Goal: Task Accomplishment & Management: Manage account settings

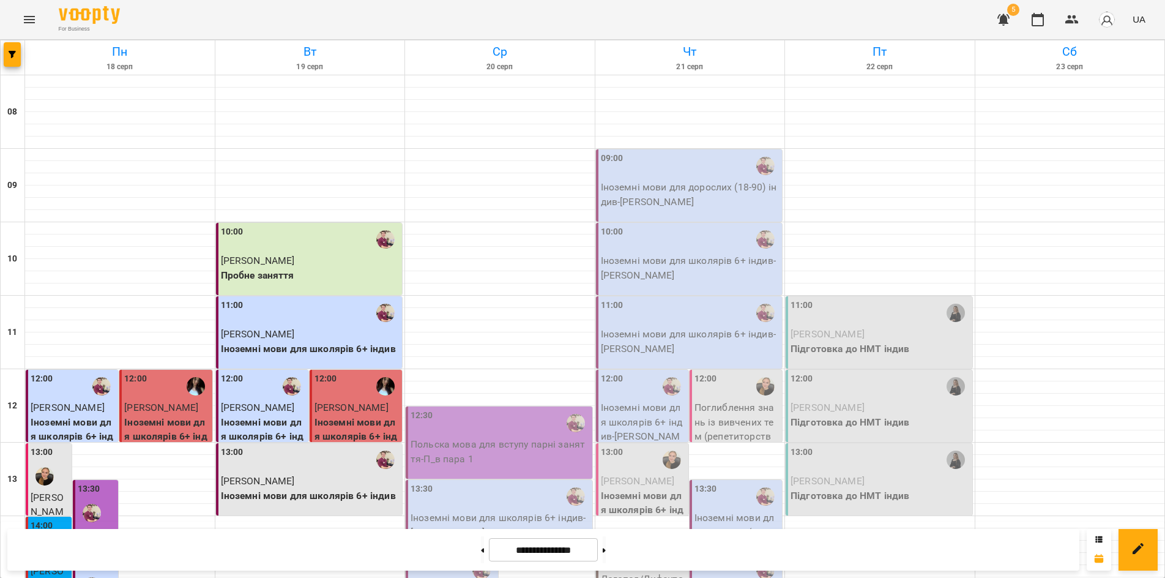
scroll to position [306, 0]
drag, startPoint x: 72, startPoint y: 543, endPoint x: 131, endPoint y: 405, distance: 150.5
click at [72, 543] on div "**********" at bounding box center [543, 550] width 1072 height 42
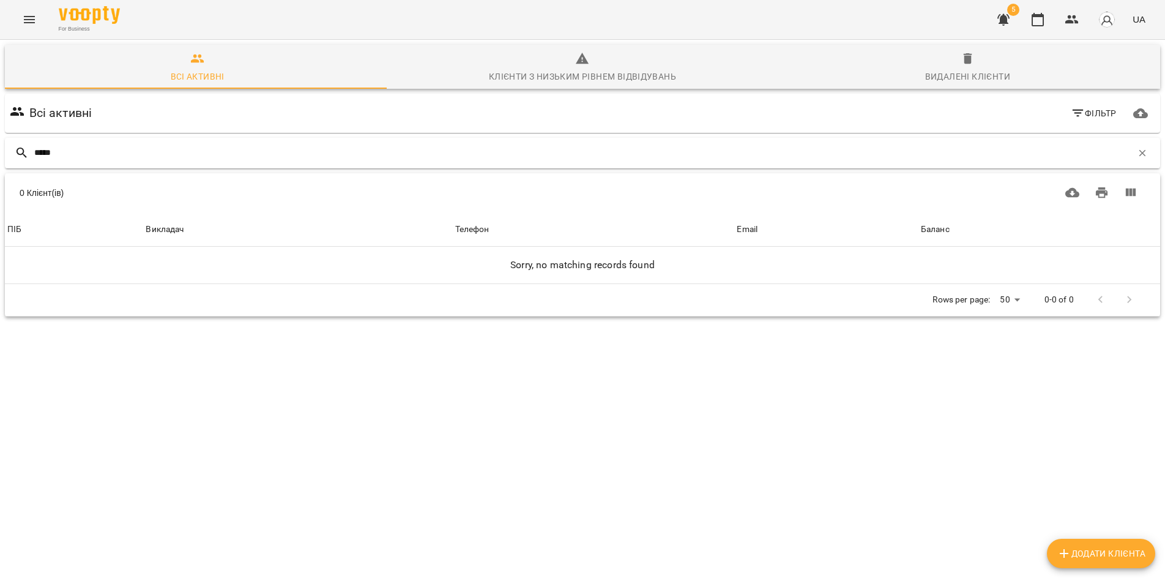
click at [39, 147] on input "*****" at bounding box center [583, 153] width 1098 height 20
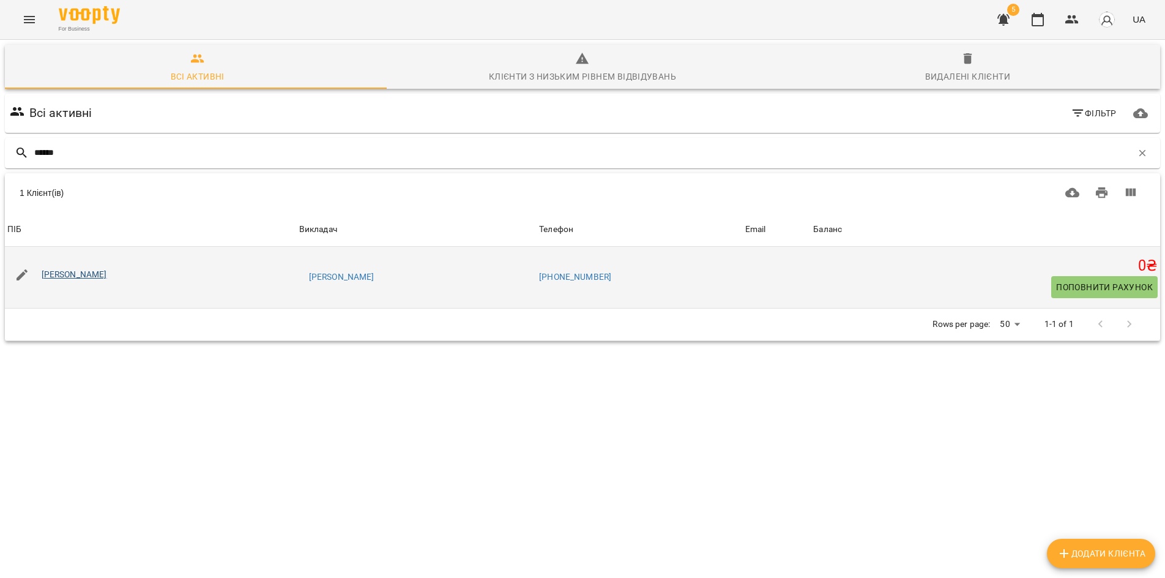
type input "******"
click at [83, 276] on link "[PERSON_NAME]" at bounding box center [74, 274] width 65 height 10
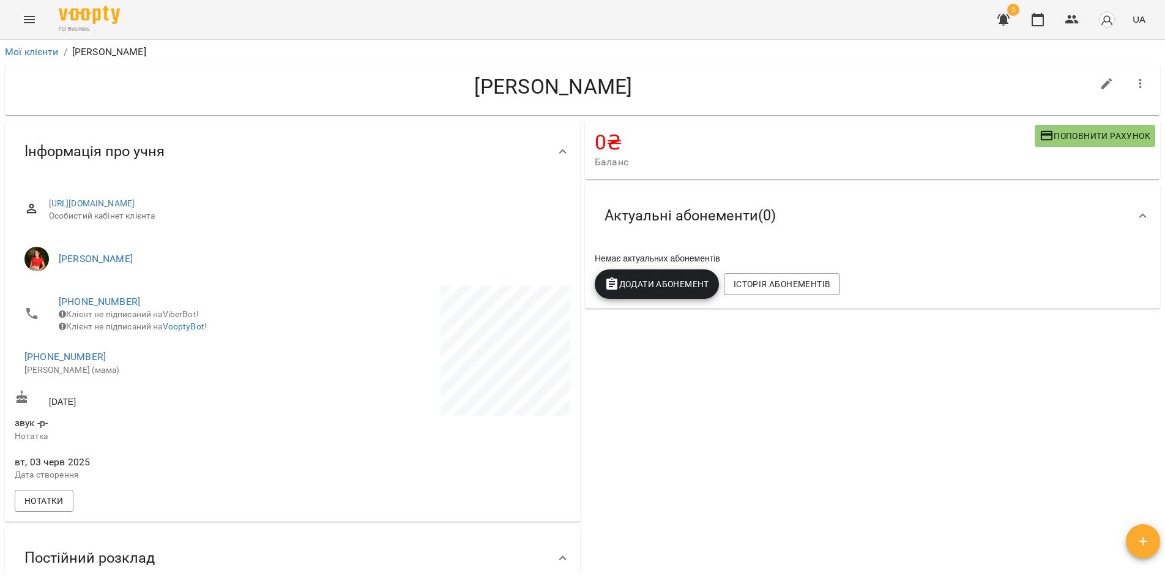
click at [1069, 133] on span "Поповнити рахунок" at bounding box center [1095, 136] width 111 height 15
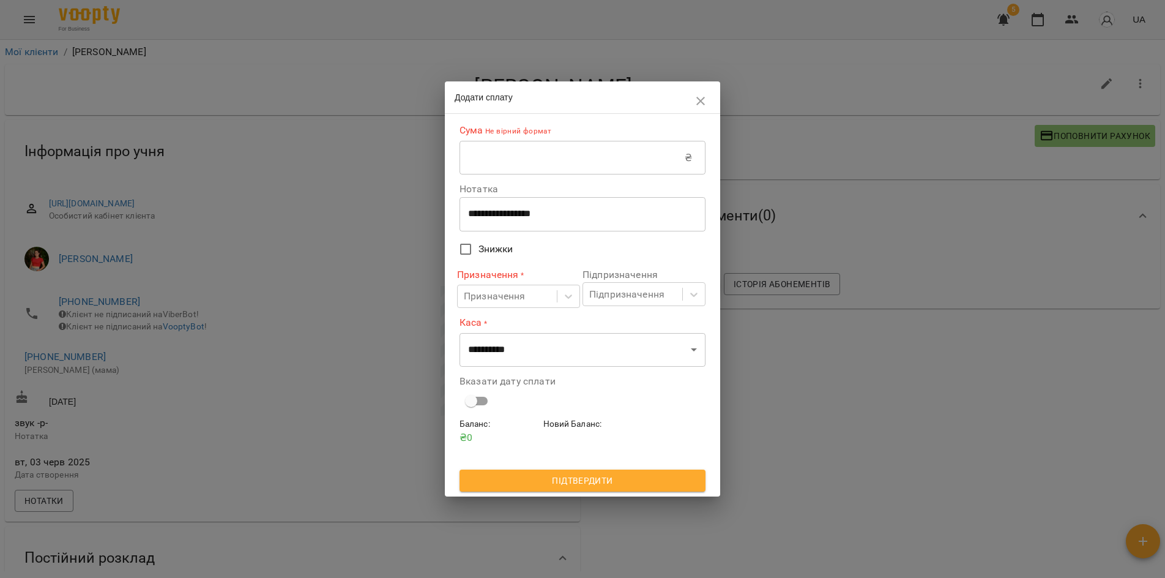
click at [499, 162] on input "text" at bounding box center [572, 158] width 225 height 34
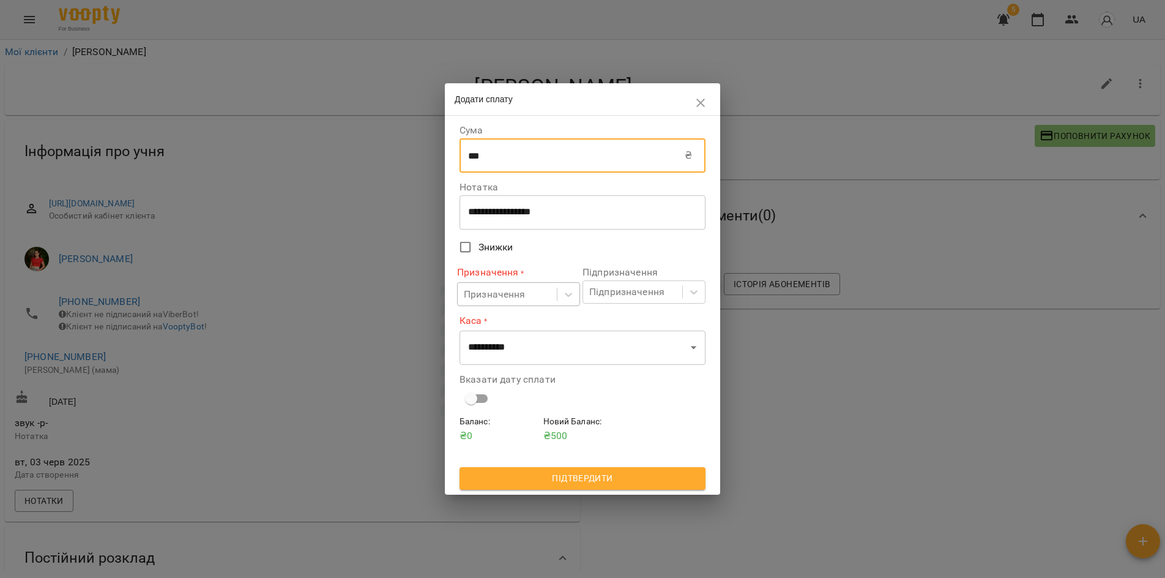
type input "***"
click at [526, 296] on div "Призначення" at bounding box center [507, 294] width 99 height 23
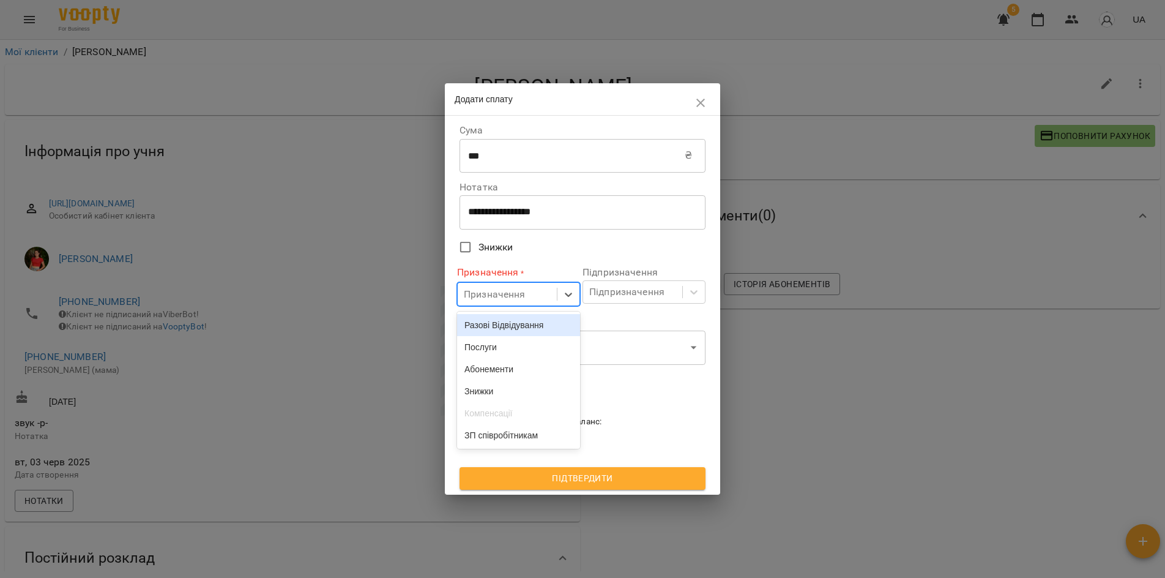
click at [524, 323] on div "Разові Відвідування" at bounding box center [518, 325] width 123 height 22
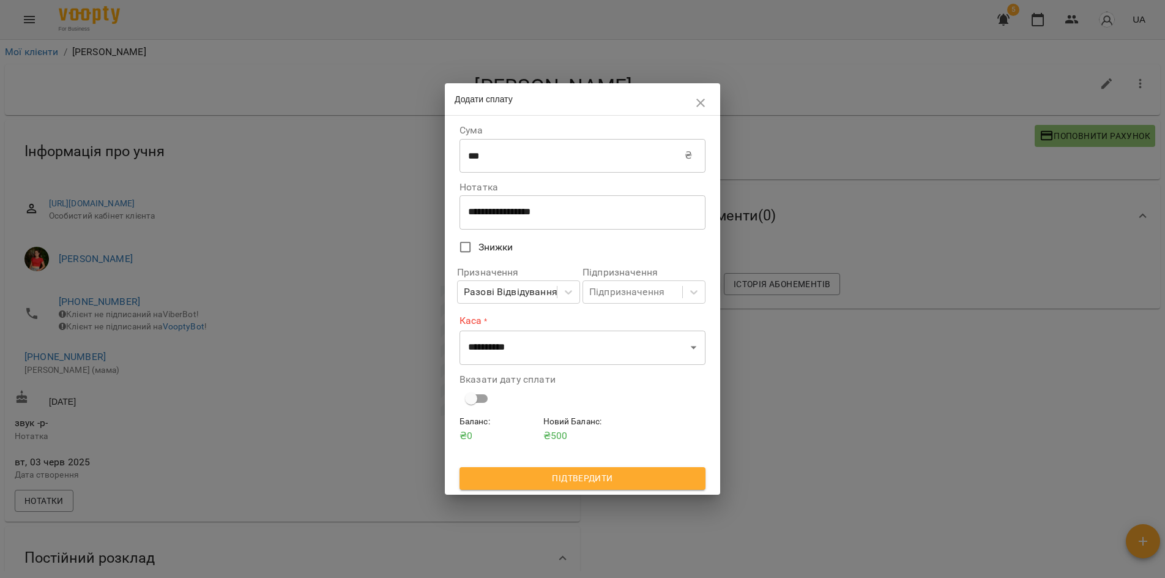
drag, startPoint x: 622, startPoint y: 280, endPoint x: 609, endPoint y: 309, distance: 31.5
click at [620, 282] on div "Підпризначення Підпризначення" at bounding box center [644, 285] width 123 height 36
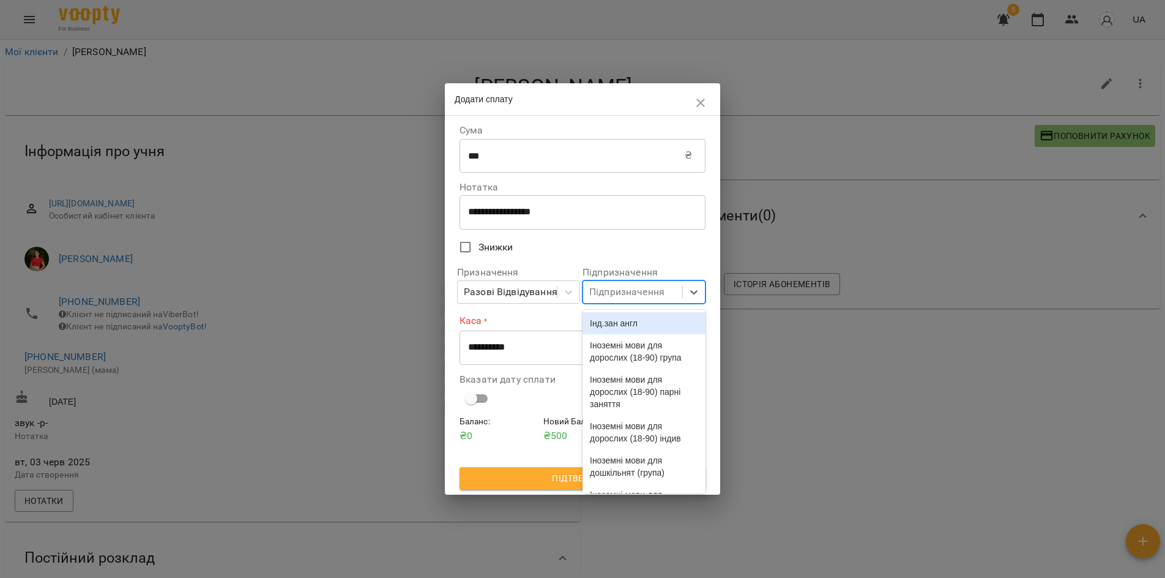
click at [622, 291] on div "Підпризначення" at bounding box center [626, 292] width 75 height 15
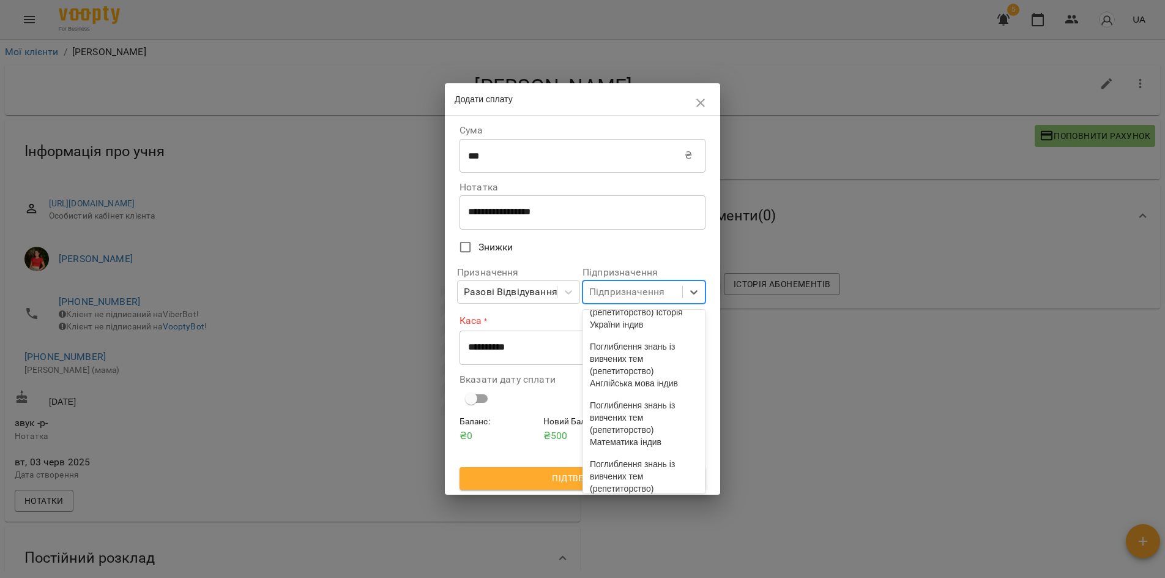
scroll to position [428, 0]
click at [644, 295] on div "Логопед/Дифектолог" at bounding box center [644, 284] width 123 height 22
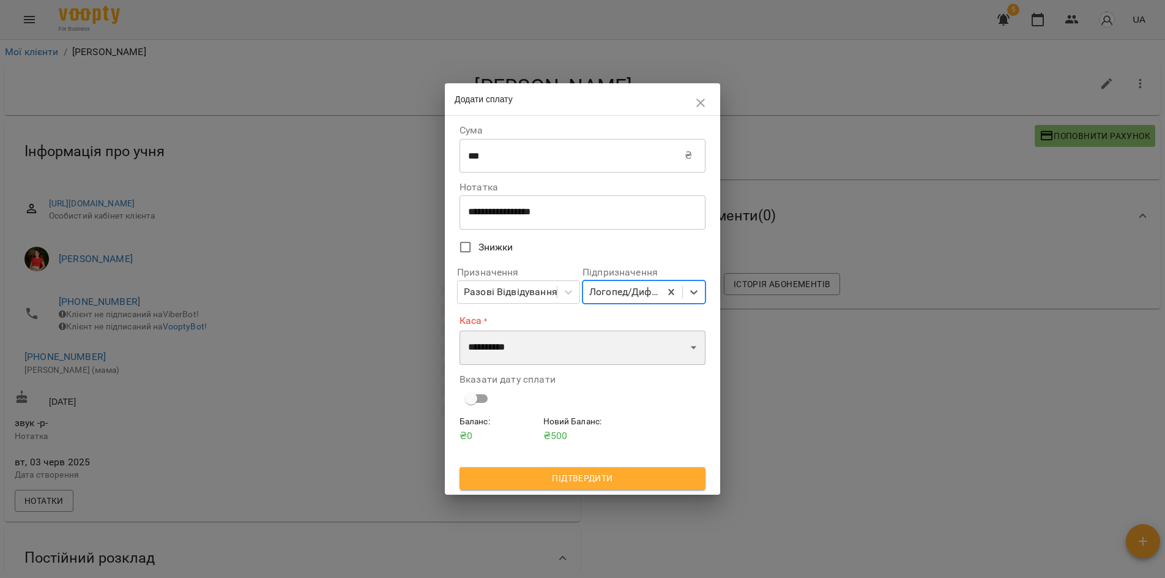
click at [540, 346] on select "**********" at bounding box center [583, 347] width 246 height 34
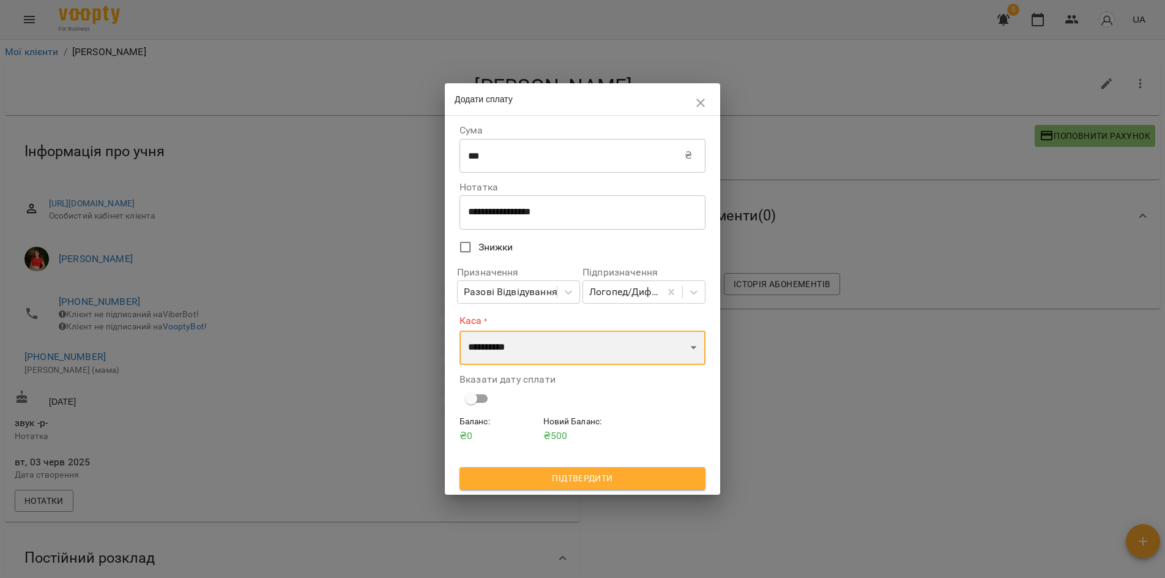
select select "****"
click at [460, 330] on select "**********" at bounding box center [583, 347] width 246 height 34
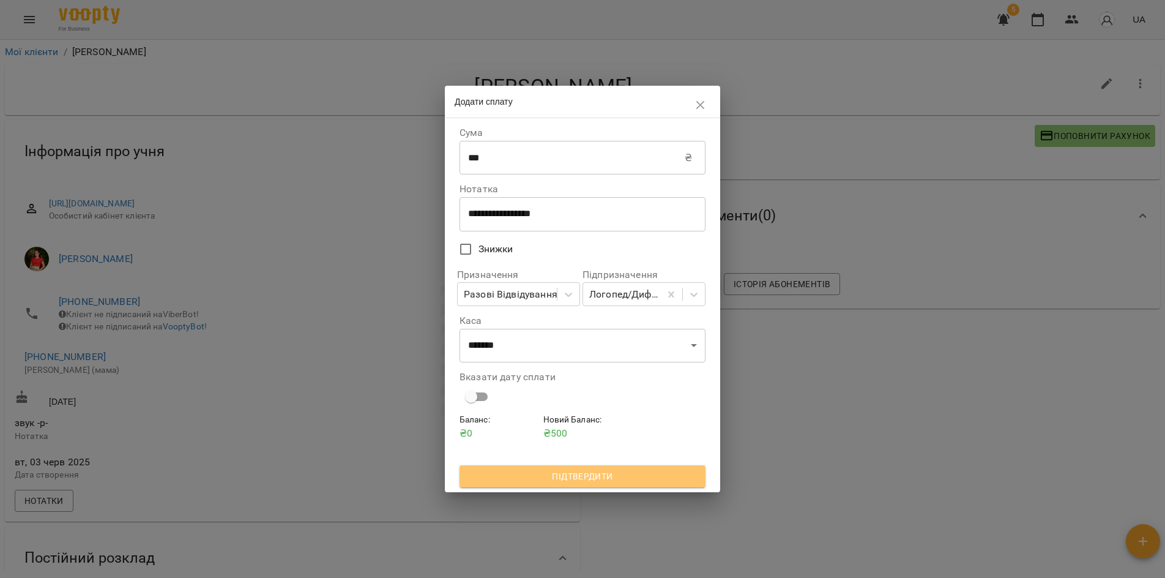
click at [621, 477] on span "Підтвердити" at bounding box center [582, 476] width 226 height 15
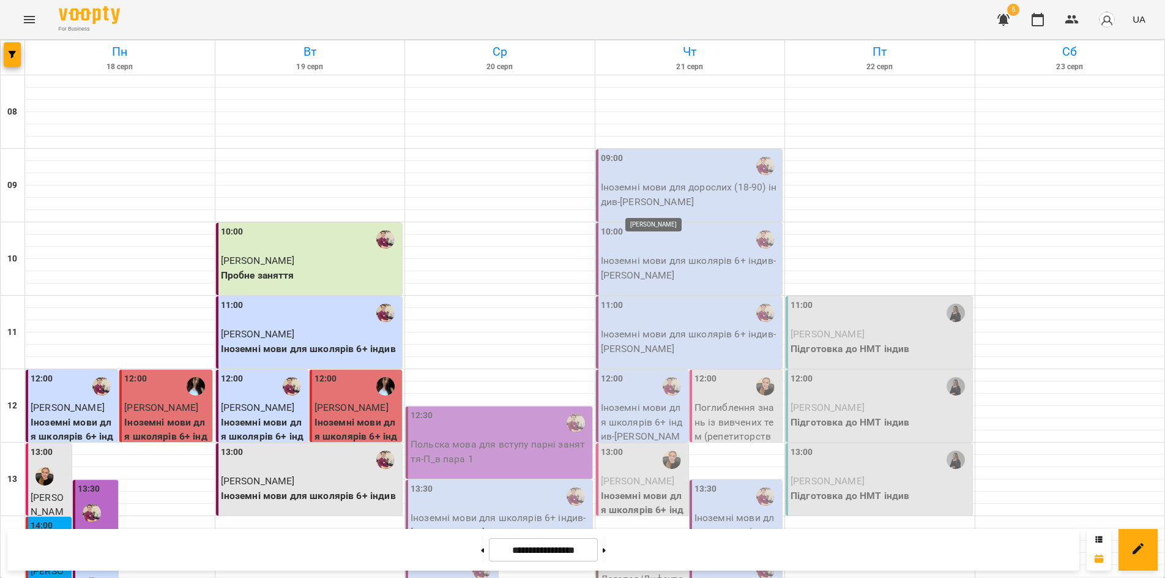
scroll to position [306, 0]
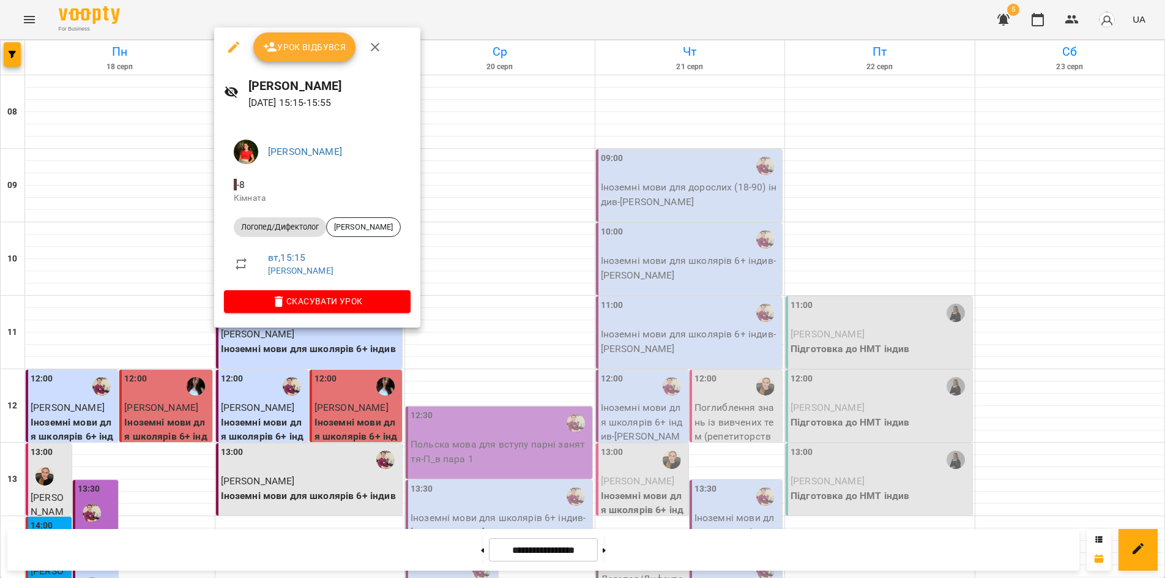
click at [309, 48] on span "Урок відбувся" at bounding box center [304, 47] width 83 height 15
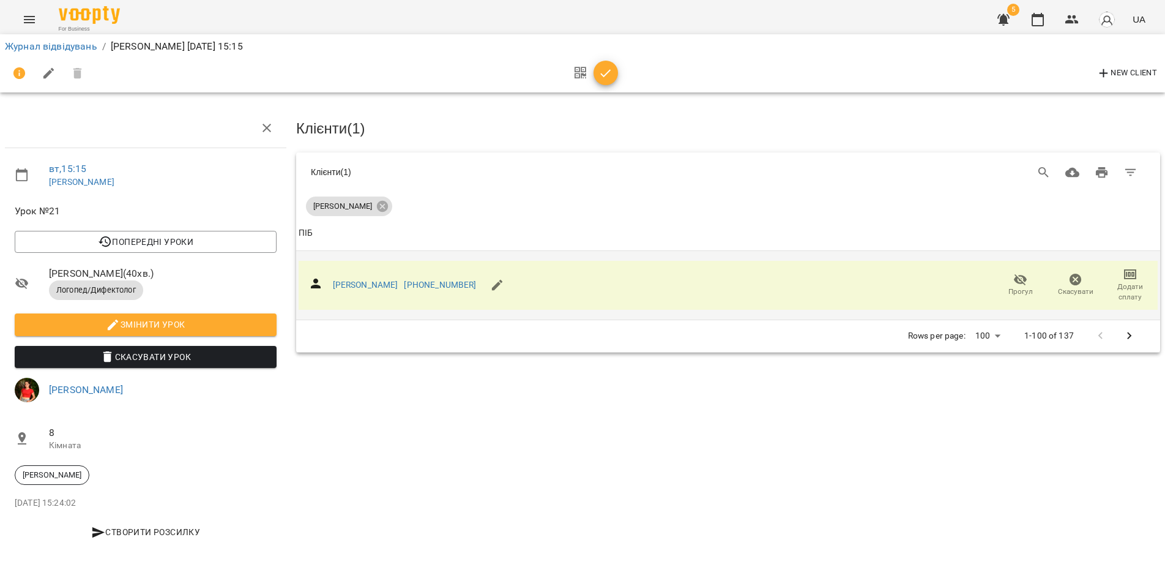
click at [1136, 269] on icon "button" at bounding box center [1130, 274] width 12 height 10
click at [1130, 269] on li "Додати сплату разового" at bounding box center [1090, 272] width 133 height 22
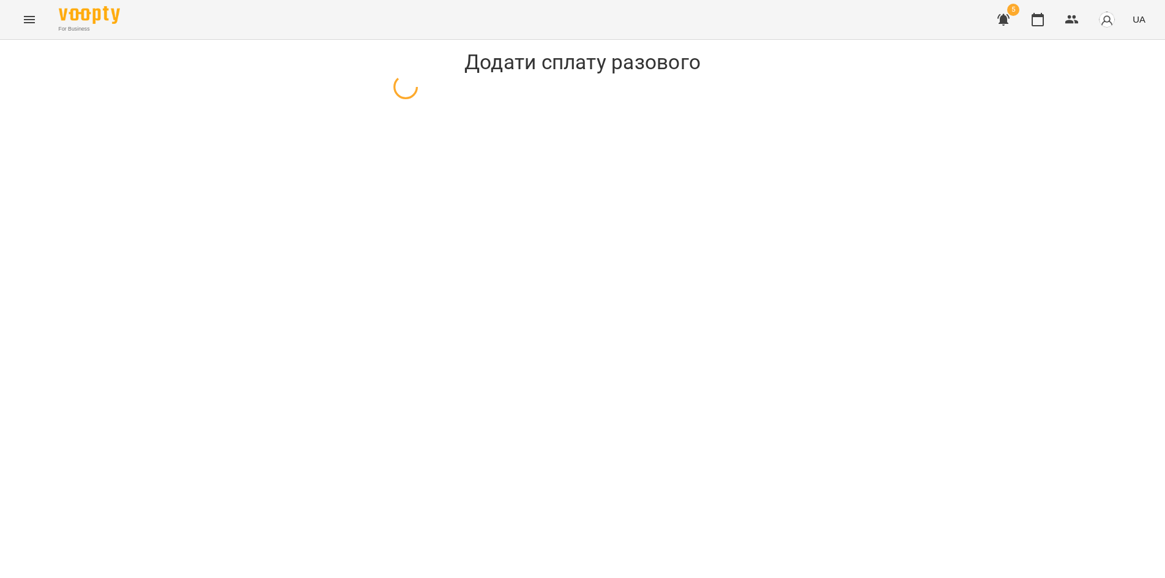
select select "**********"
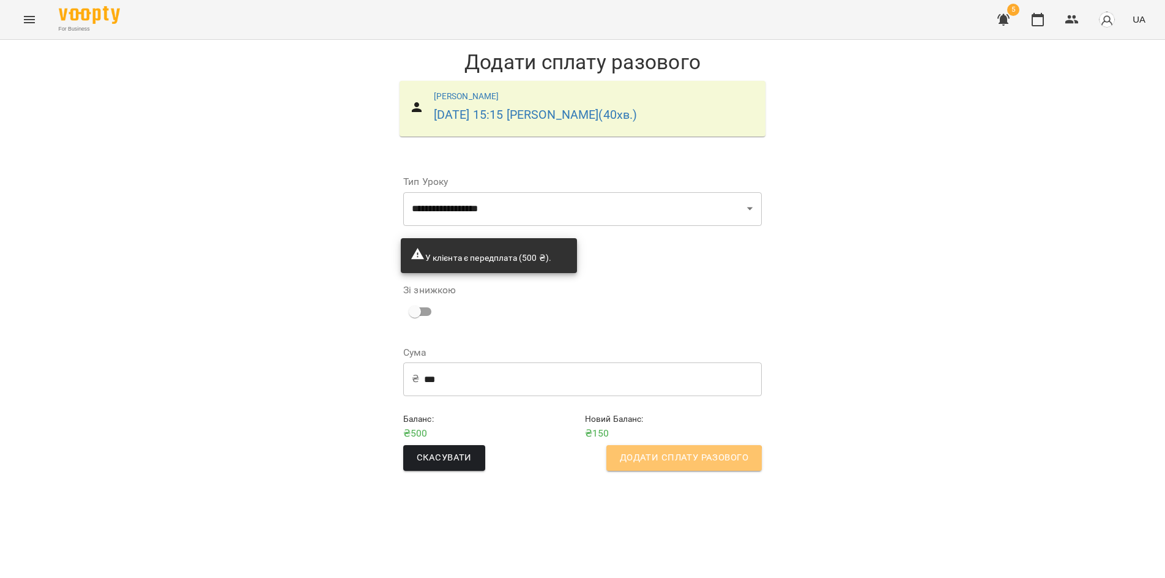
click at [673, 460] on span "Додати сплату разового" at bounding box center [684, 458] width 129 height 16
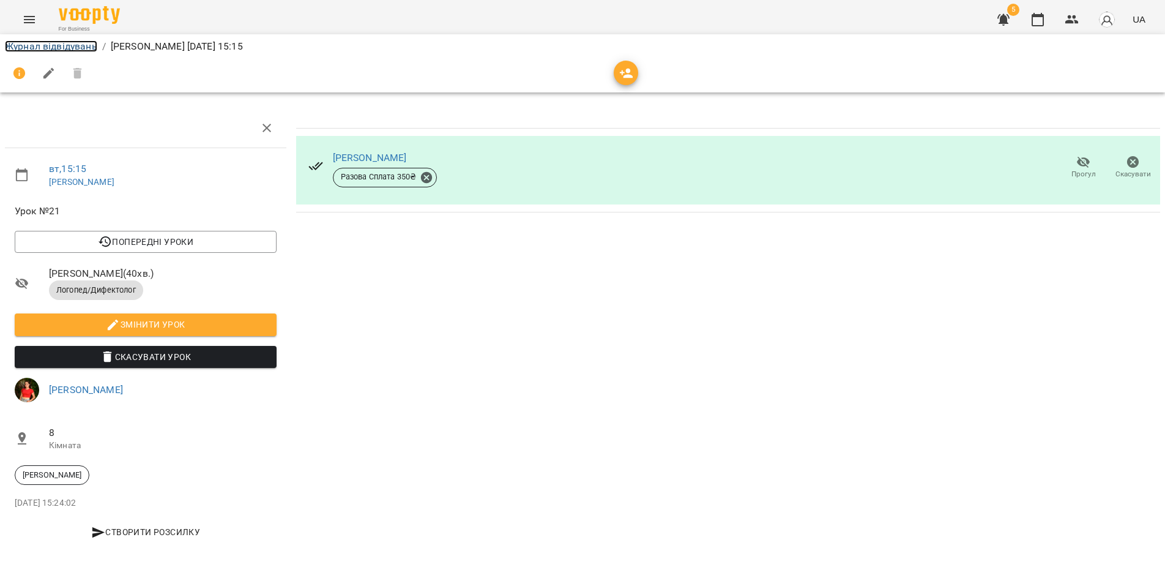
click at [72, 49] on link "Журнал відвідувань" at bounding box center [51, 46] width 92 height 12
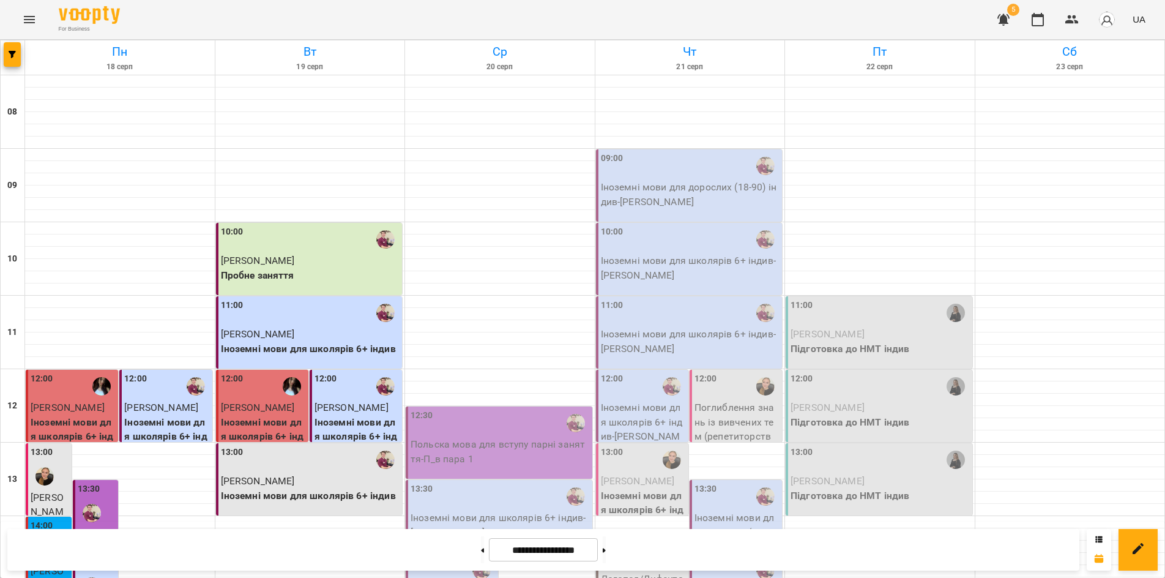
scroll to position [306, 0]
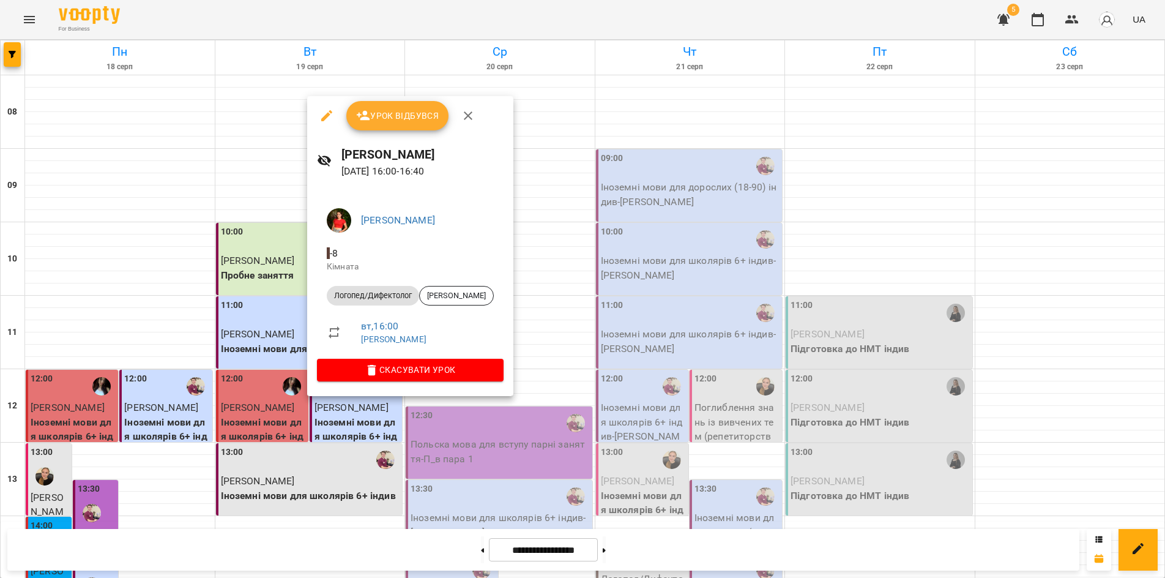
click at [351, 431] on div at bounding box center [582, 289] width 1165 height 578
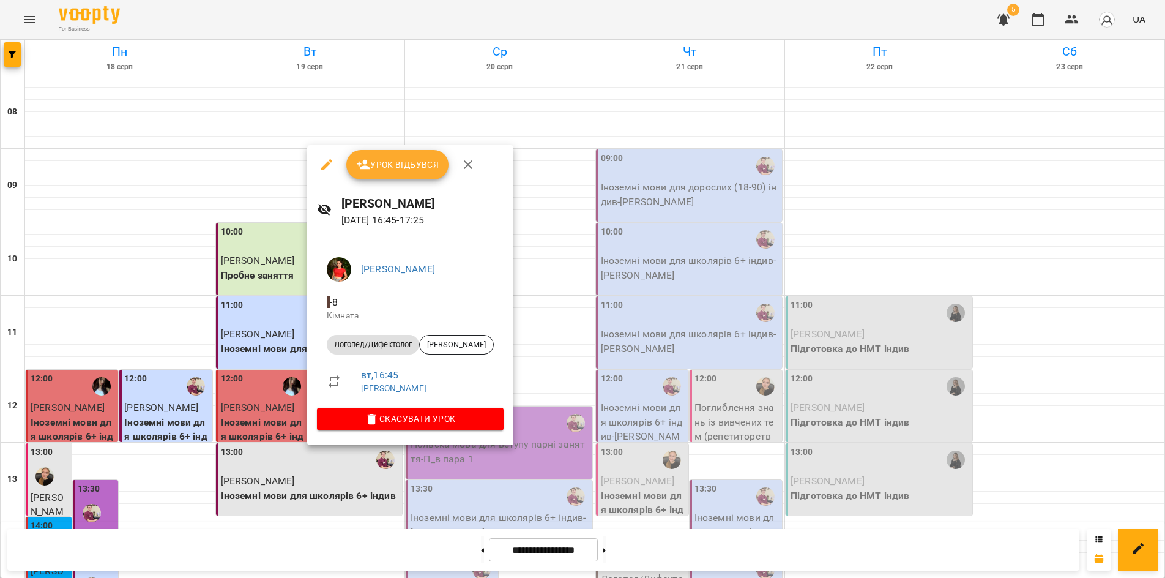
click at [398, 558] on div at bounding box center [582, 289] width 1165 height 578
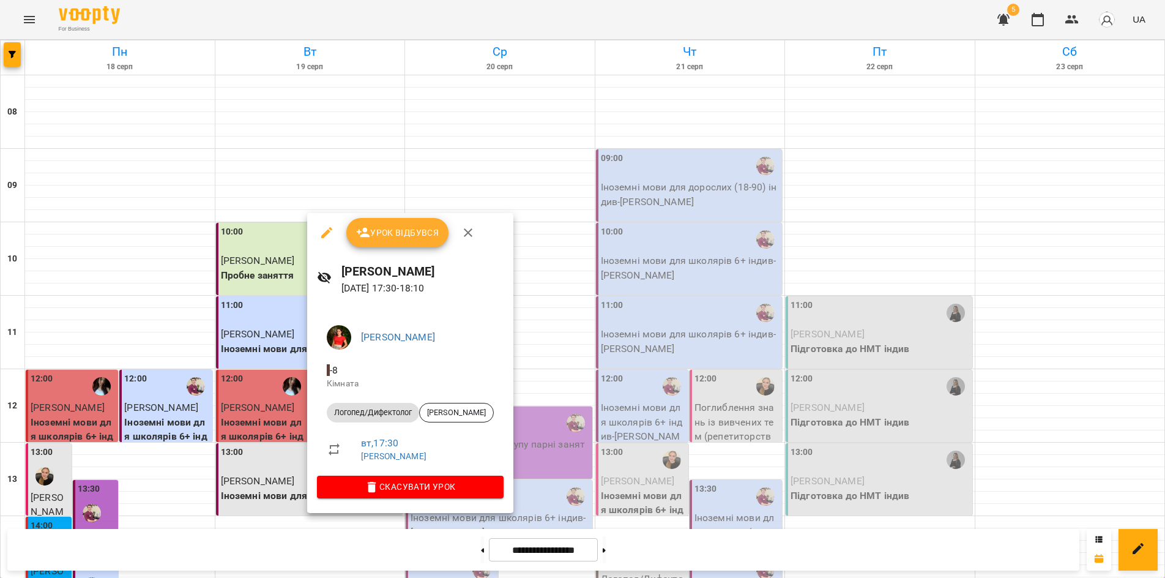
click at [360, 542] on div at bounding box center [582, 289] width 1165 height 578
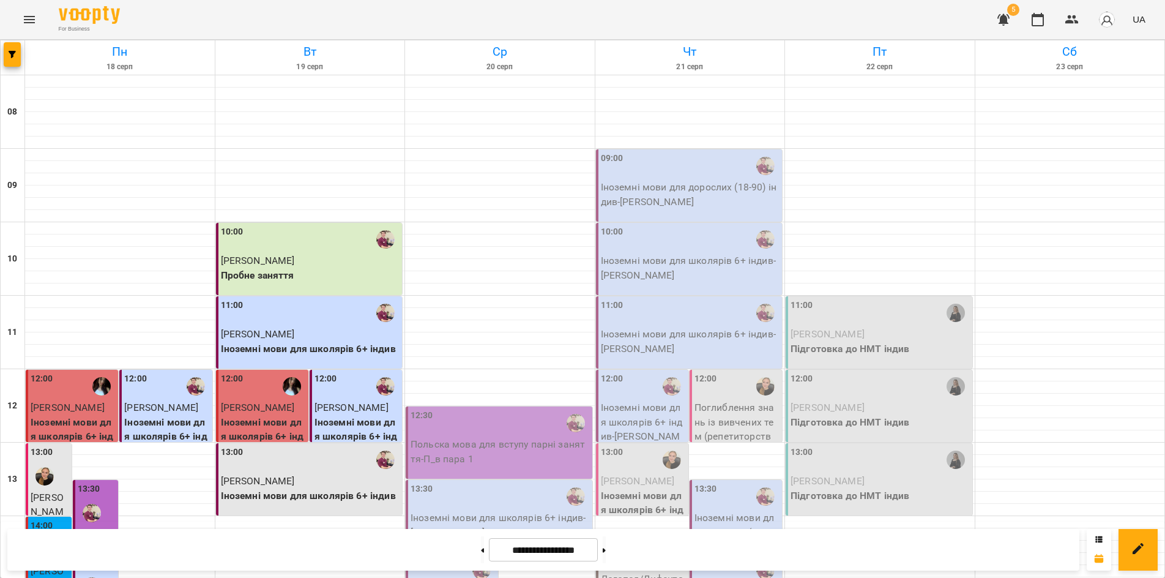
scroll to position [367, 0]
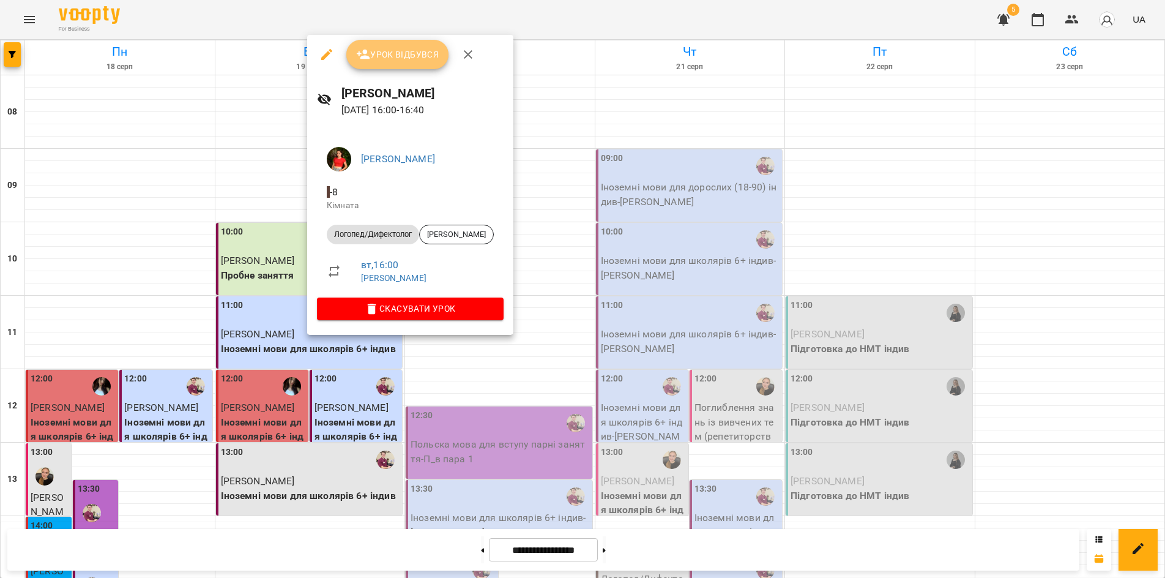
click at [384, 59] on span "Урок відбувся" at bounding box center [397, 54] width 83 height 15
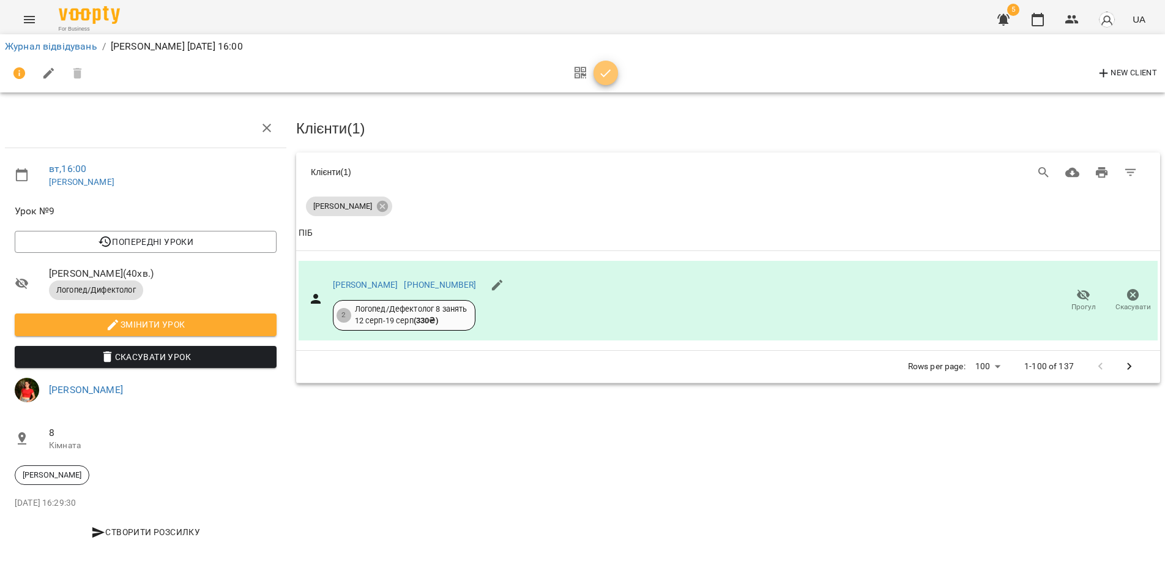
click at [603, 77] on icon "button" at bounding box center [606, 73] width 15 height 15
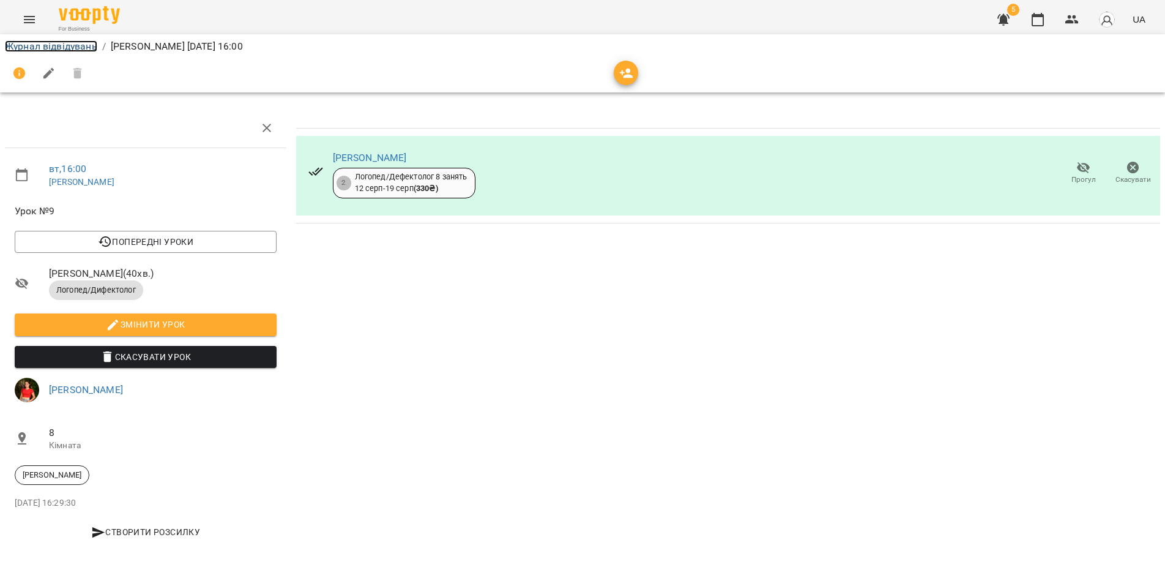
click at [21, 48] on link "Журнал відвідувань" at bounding box center [51, 46] width 92 height 12
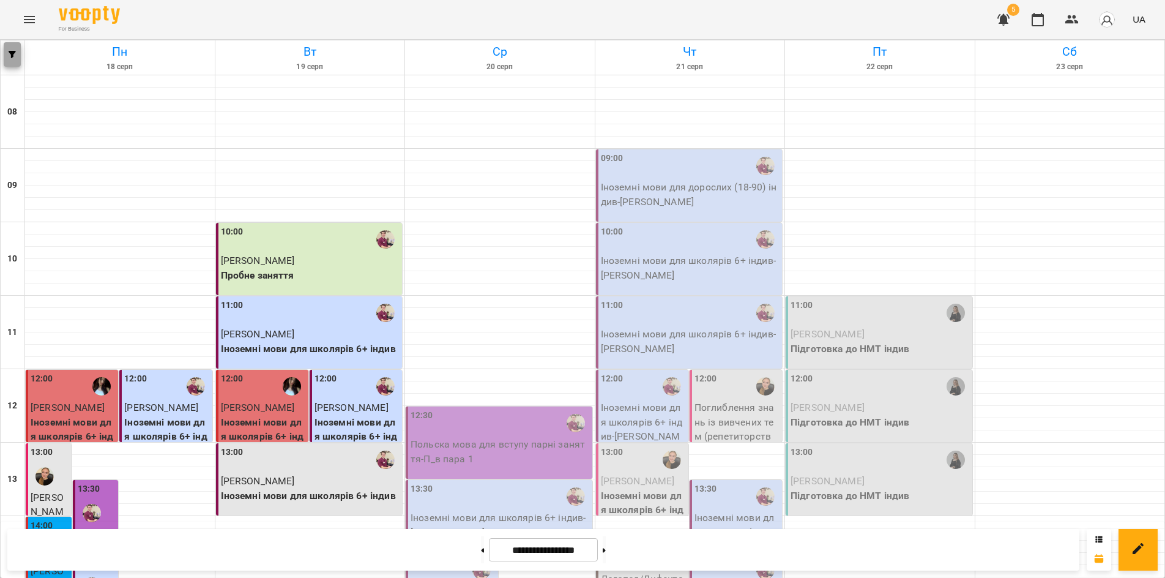
click at [13, 54] on icon "button" at bounding box center [12, 54] width 7 height 7
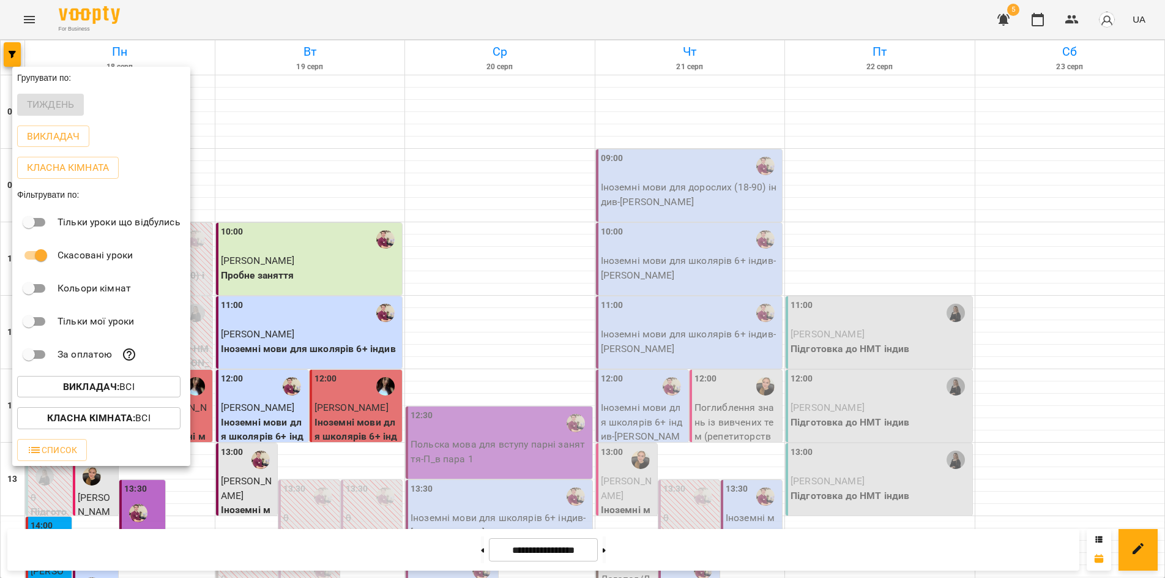
click at [606, 18] on div at bounding box center [582, 289] width 1165 height 578
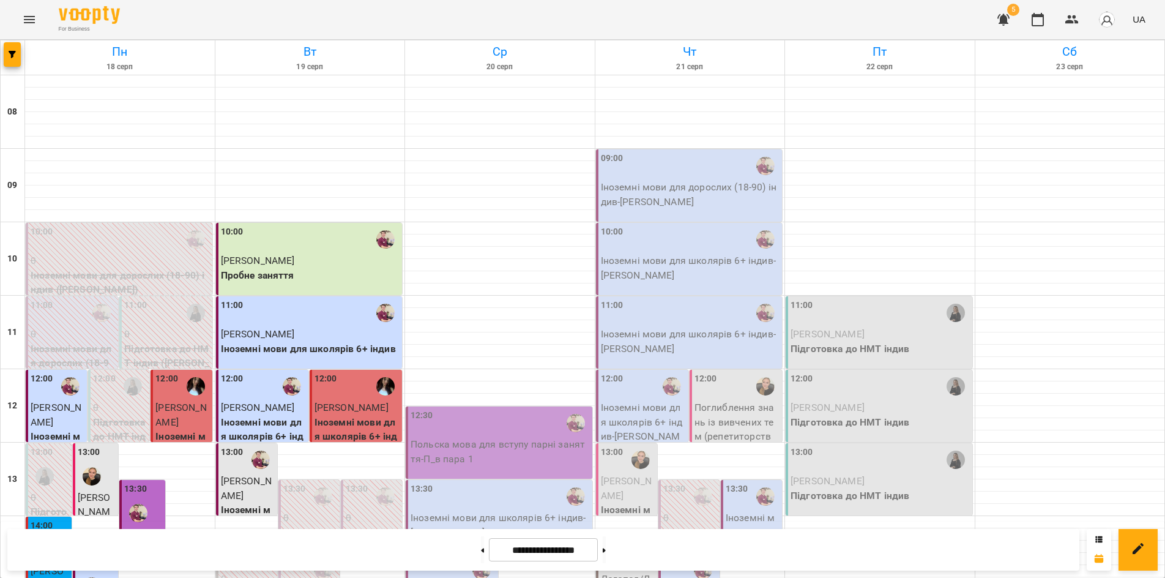
scroll to position [367, 0]
click at [695, 510] on p "0" at bounding box center [690, 517] width 54 height 15
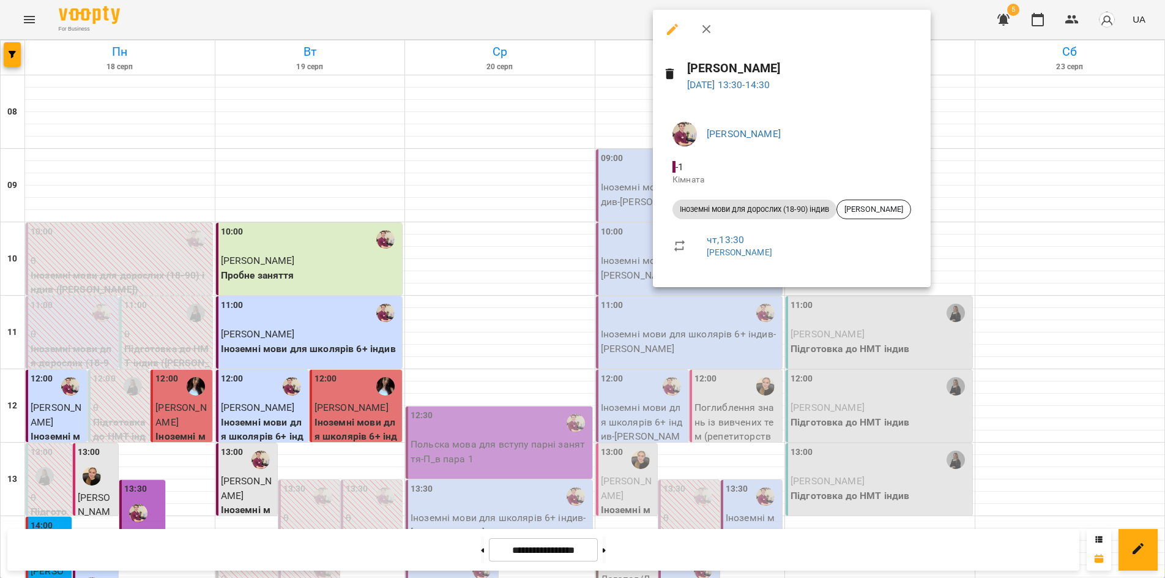
click at [634, 263] on div at bounding box center [582, 289] width 1165 height 578
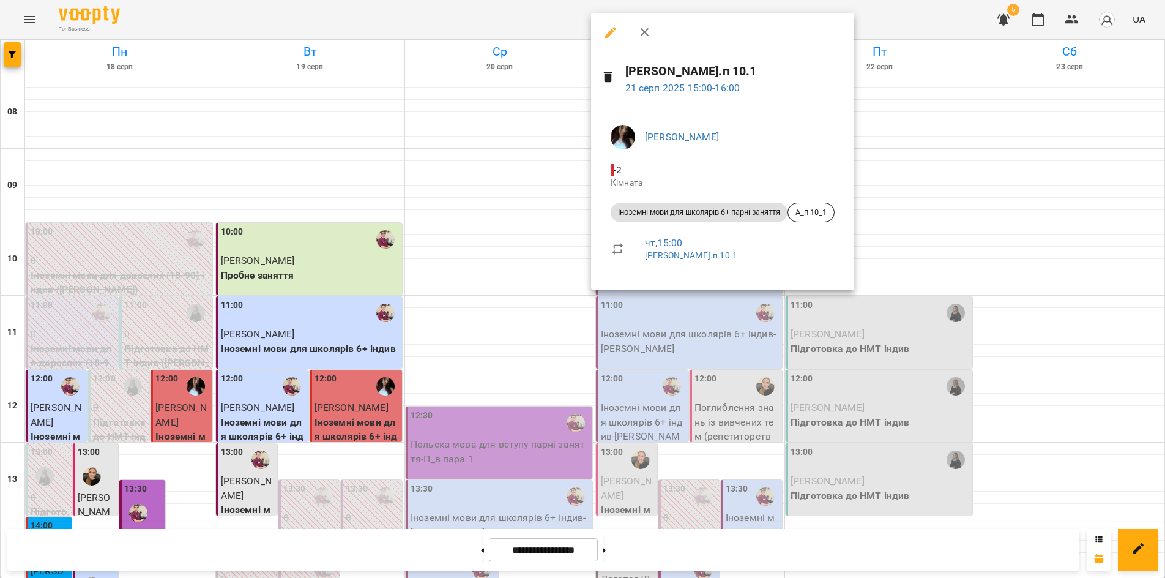
click at [644, 330] on div at bounding box center [582, 289] width 1165 height 578
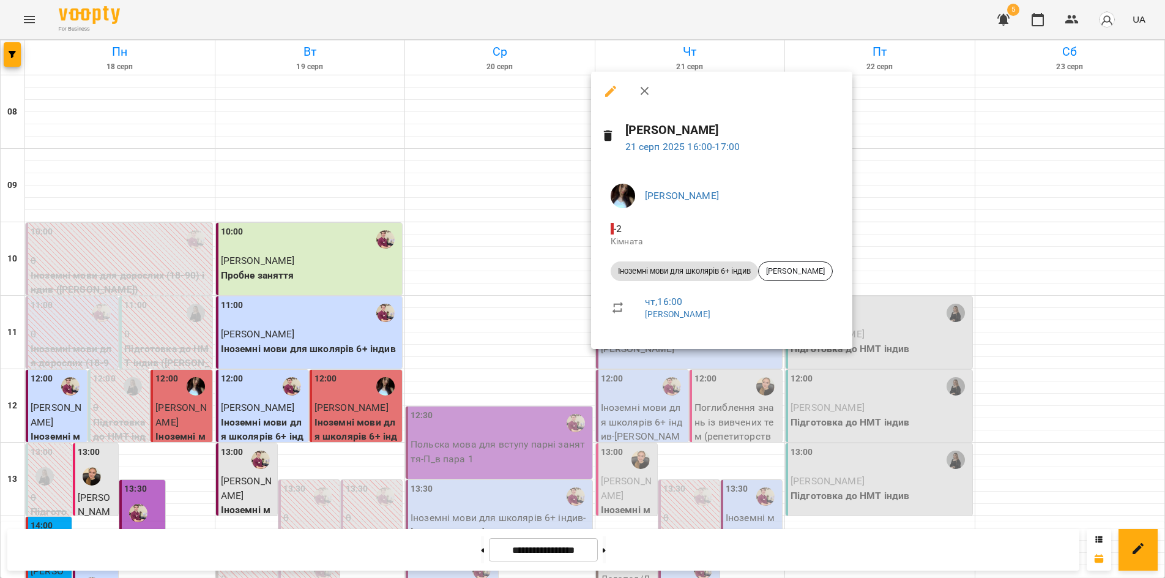
click at [677, 551] on div at bounding box center [582, 289] width 1165 height 578
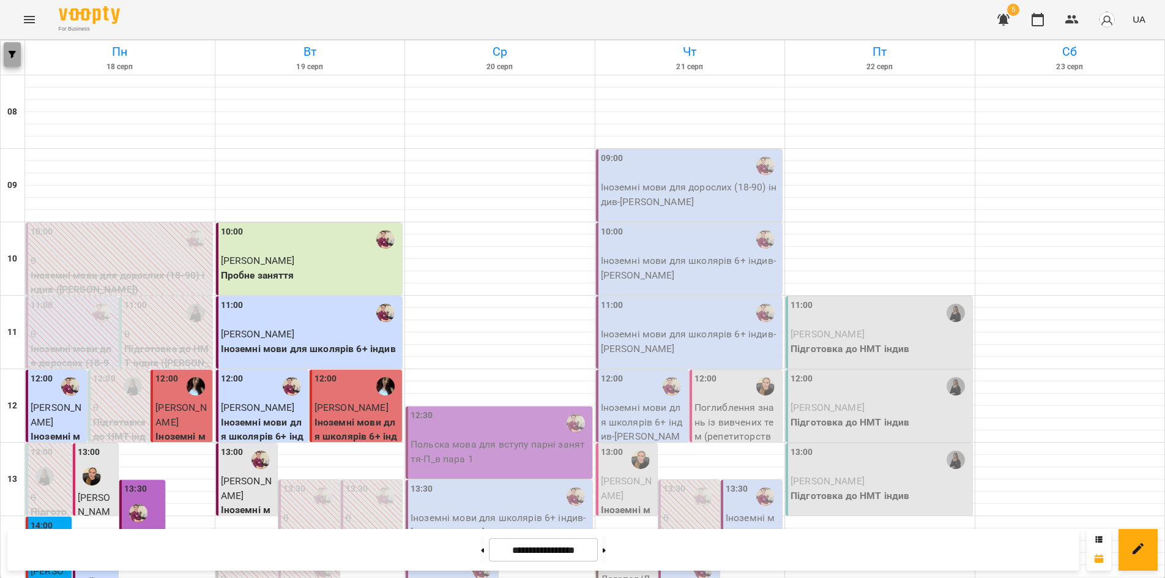
click at [13, 58] on icon "button" at bounding box center [12, 54] width 7 height 7
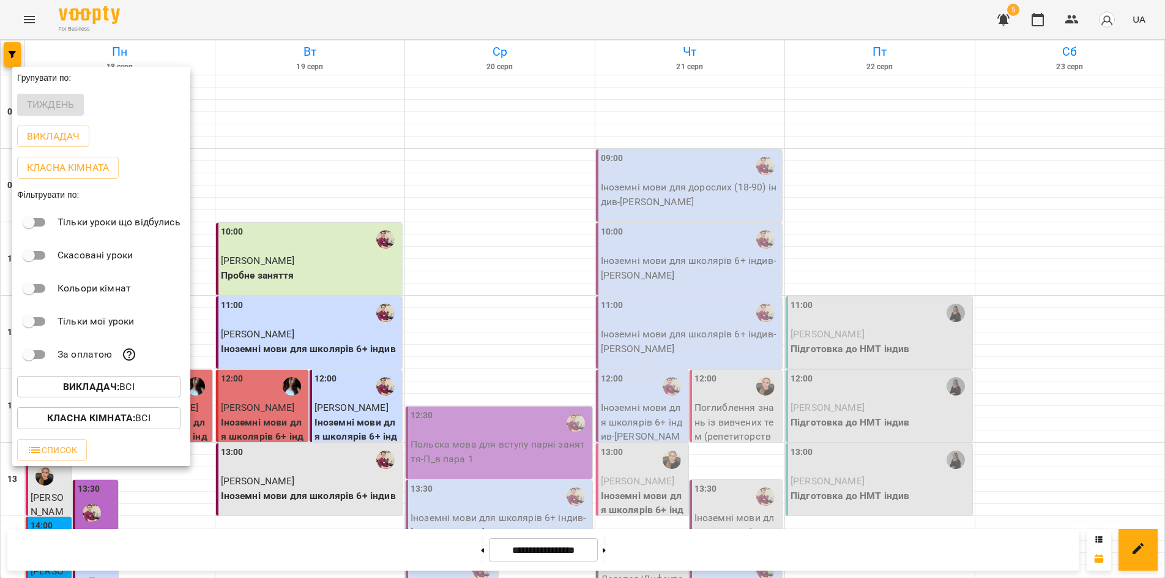
click at [748, 553] on div at bounding box center [582, 289] width 1165 height 578
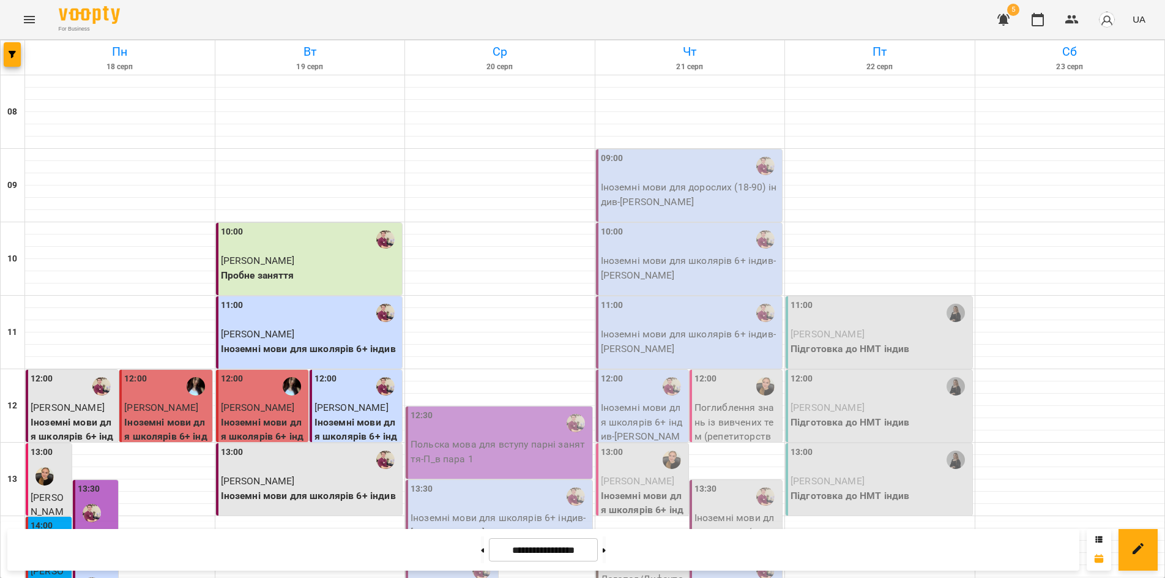
click at [748, 553] on div "**********" at bounding box center [543, 550] width 1072 height 42
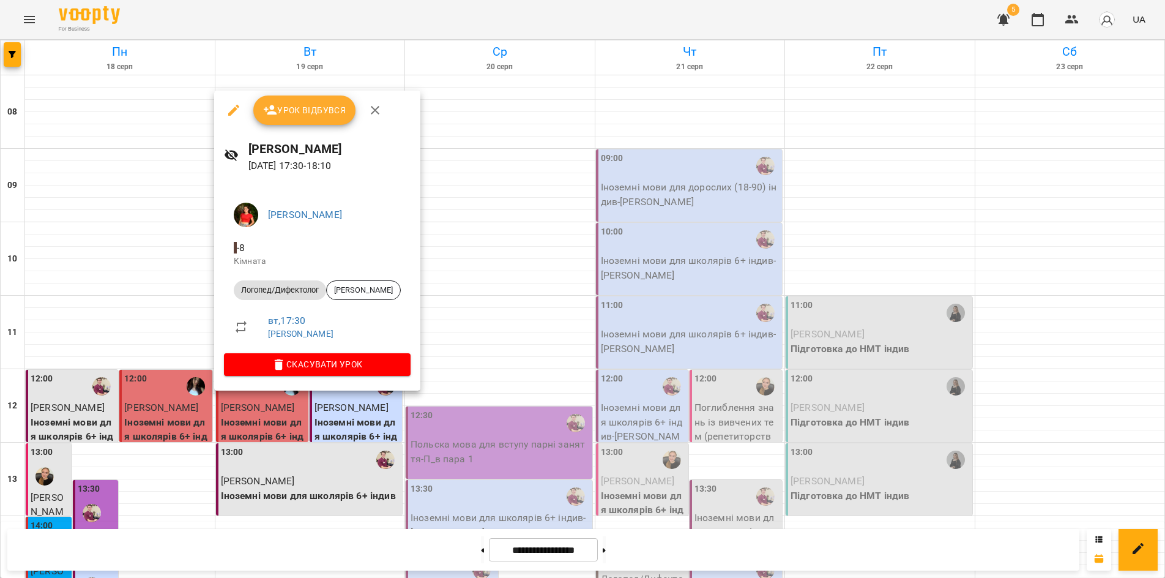
click at [270, 548] on div at bounding box center [582, 289] width 1165 height 578
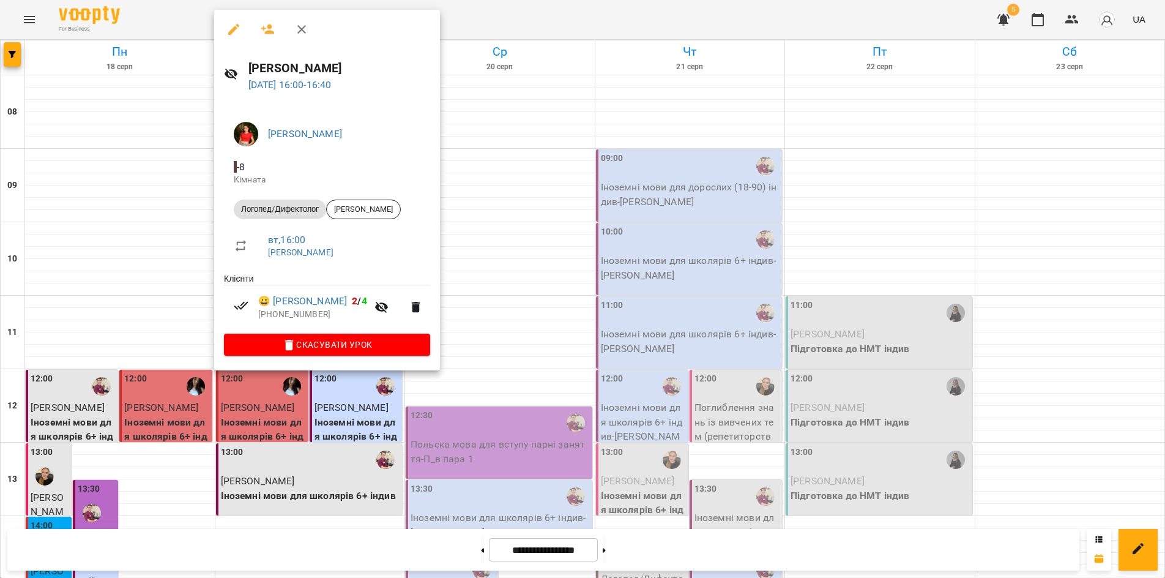
click at [69, 542] on div at bounding box center [582, 289] width 1165 height 578
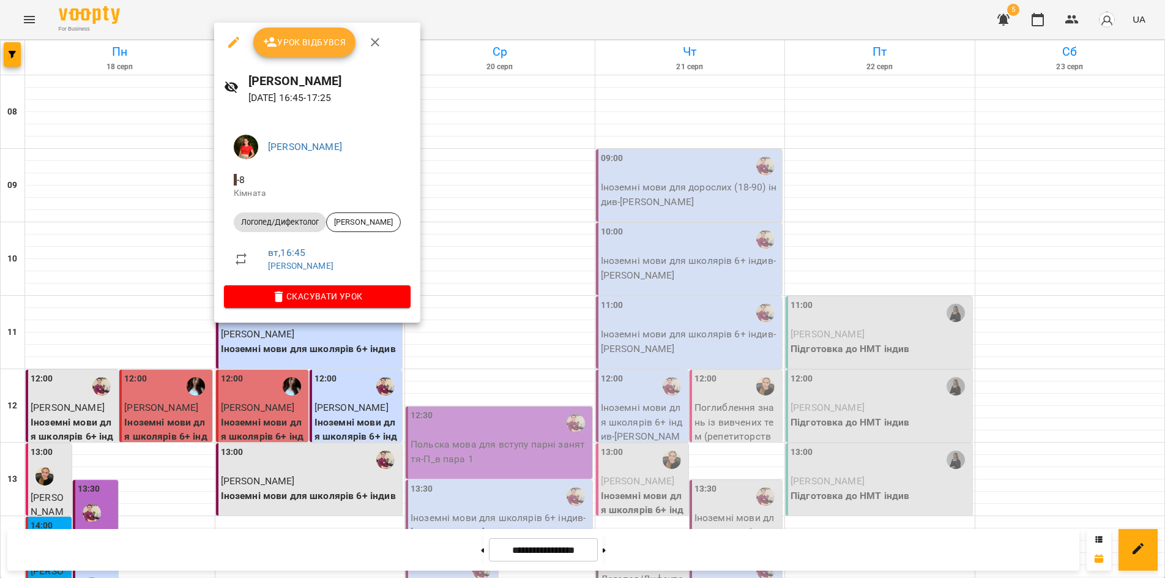
click at [69, 550] on div at bounding box center [582, 289] width 1165 height 578
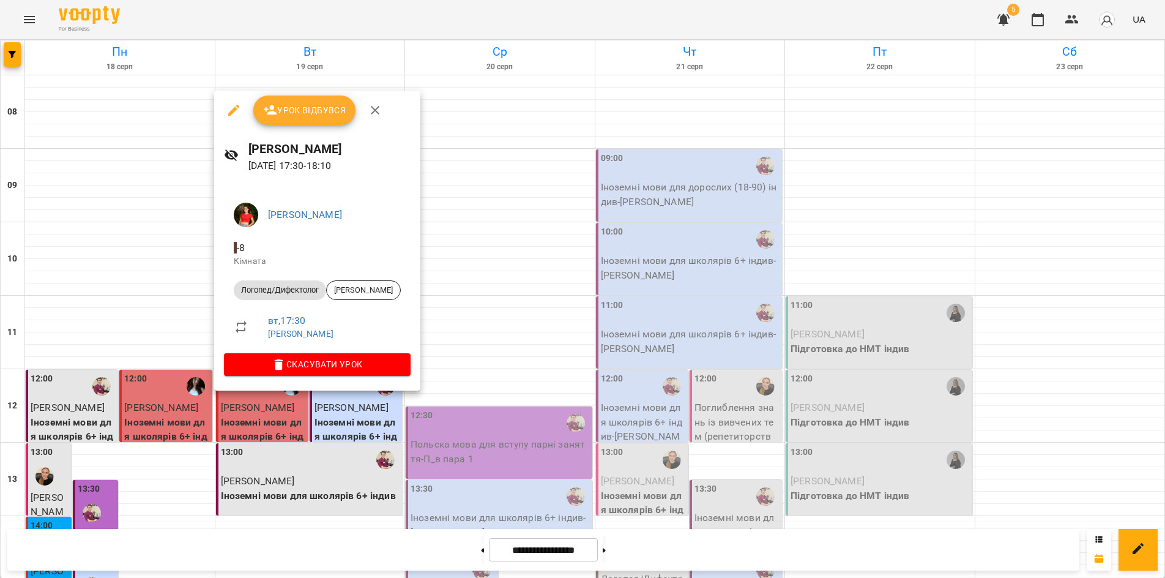
click at [828, 551] on div at bounding box center [582, 289] width 1165 height 578
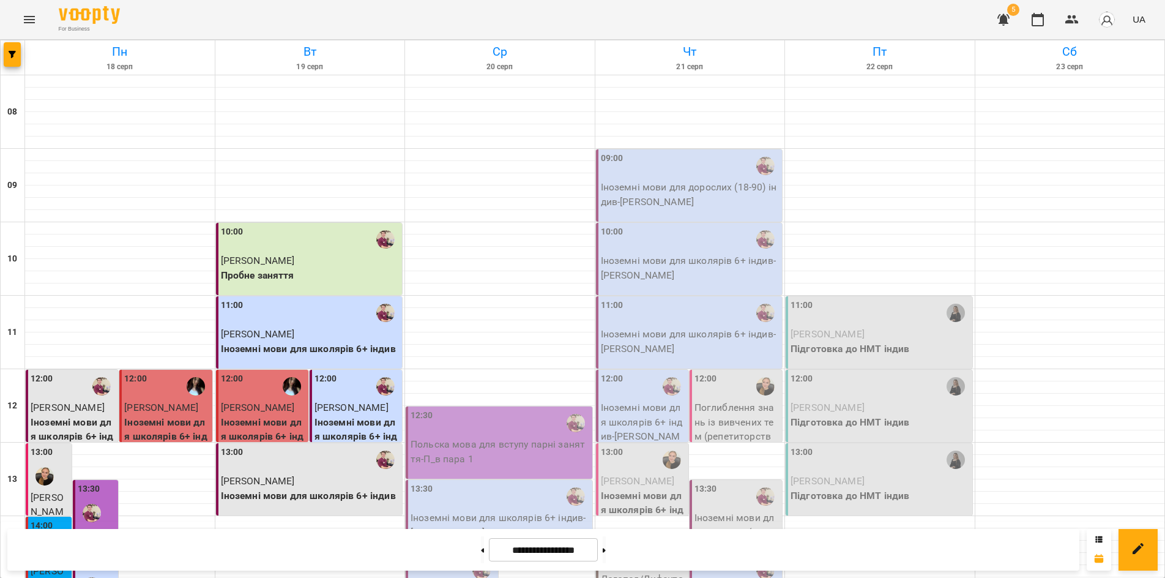
click at [592, 10] on div "For Business 5 UA" at bounding box center [582, 19] width 1165 height 39
click at [1010, 10] on span "5" at bounding box center [1013, 10] width 12 height 12
click at [1006, 19] on icon "button" at bounding box center [1004, 20] width 12 height 12
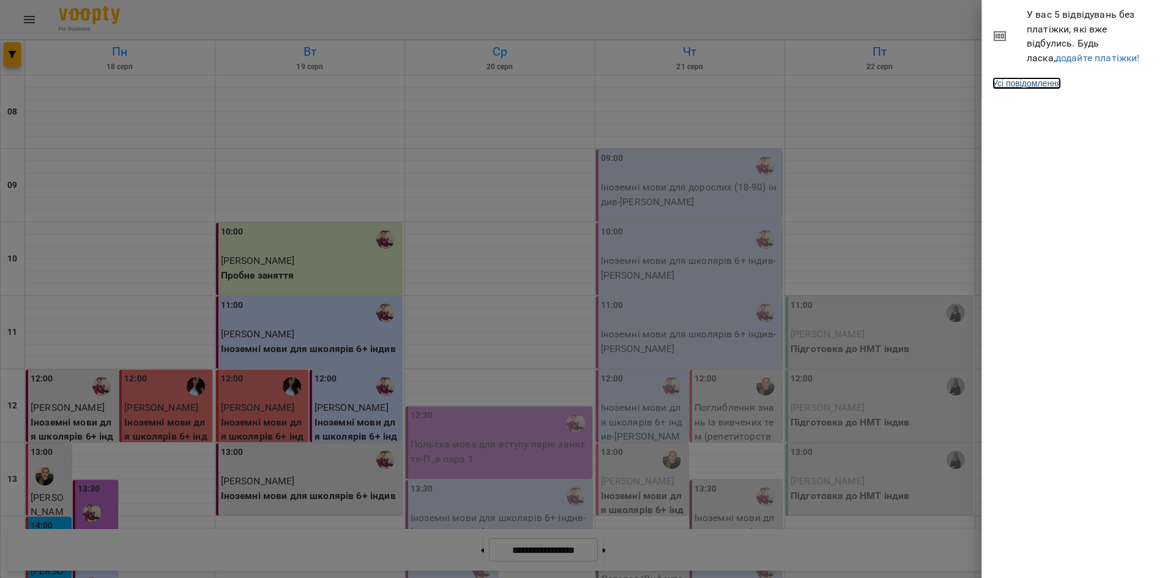
click at [1031, 80] on link "Усі повідомлення" at bounding box center [1027, 83] width 69 height 12
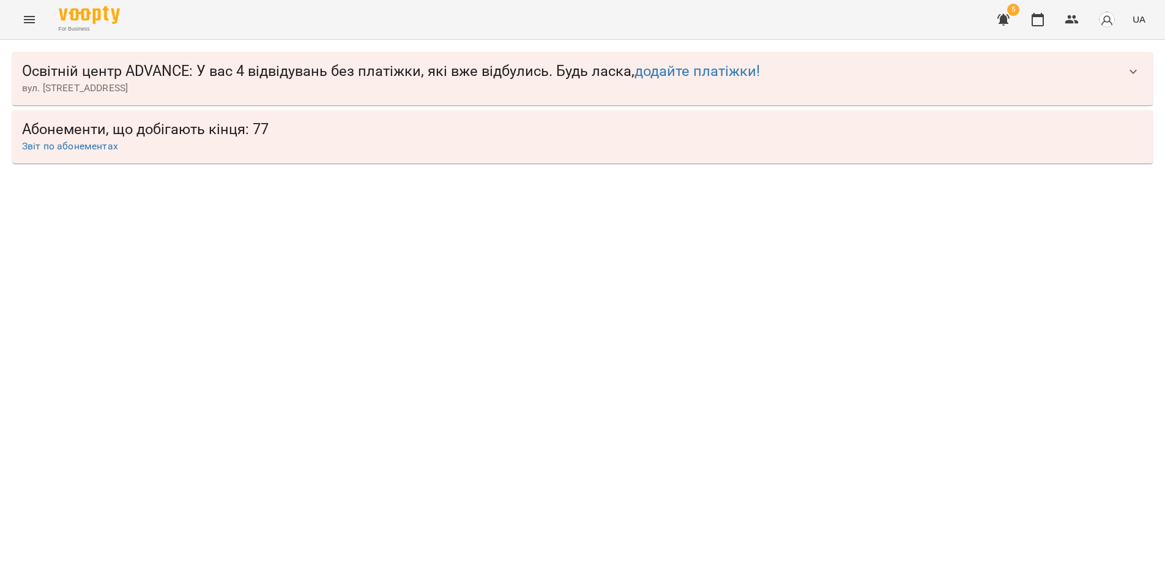
click at [29, 24] on icon "Menu" at bounding box center [29, 19] width 15 height 15
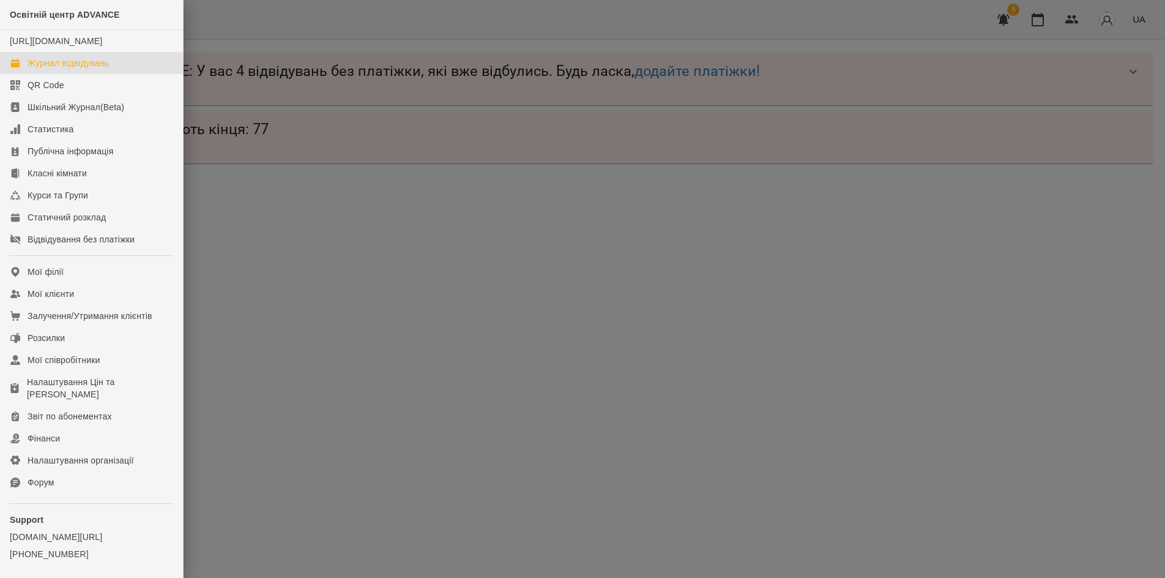
click at [48, 69] on div "Журнал відвідувань" at bounding box center [68, 63] width 81 height 12
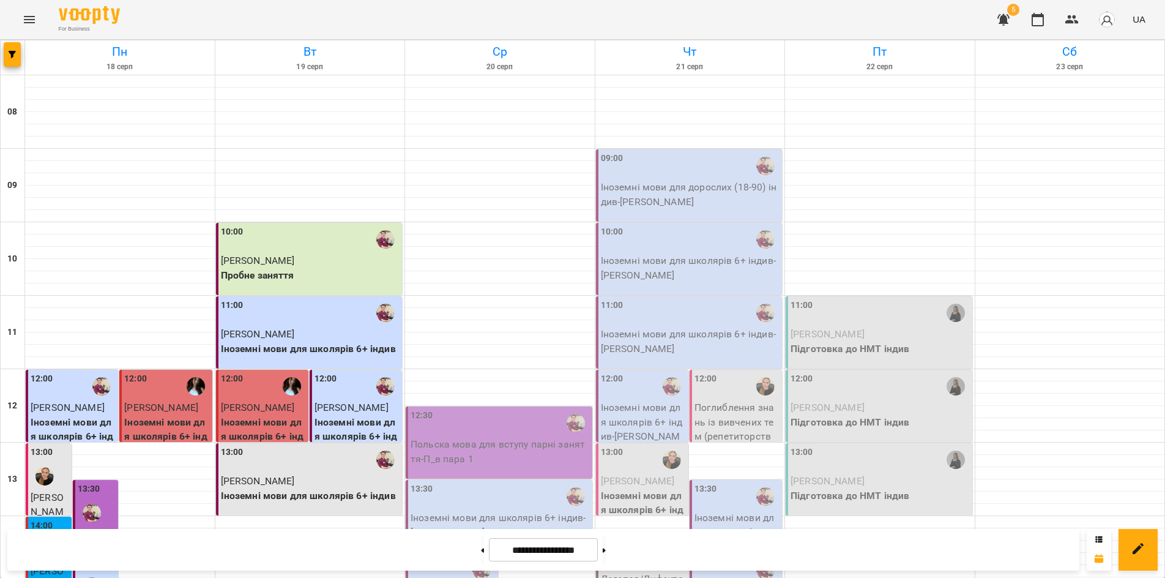
scroll to position [507, 0]
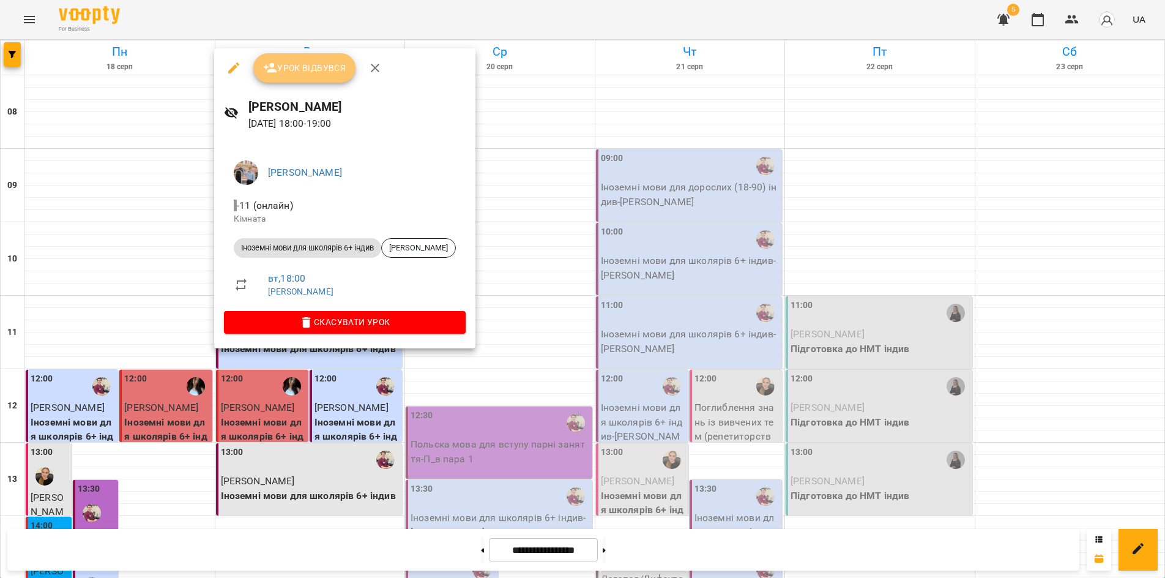
click at [294, 70] on span "Урок відбувся" at bounding box center [304, 68] width 83 height 15
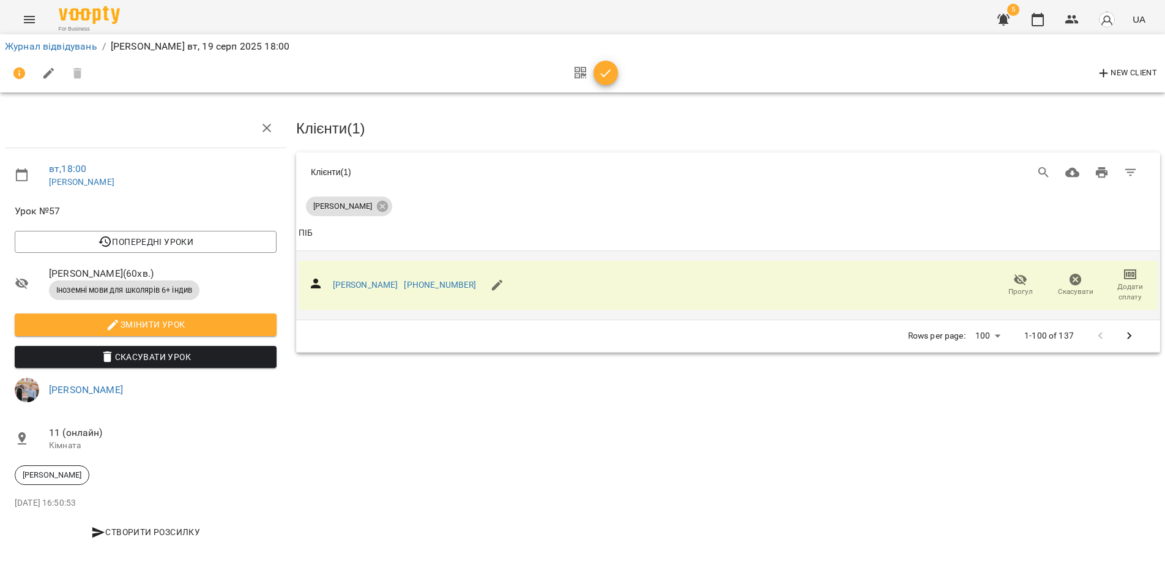
click at [1134, 275] on icon "button" at bounding box center [1130, 274] width 9 height 5
click at [1118, 272] on li "Додати сплату разового" at bounding box center [1090, 272] width 133 height 22
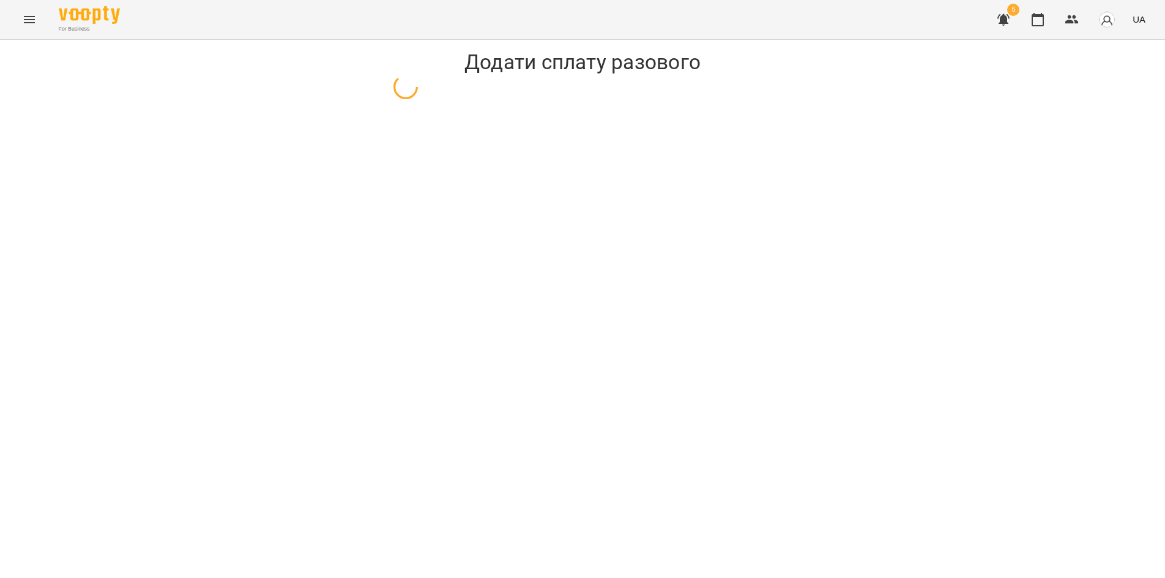
select select "**********"
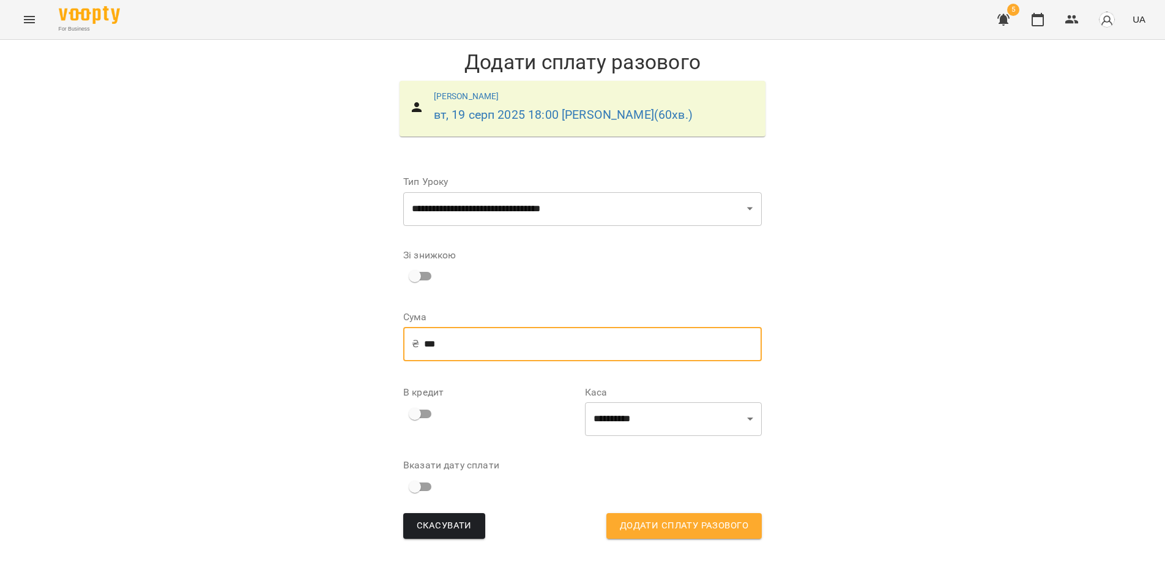
drag, startPoint x: 433, startPoint y: 347, endPoint x: 425, endPoint y: 340, distance: 10.4
click at [424, 339] on input "***" at bounding box center [593, 344] width 338 height 34
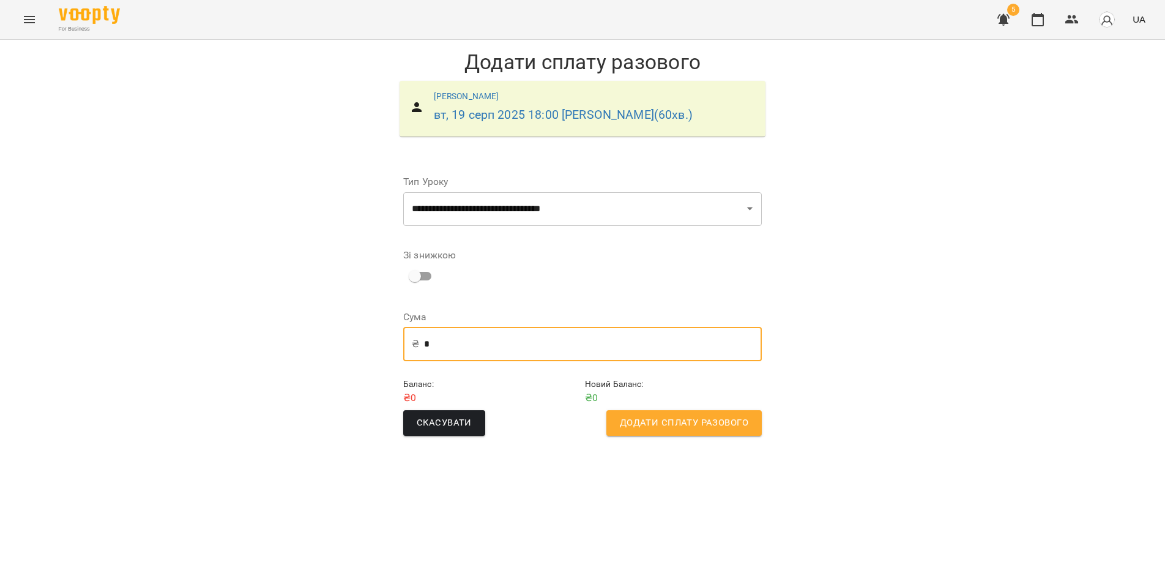
type input "*"
click at [662, 425] on span "Додати сплату разового" at bounding box center [684, 423] width 129 height 16
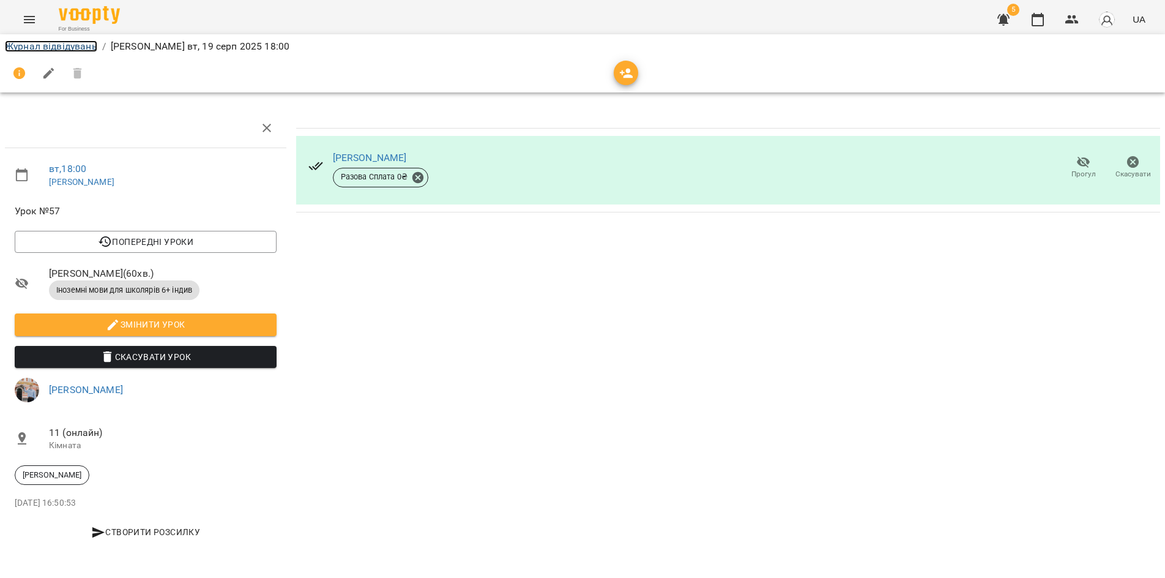
click at [66, 47] on link "Журнал відвідувань" at bounding box center [51, 46] width 92 height 12
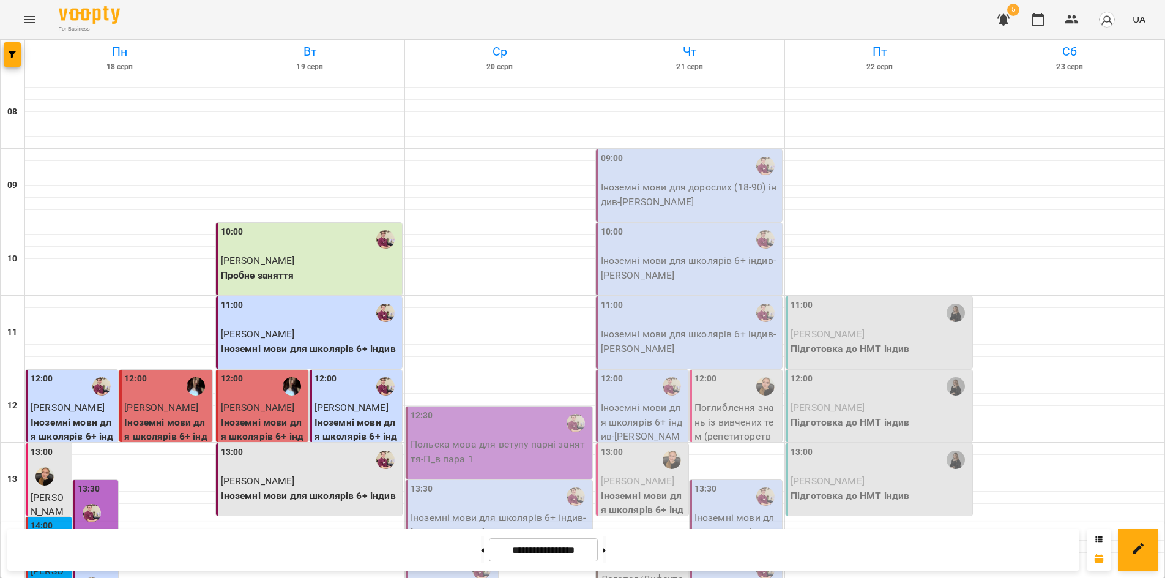
scroll to position [507, 0]
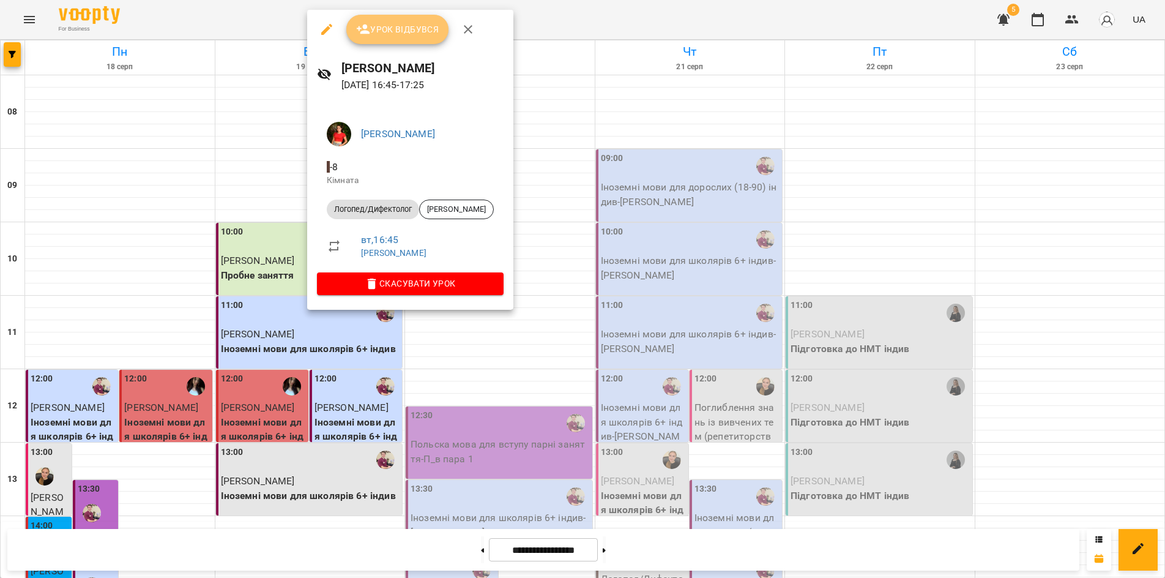
click at [398, 32] on span "Урок відбувся" at bounding box center [397, 29] width 83 height 15
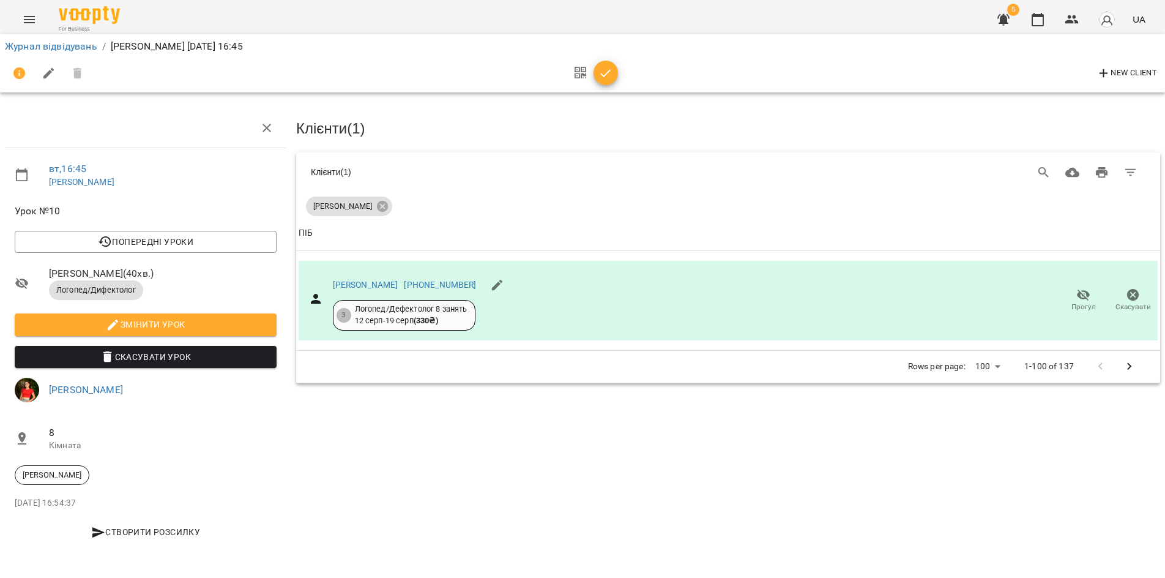
click at [613, 80] on icon "button" at bounding box center [606, 73] width 15 height 15
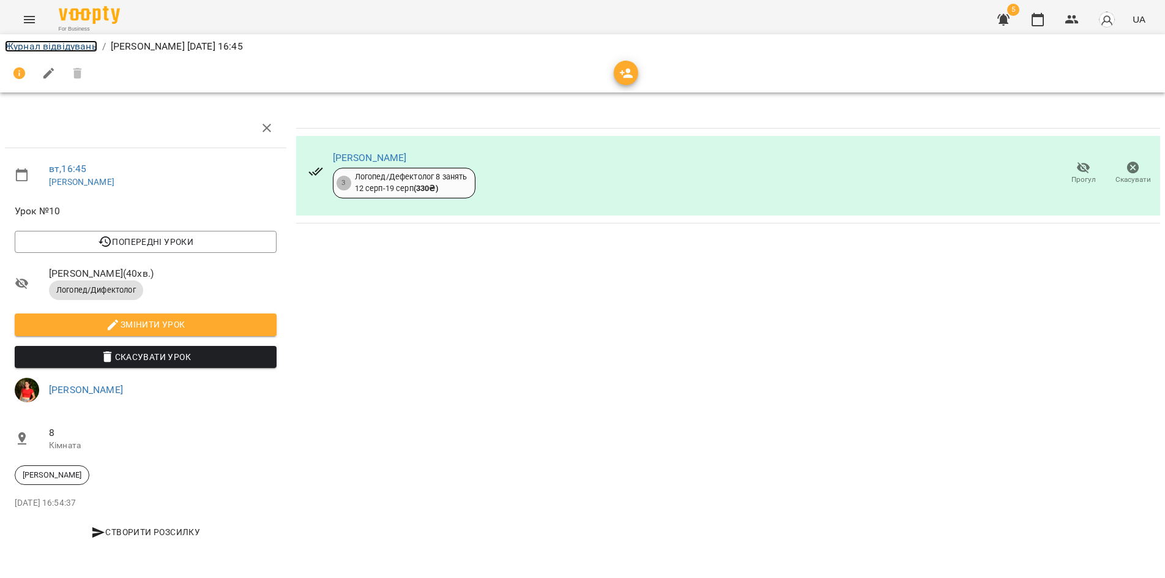
click at [43, 48] on link "Журнал відвідувань" at bounding box center [51, 46] width 92 height 12
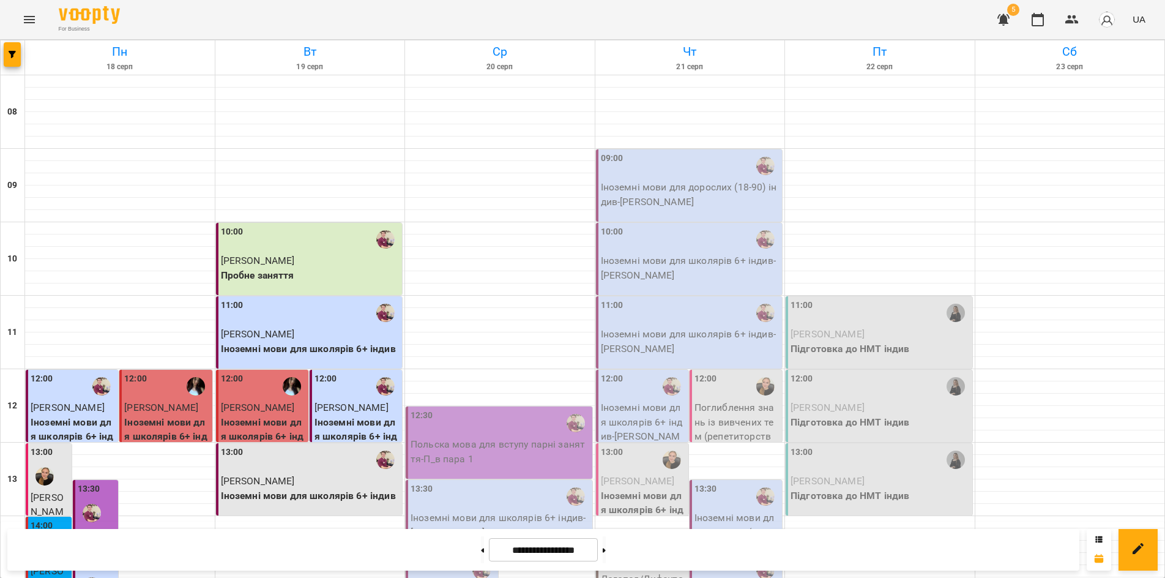
scroll to position [324, 0]
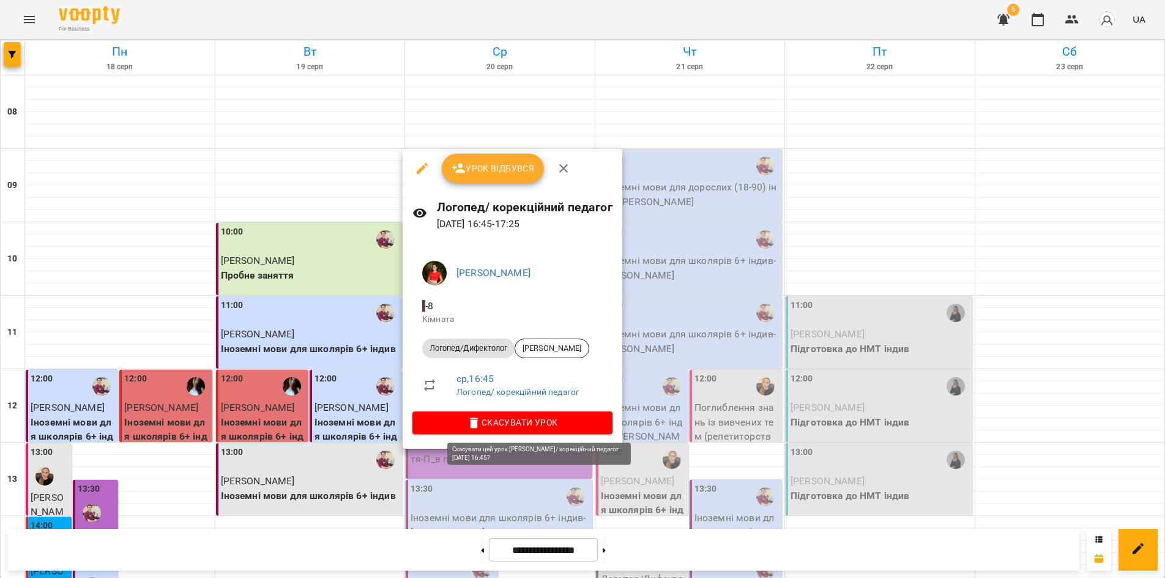
click at [479, 424] on icon "button" at bounding box center [474, 422] width 9 height 11
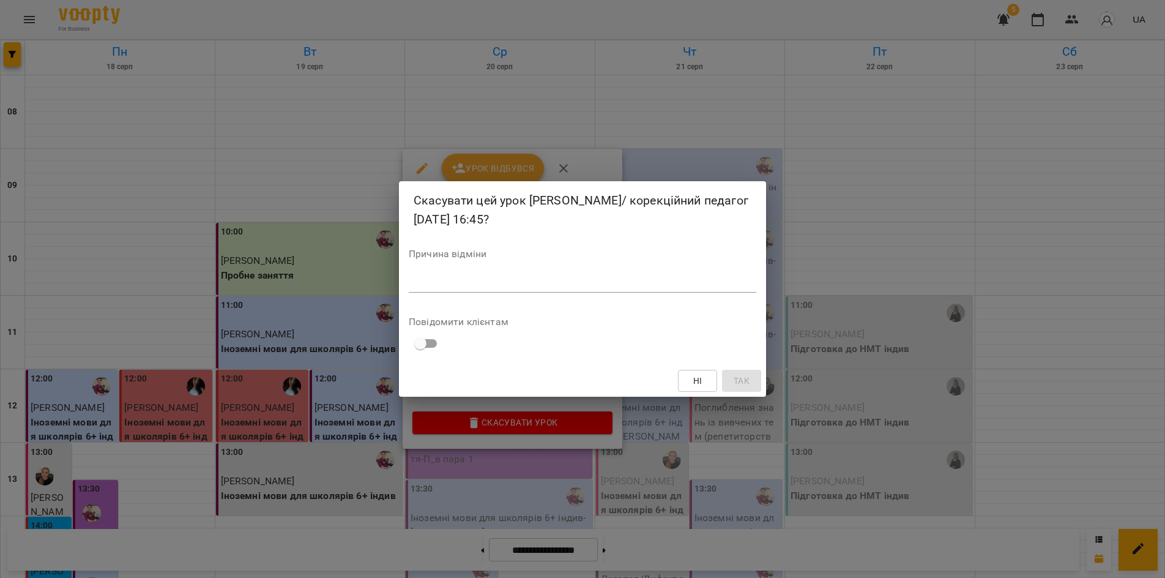
click at [505, 275] on div "*" at bounding box center [583, 283] width 348 height 20
type textarea "***"
click at [748, 379] on span "Так" at bounding box center [742, 380] width 16 height 15
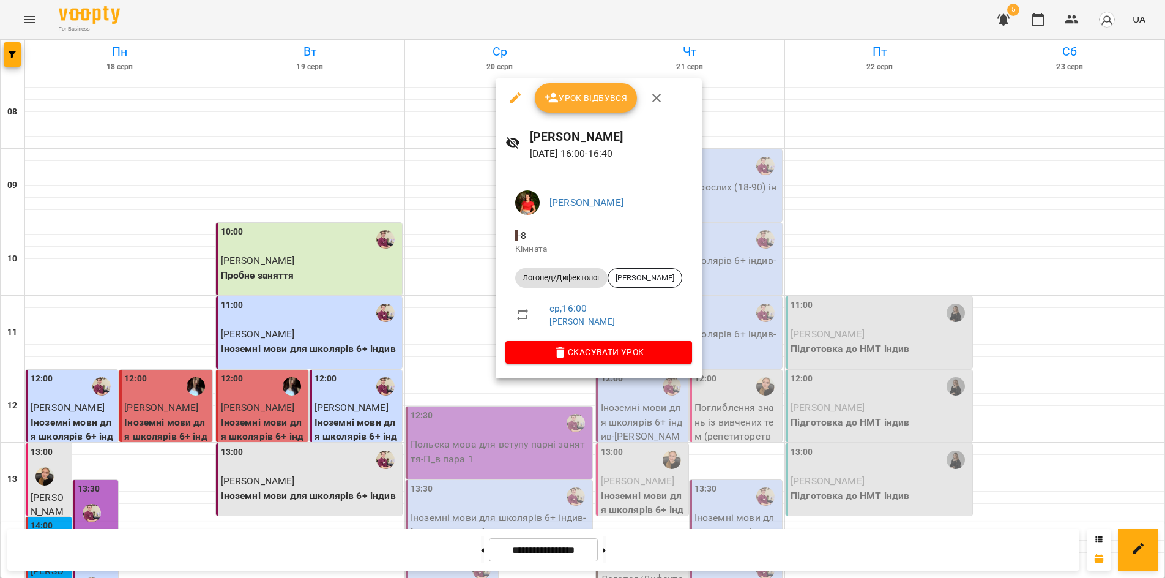
click at [403, 553] on div at bounding box center [582, 289] width 1165 height 578
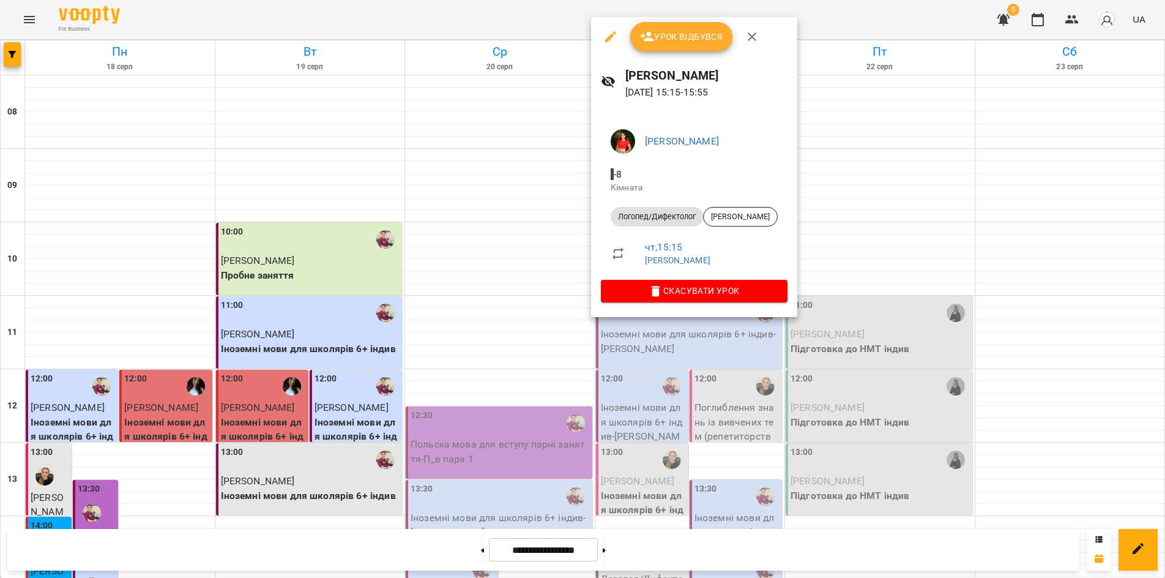
click at [644, 356] on div at bounding box center [582, 289] width 1165 height 578
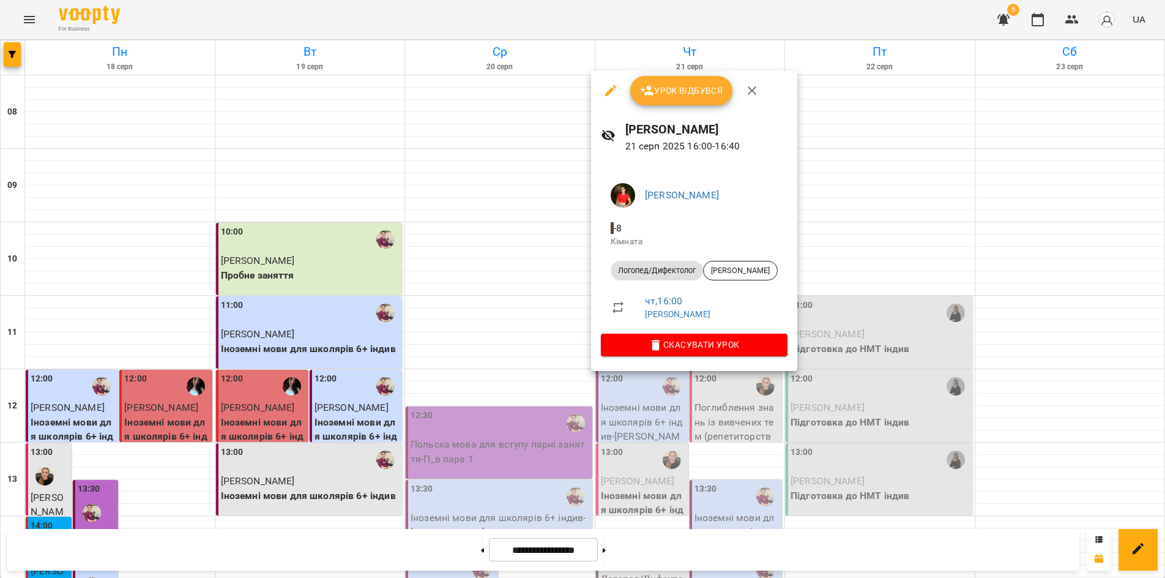
click at [645, 403] on div at bounding box center [582, 289] width 1165 height 578
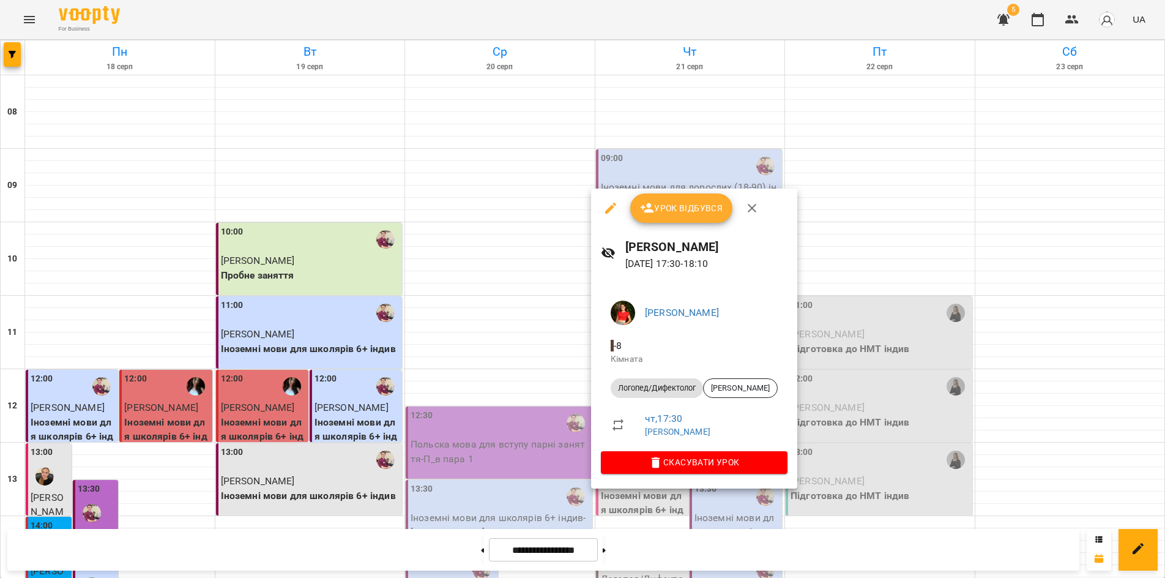
click at [411, 550] on div at bounding box center [582, 289] width 1165 height 578
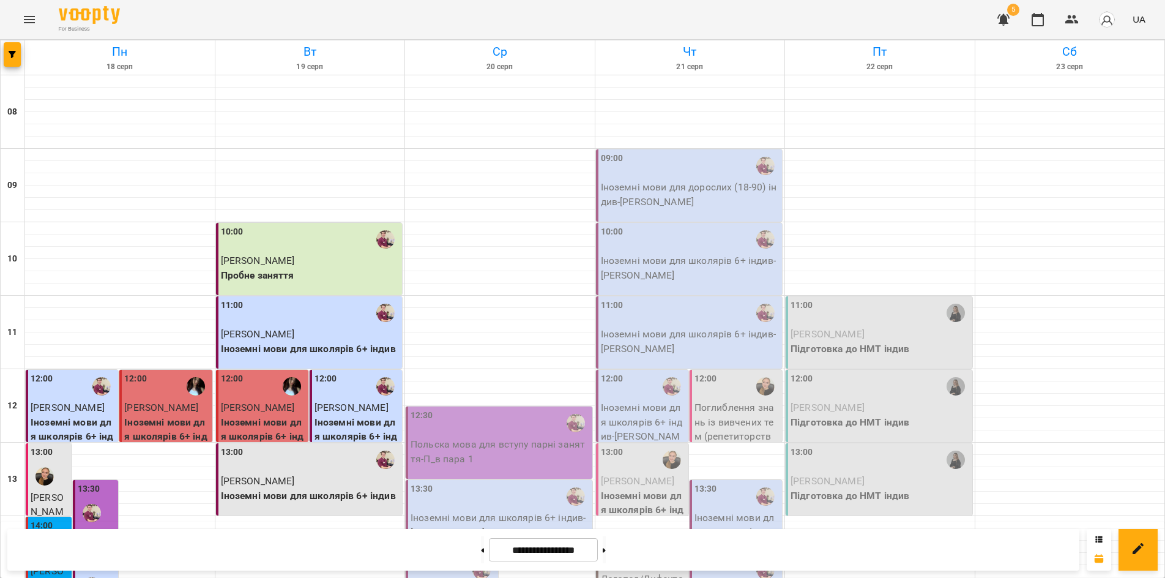
scroll to position [507, 0]
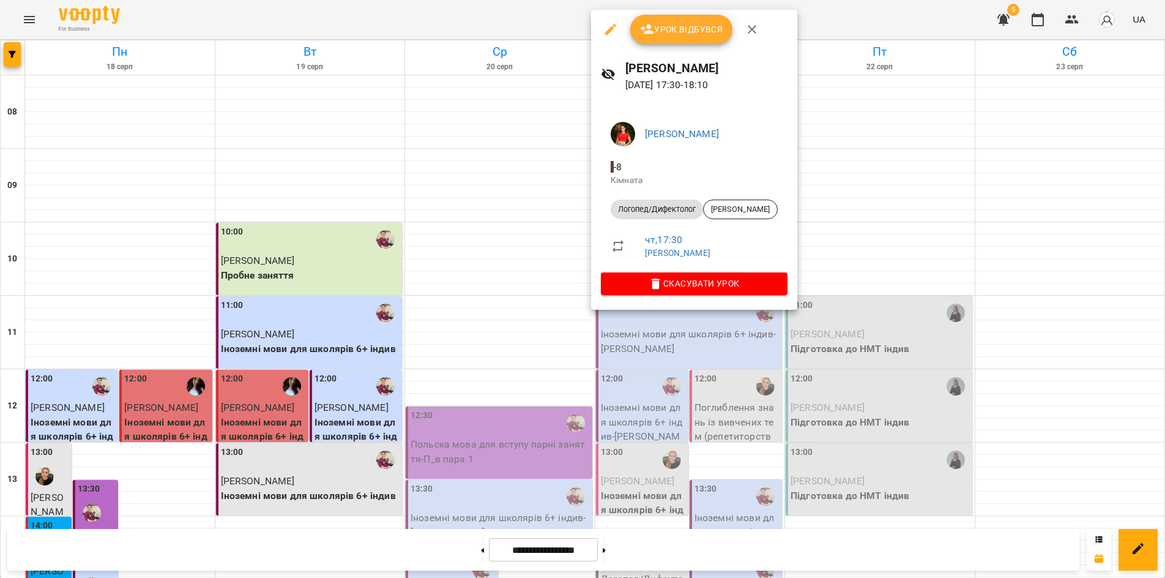
click at [679, 543] on div at bounding box center [582, 289] width 1165 height 578
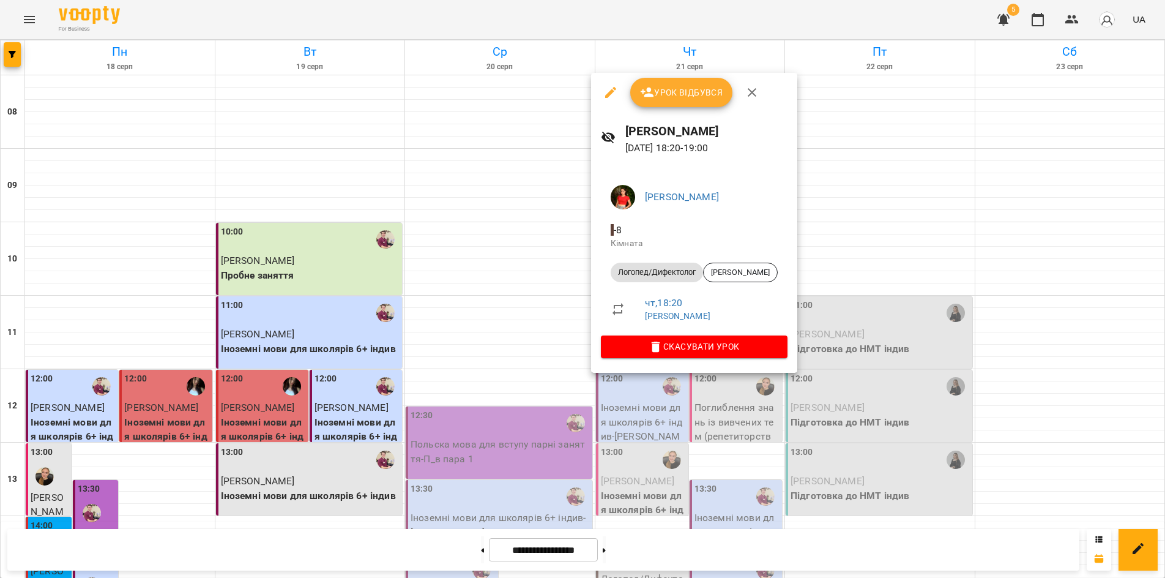
click at [722, 557] on div at bounding box center [582, 289] width 1165 height 578
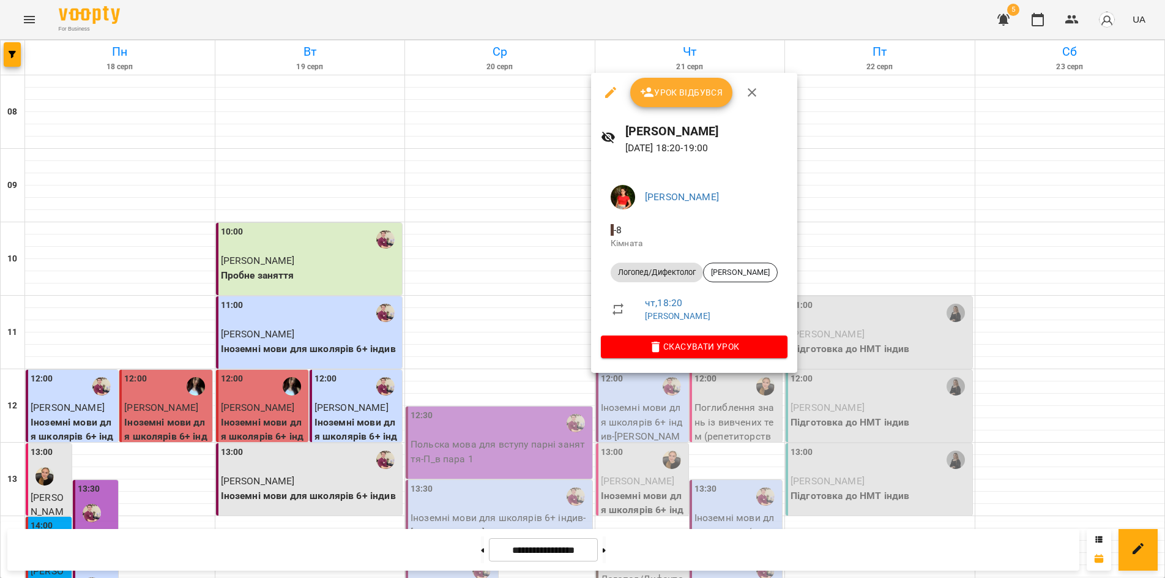
click at [696, 555] on div at bounding box center [582, 289] width 1165 height 578
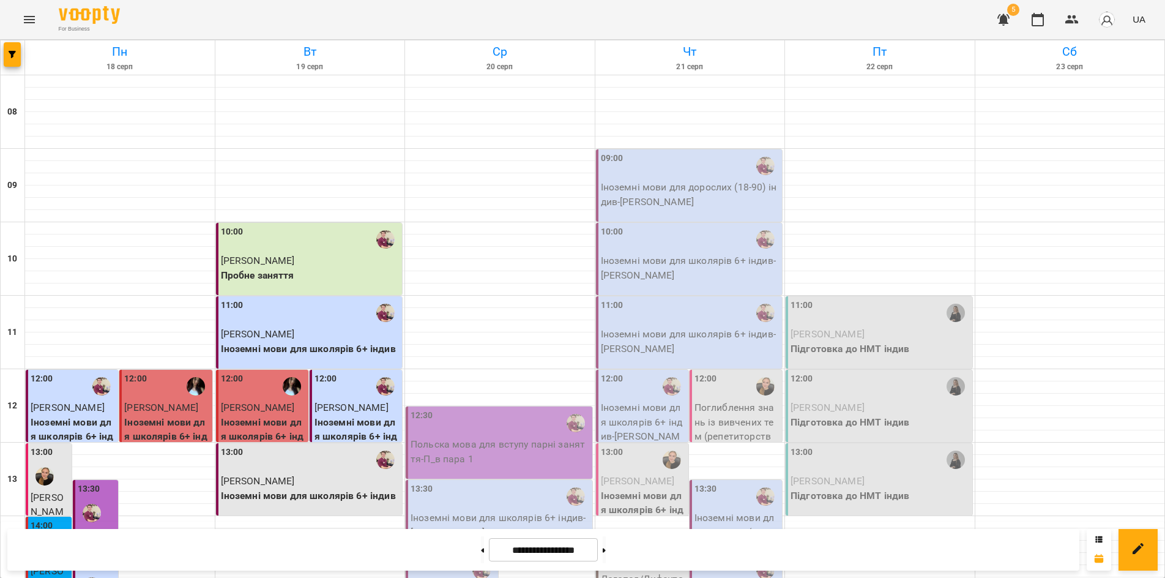
scroll to position [428, 0]
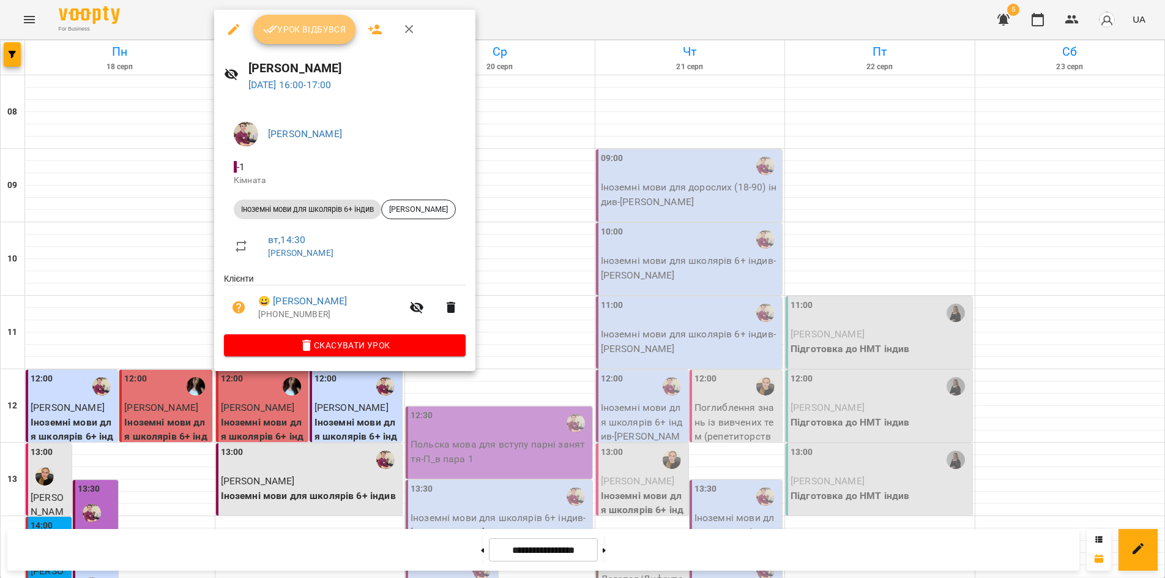
click at [319, 36] on span "Урок відбувся" at bounding box center [304, 29] width 83 height 15
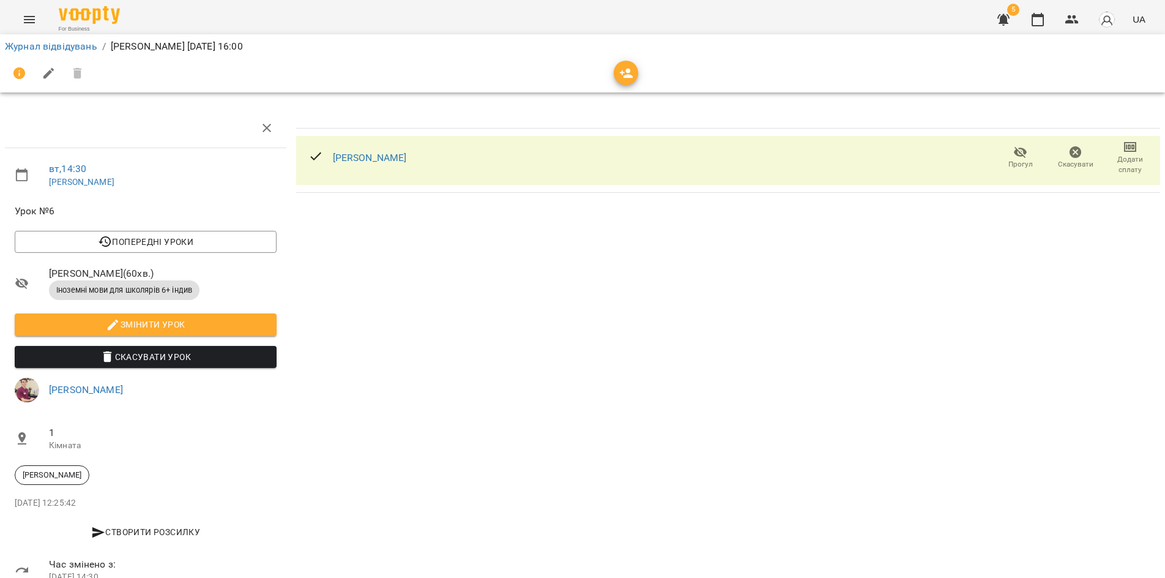
click at [1129, 150] on span "Додати сплату" at bounding box center [1130, 157] width 40 height 35
click at [1119, 154] on li "Додати сплату разового" at bounding box center [1090, 157] width 133 height 22
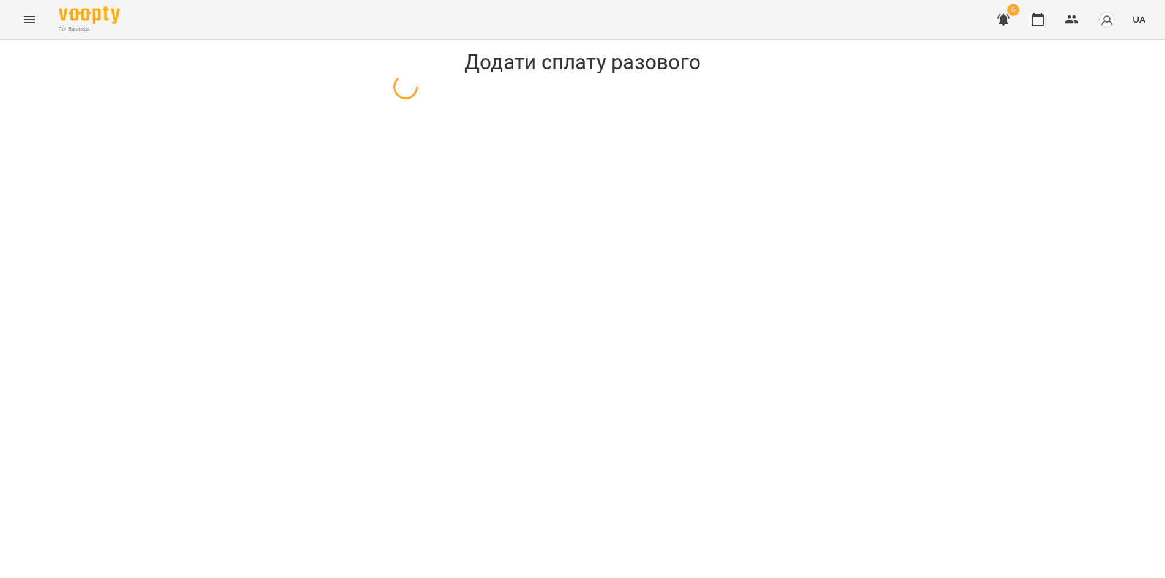
select select "**********"
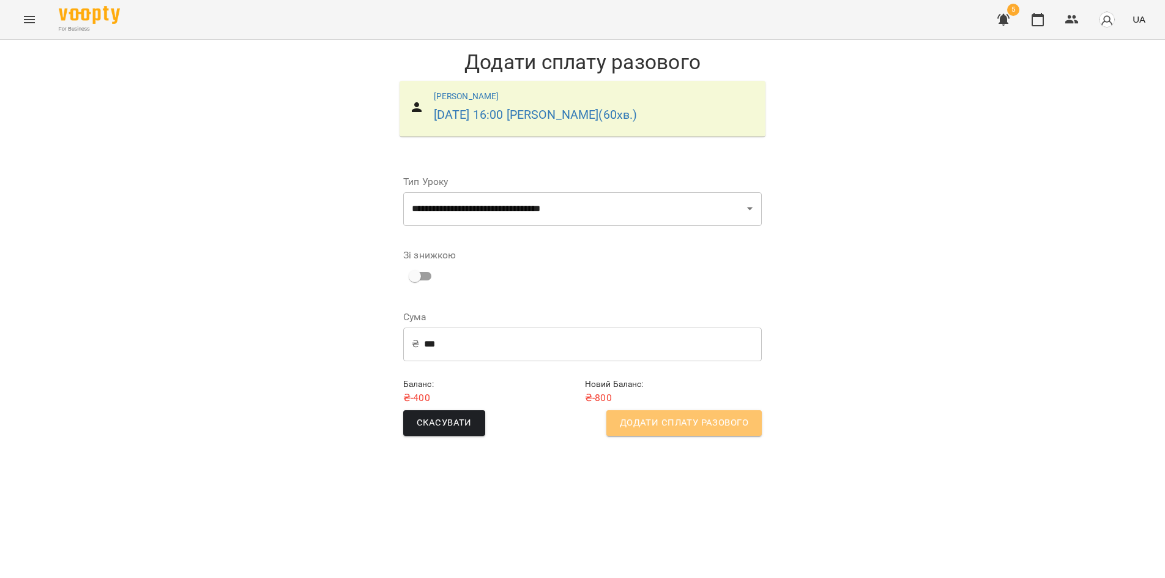
click at [697, 416] on span "Додати сплату разового" at bounding box center [684, 423] width 129 height 16
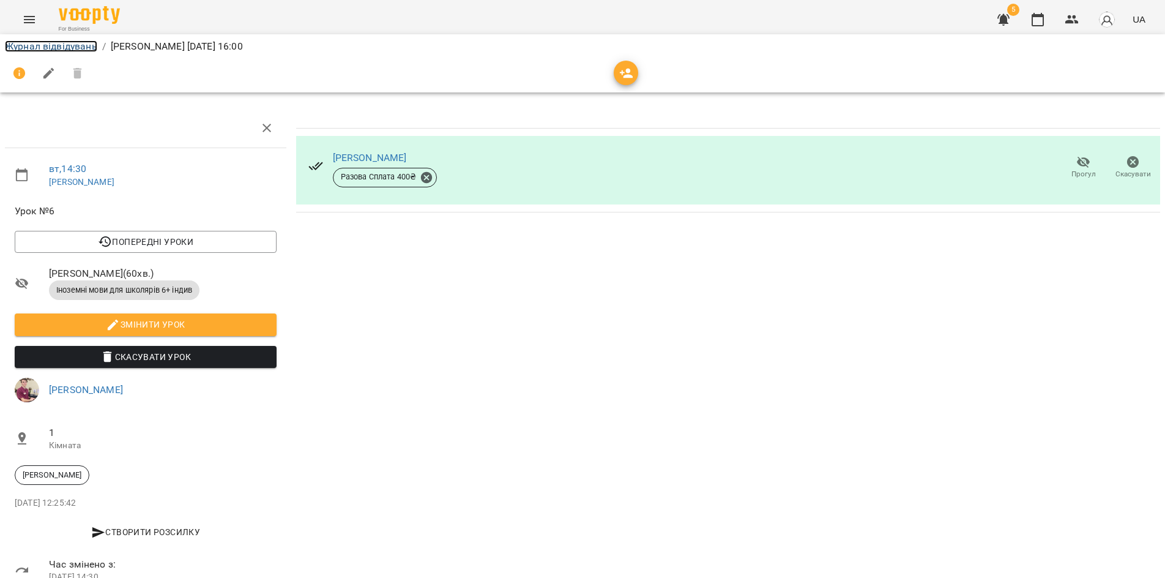
click at [79, 43] on link "Журнал відвідувань" at bounding box center [51, 46] width 92 height 12
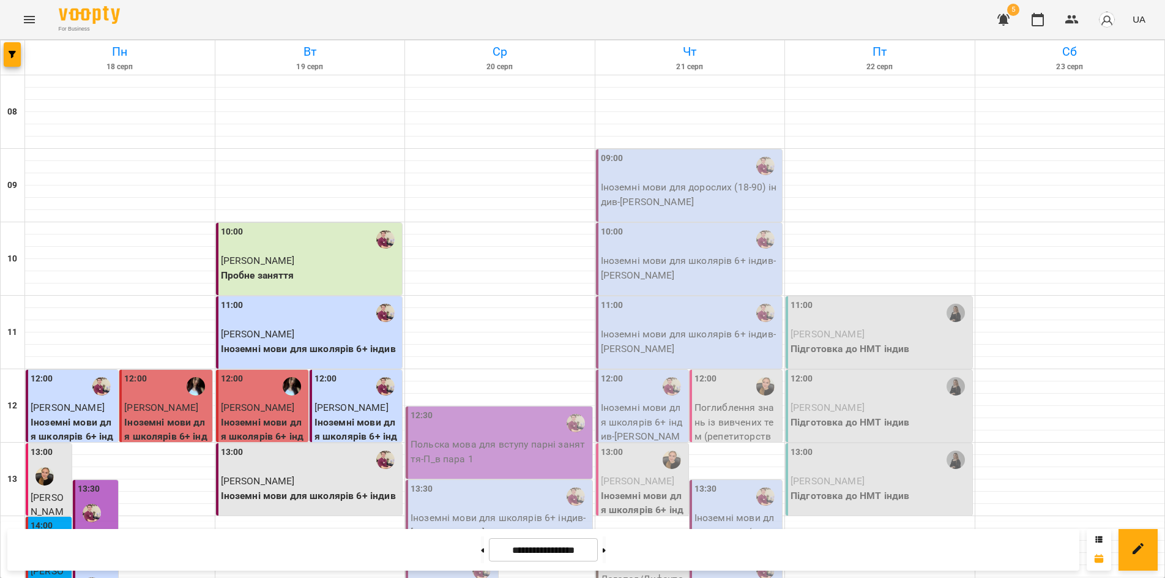
scroll to position [367, 0]
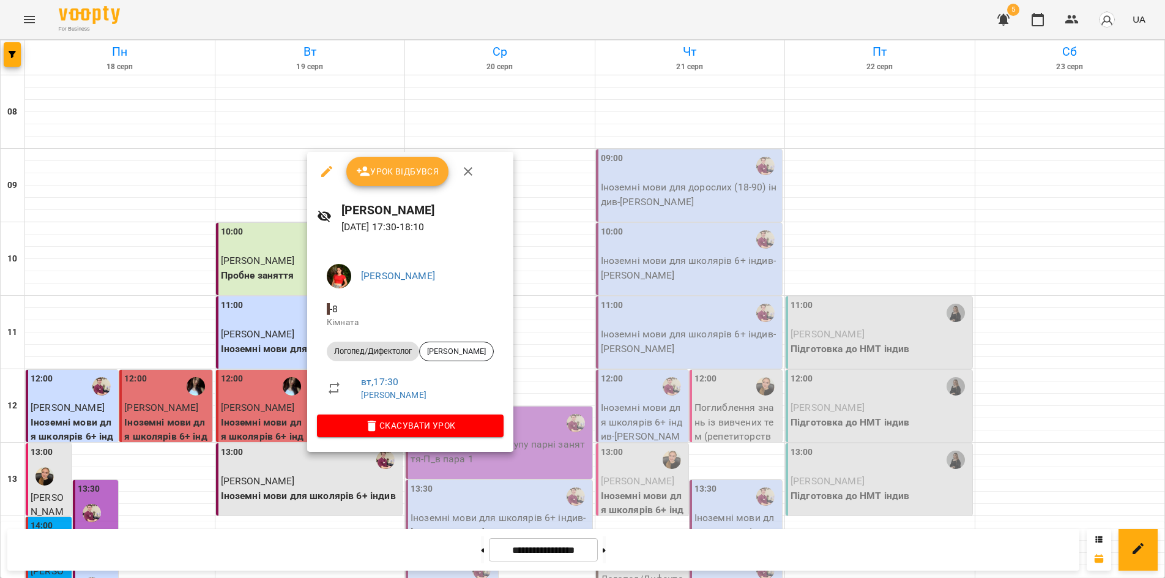
click at [388, 178] on span "Урок відбувся" at bounding box center [397, 171] width 83 height 15
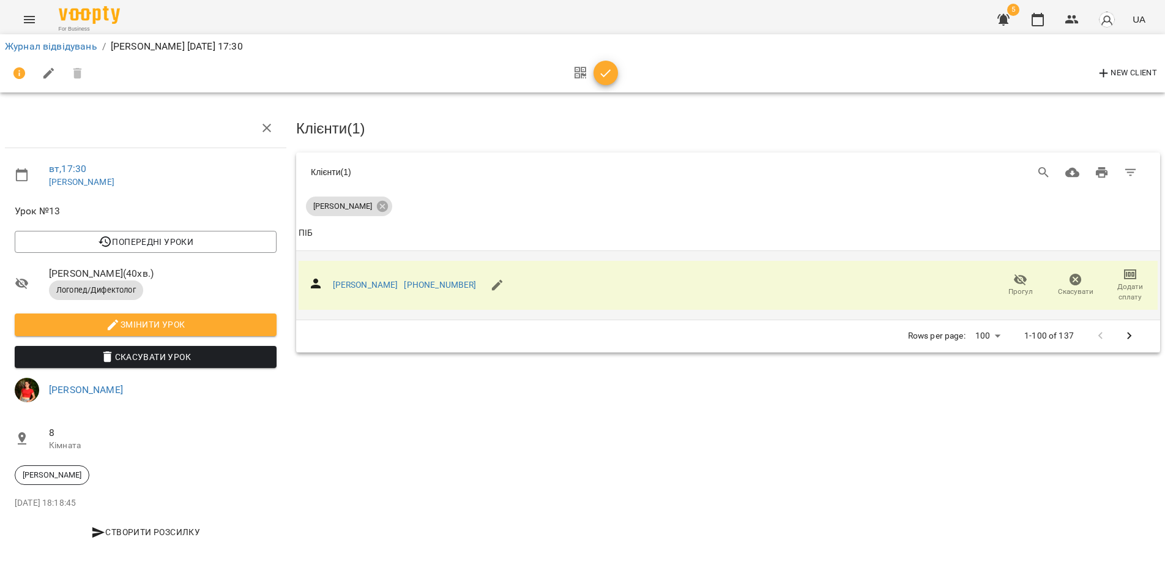
click at [1126, 278] on icon "button" at bounding box center [1130, 274] width 15 height 15
click at [1116, 271] on li "Додати сплату разового" at bounding box center [1090, 272] width 133 height 22
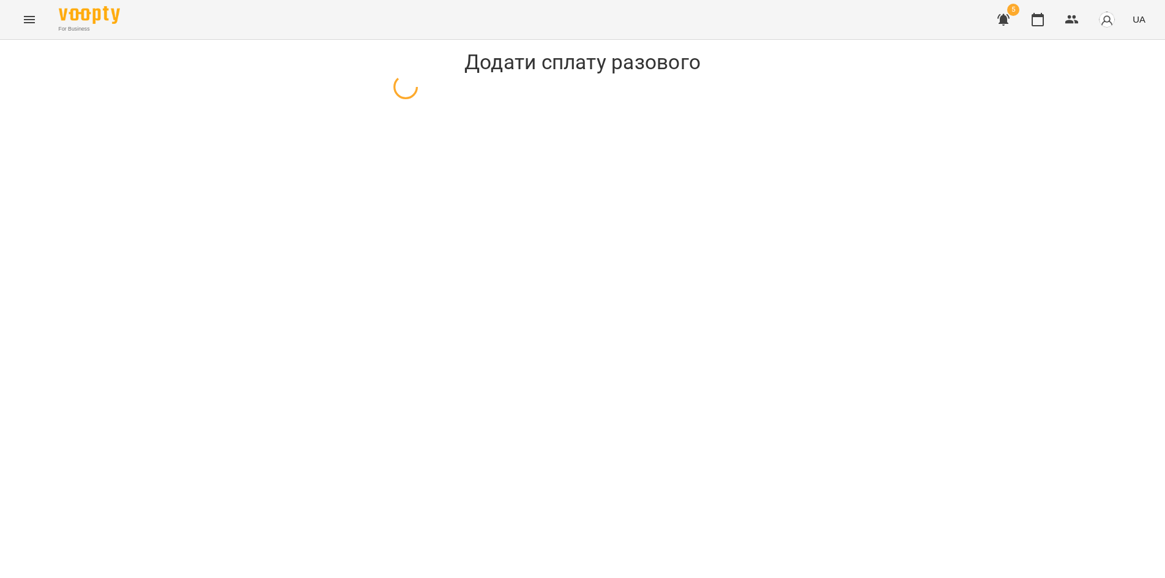
select select "**********"
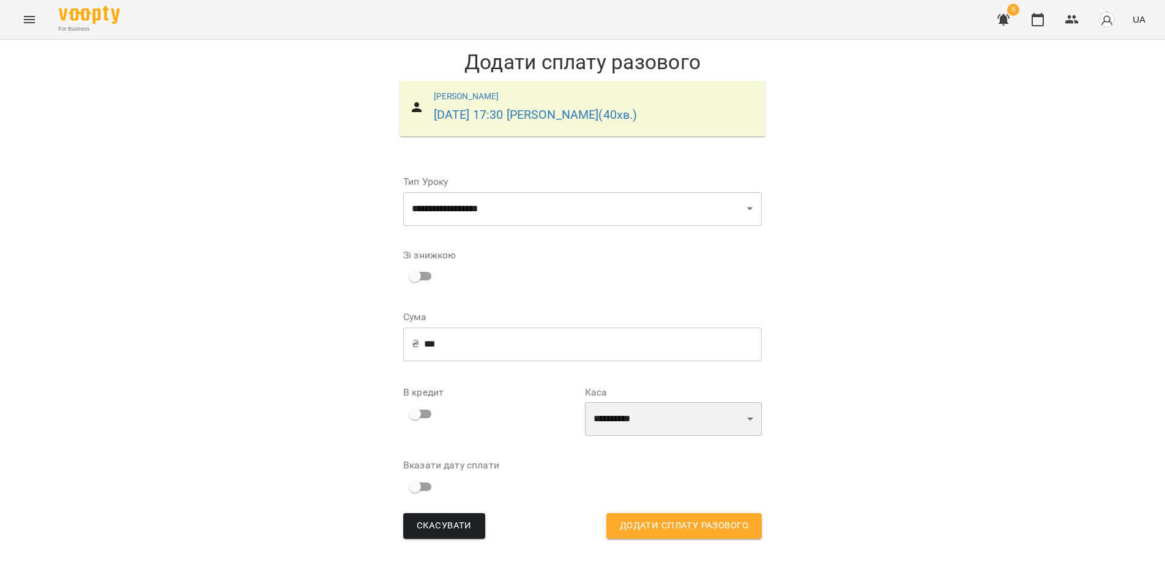
click at [652, 419] on select "**********" at bounding box center [673, 419] width 177 height 34
select select "****"
click at [585, 402] on select "**********" at bounding box center [673, 419] width 177 height 34
click at [658, 529] on span "Додати сплату разового" at bounding box center [684, 526] width 129 height 16
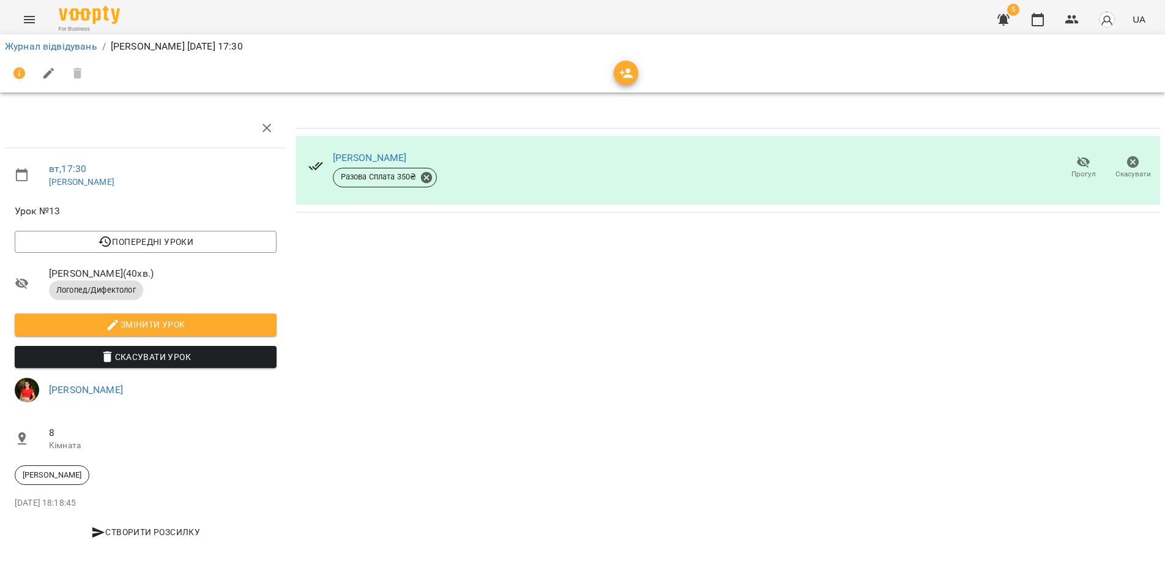
drag, startPoint x: 476, startPoint y: 261, endPoint x: 49, endPoint y: 23, distance: 488.5
click at [474, 259] on div "Чекалюк Тимур Владиславович Разова Сплата 350 ₴ Прогул Скасувати" at bounding box center [728, 330] width 874 height 455
click at [56, 48] on link "Журнал відвідувань" at bounding box center [51, 46] width 92 height 12
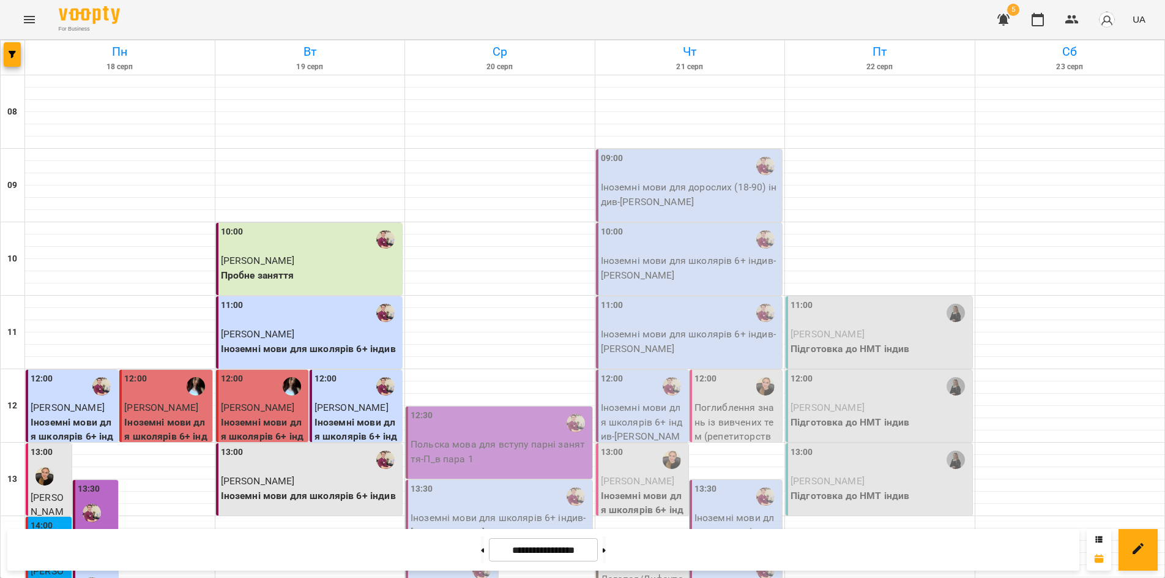
scroll to position [140, 0]
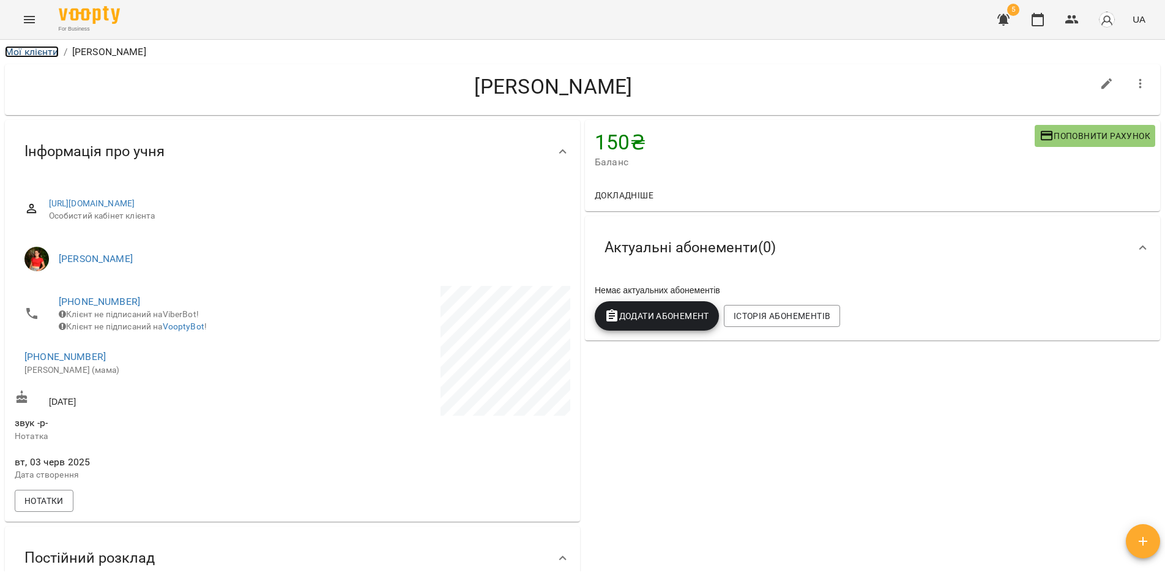
click at [39, 51] on link "Мої клієнти" at bounding box center [32, 52] width 54 height 12
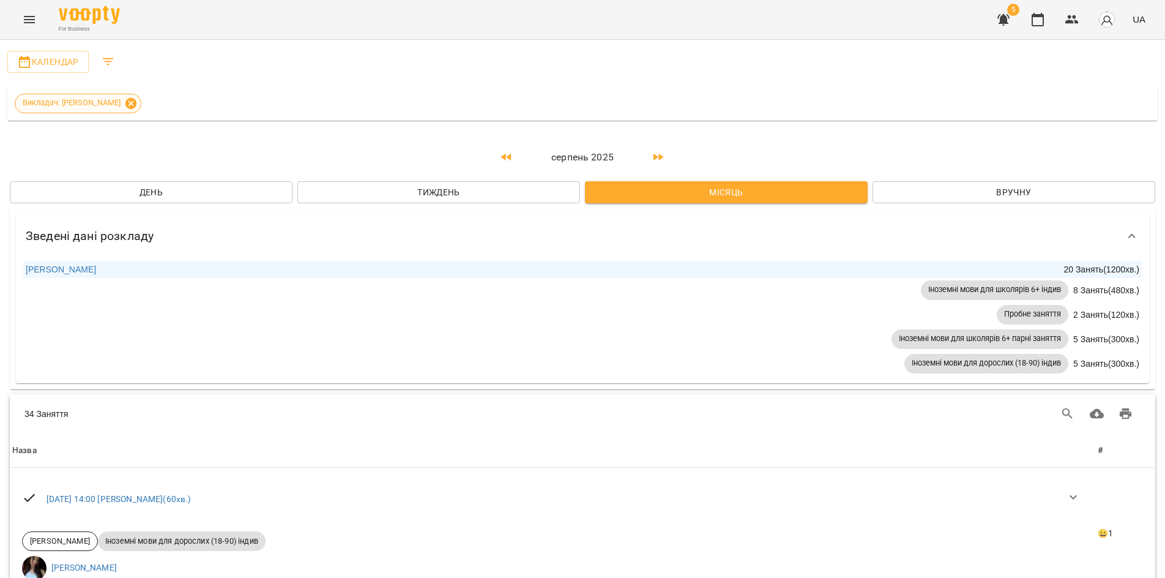
click at [138, 102] on icon at bounding box center [130, 103] width 13 height 13
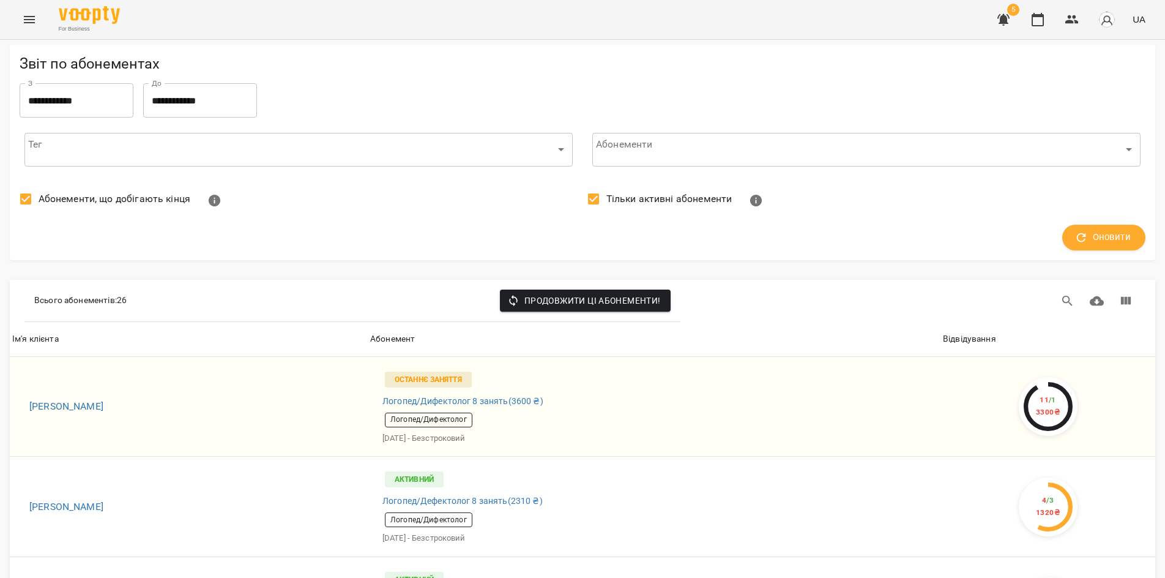
scroll to position [612, 0]
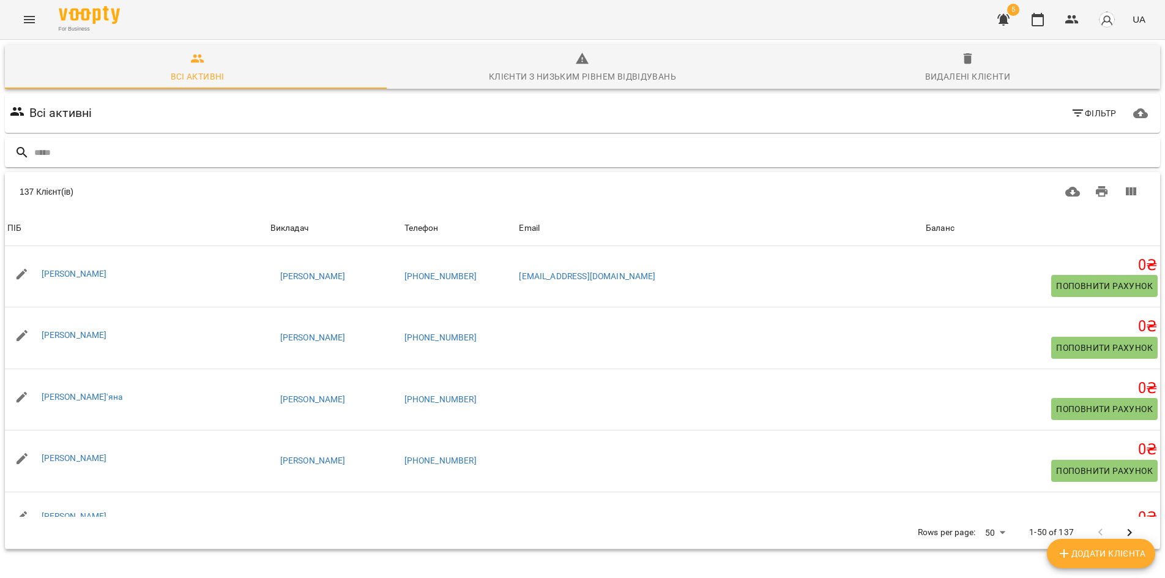
click at [48, 152] on input "text" at bounding box center [594, 153] width 1121 height 20
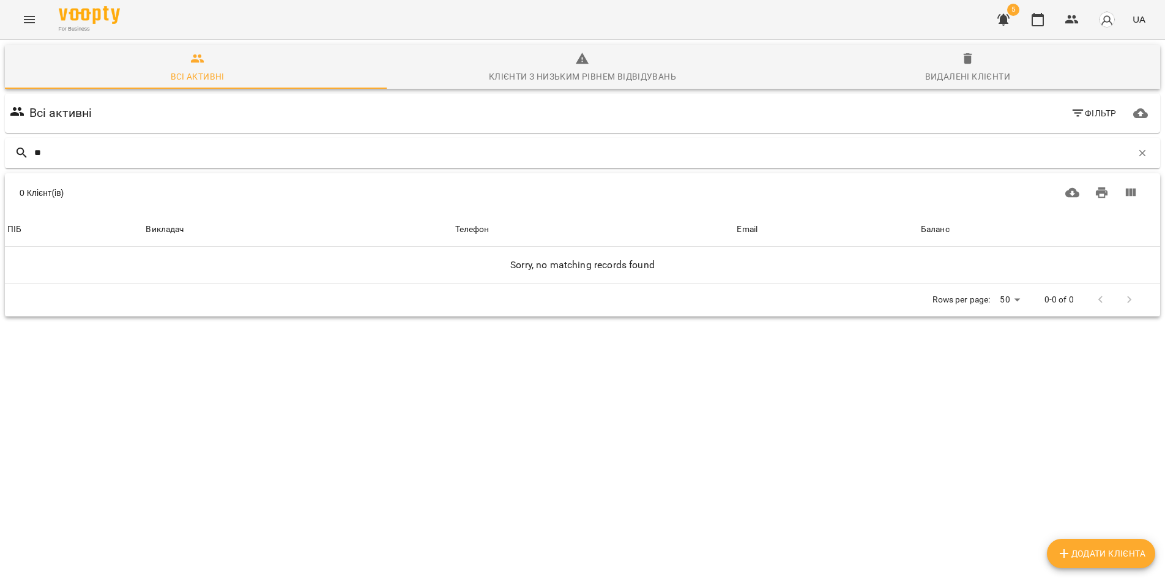
type input "*"
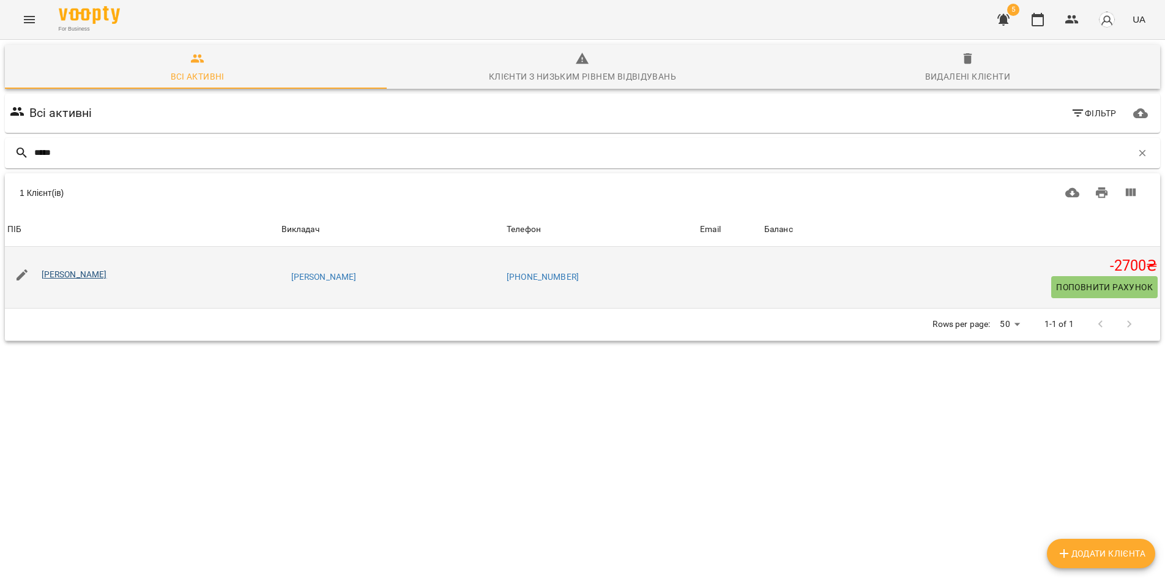
type input "*****"
click at [83, 271] on link "Гаран Марія" at bounding box center [74, 274] width 65 height 10
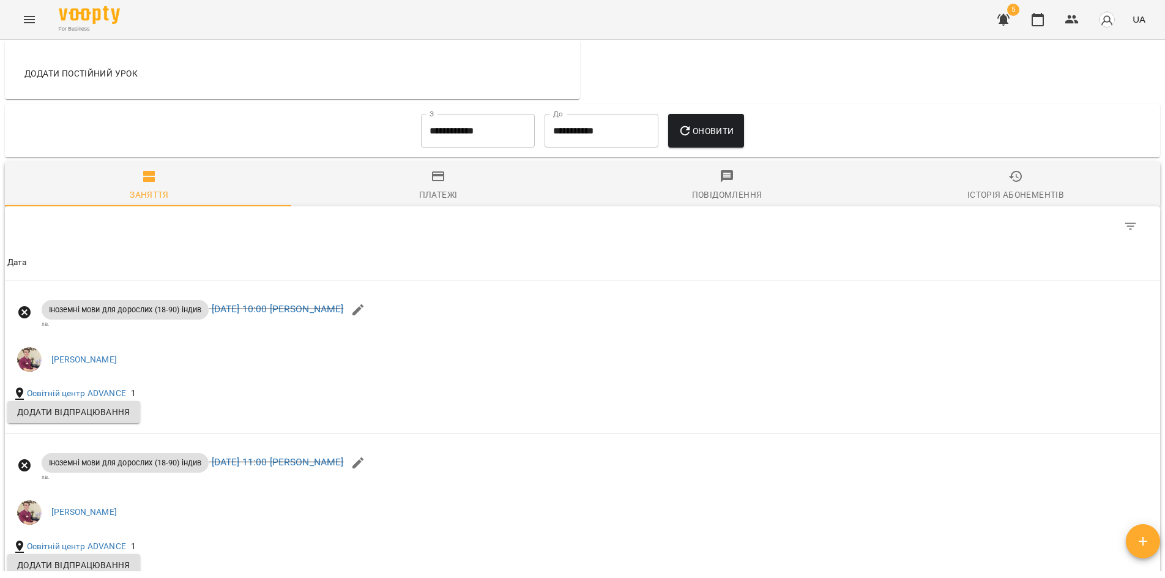
scroll to position [673, 0]
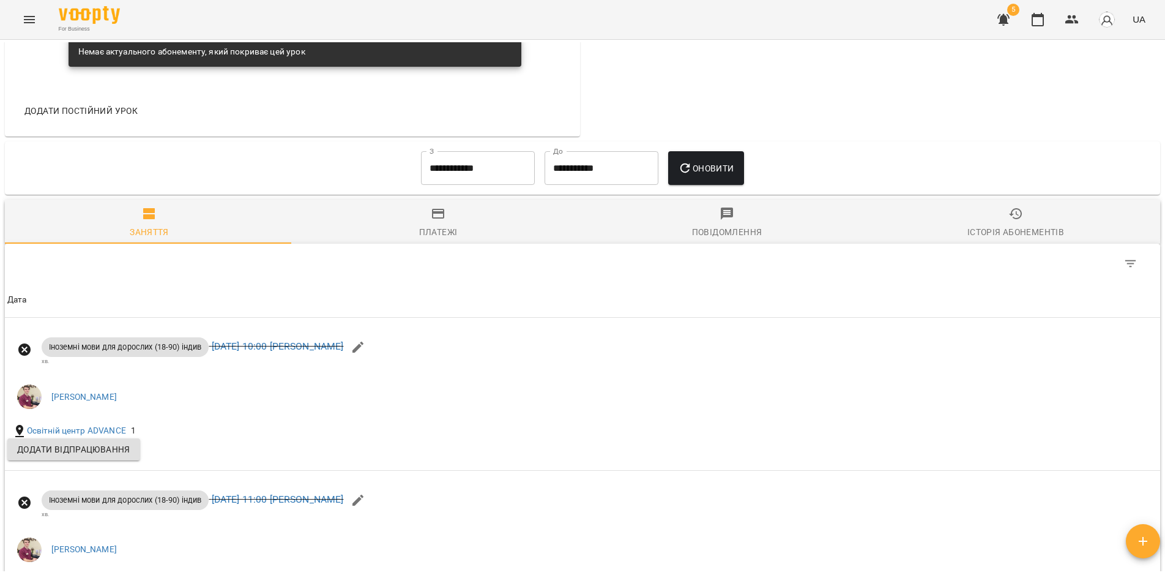
click at [483, 170] on input "**********" at bounding box center [478, 168] width 114 height 34
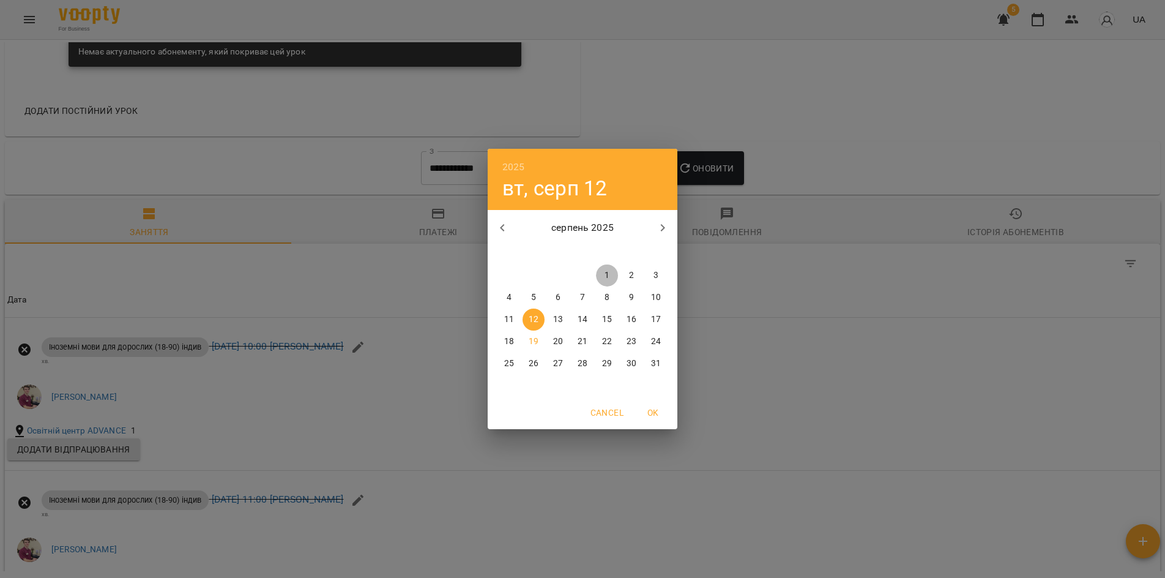
click at [607, 275] on p "1" at bounding box center [607, 275] width 5 height 12
type input "**********"
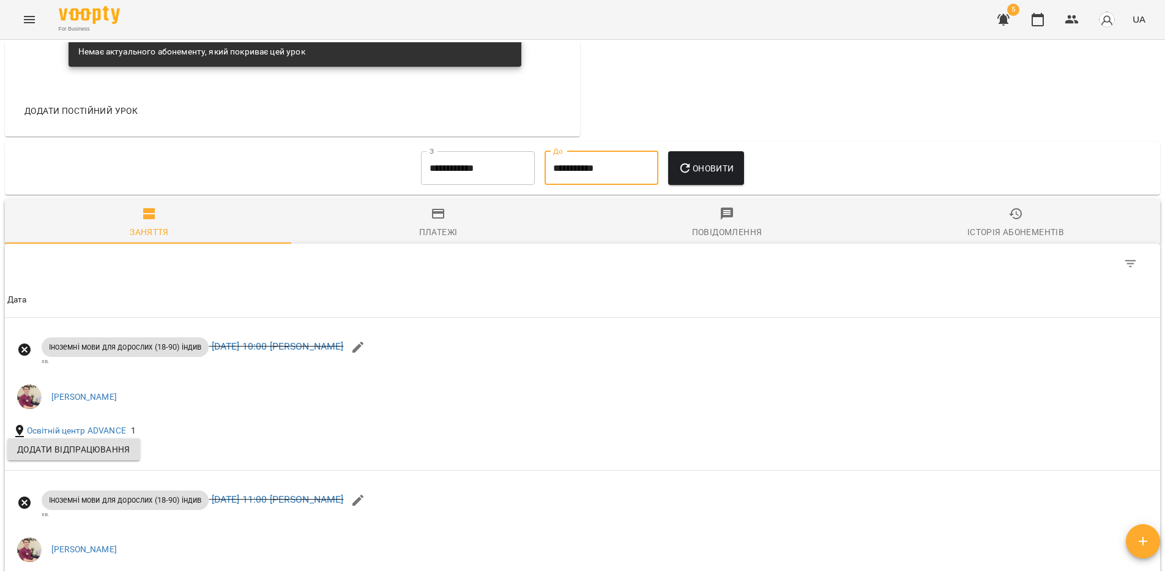
click at [615, 166] on input "**********" at bounding box center [602, 168] width 114 height 34
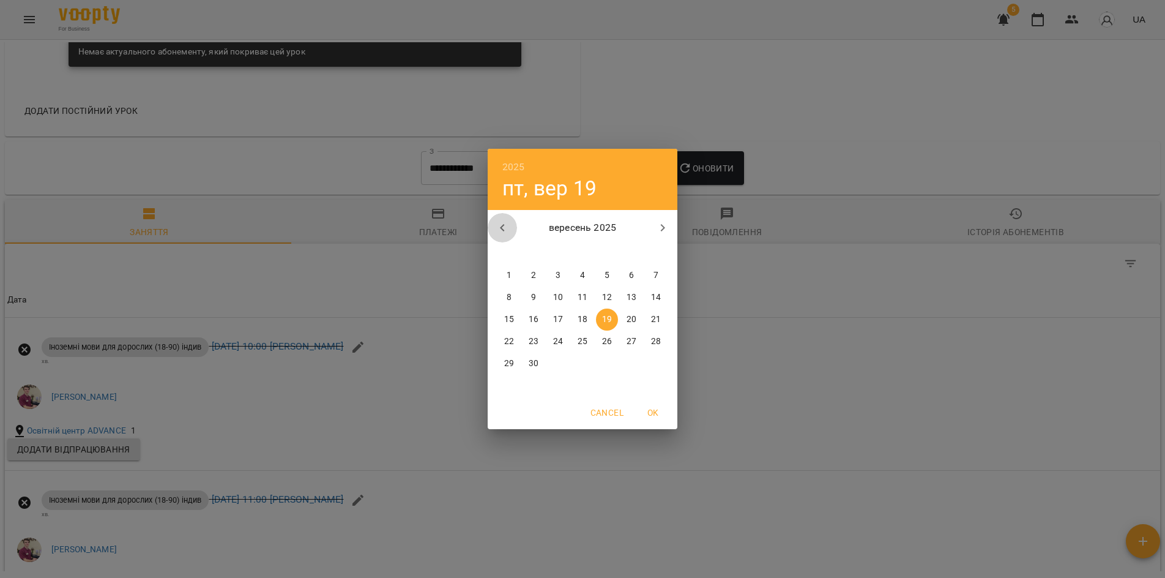
click at [499, 228] on icon "button" at bounding box center [502, 227] width 15 height 15
click at [657, 359] on p "31" at bounding box center [656, 363] width 10 height 12
type input "**********"
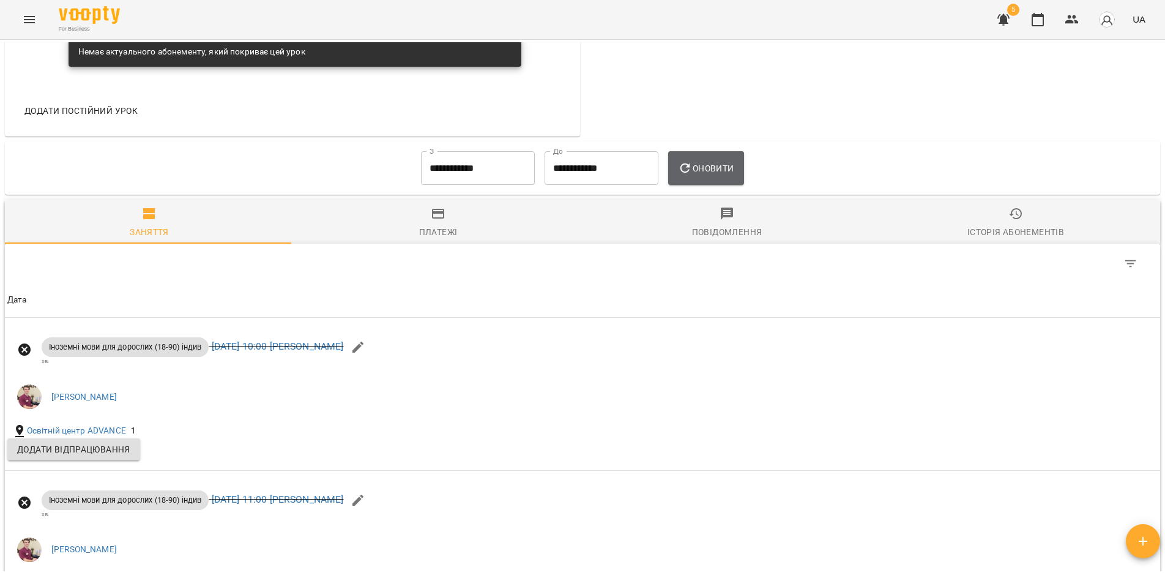
click at [701, 173] on span "Оновити" at bounding box center [706, 168] width 56 height 15
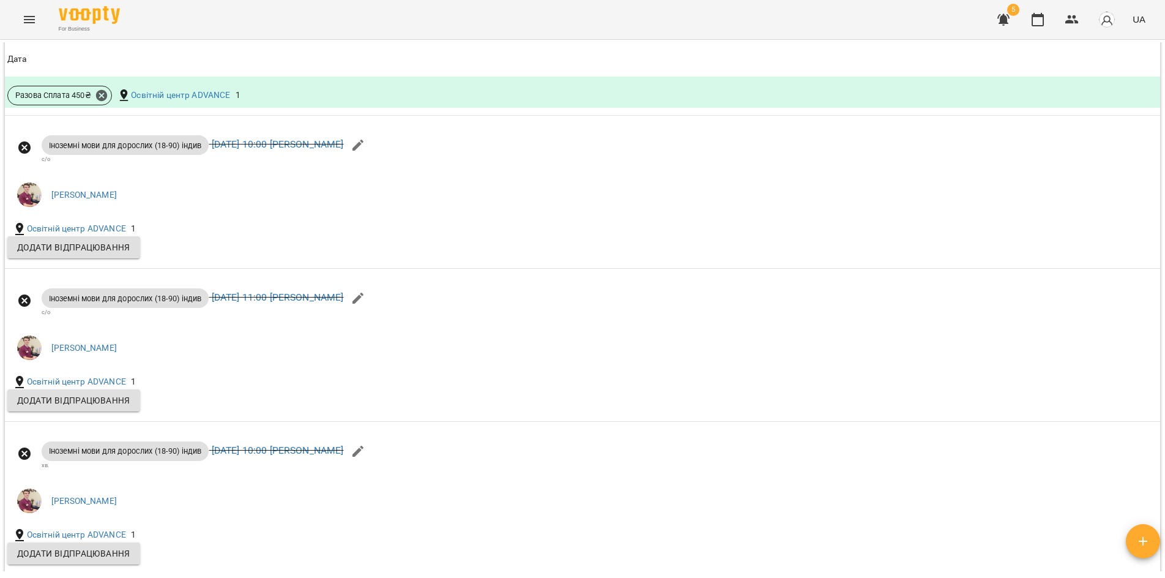
scroll to position [851, 0]
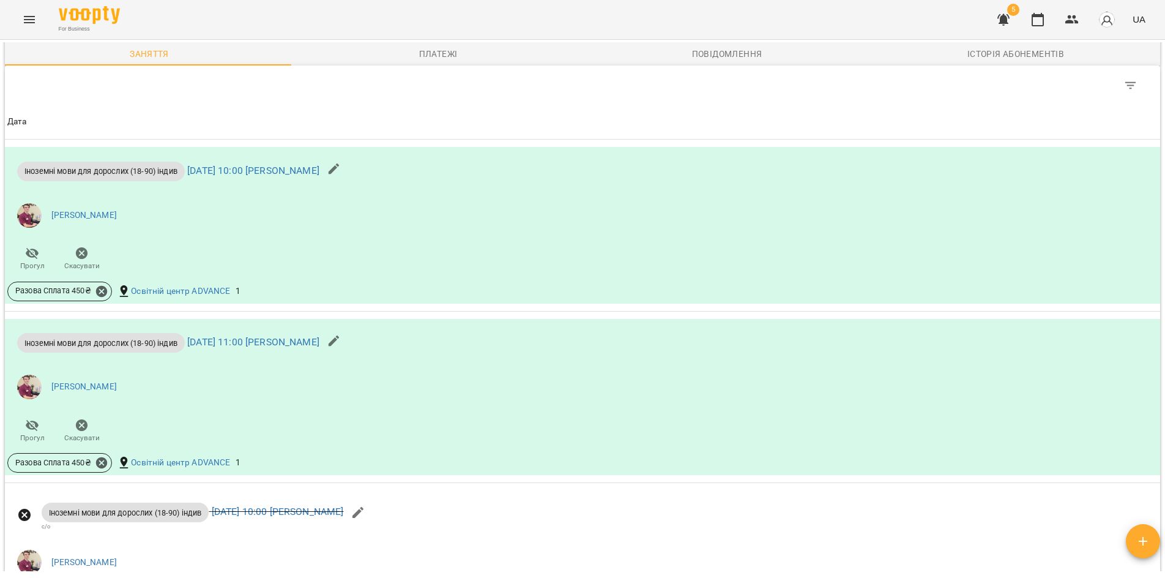
click at [73, 96] on div "Table Toolbar" at bounding box center [582, 84] width 1155 height 39
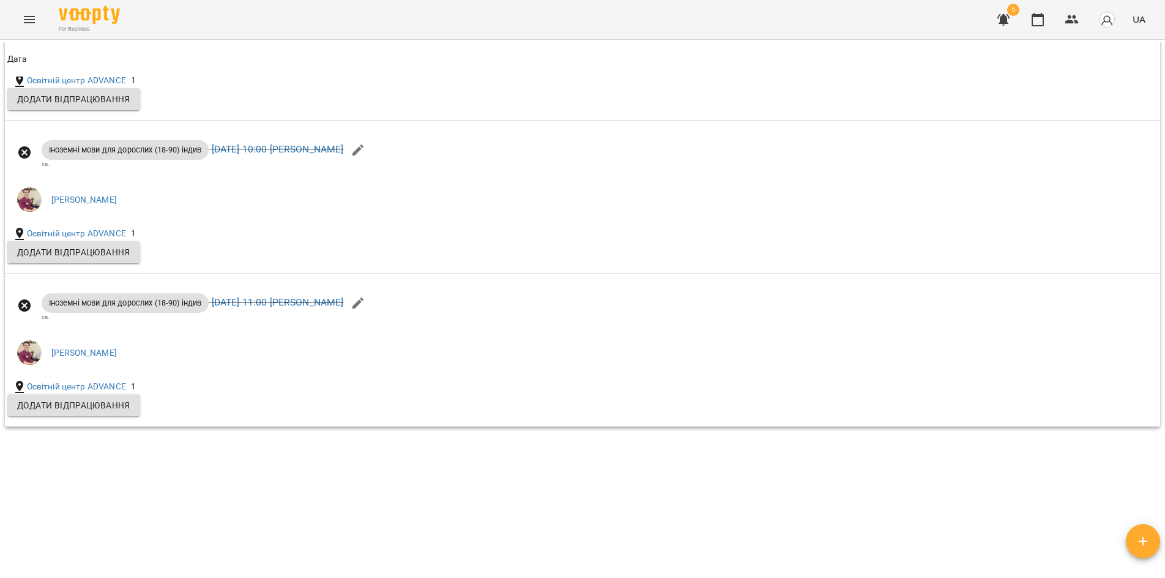
scroll to position [1525, 0]
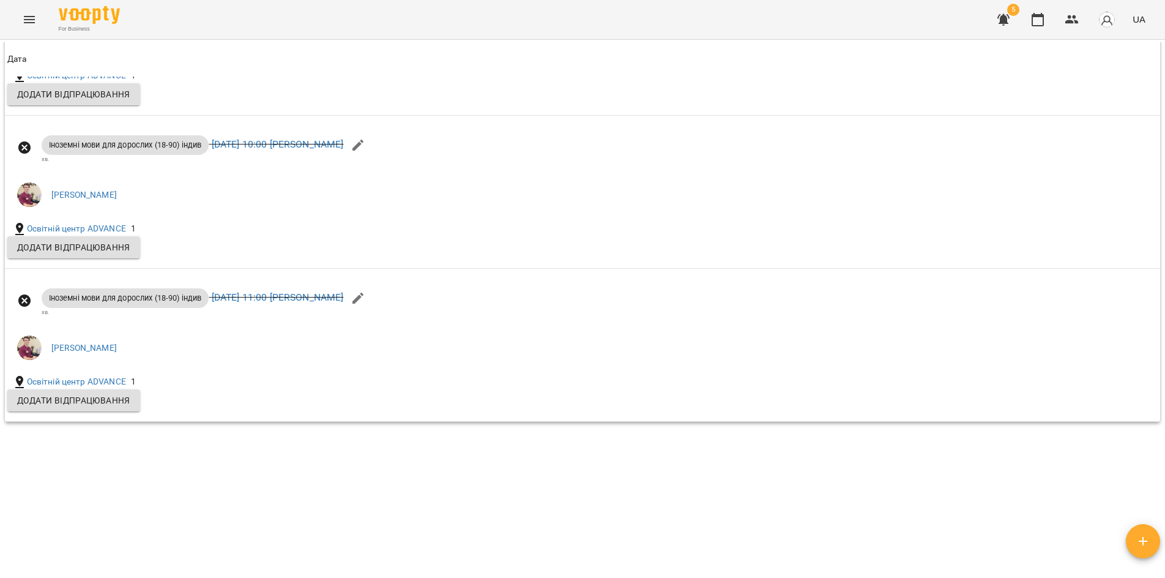
click at [685, 549] on div "Мої клієнти / Гаран Марія Гаран Марія -2700 ₴ Баланс Поповнити рахунок Докладні…" at bounding box center [582, 306] width 1160 height 529
click at [124, 53] on span "Дата" at bounding box center [582, 59] width 1151 height 15
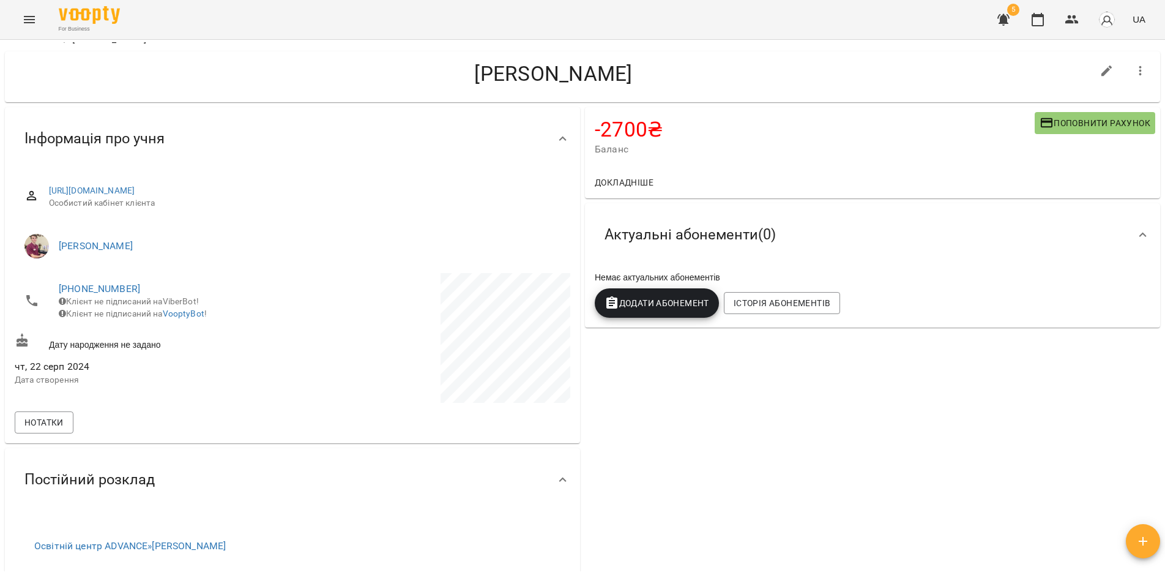
scroll to position [0, 0]
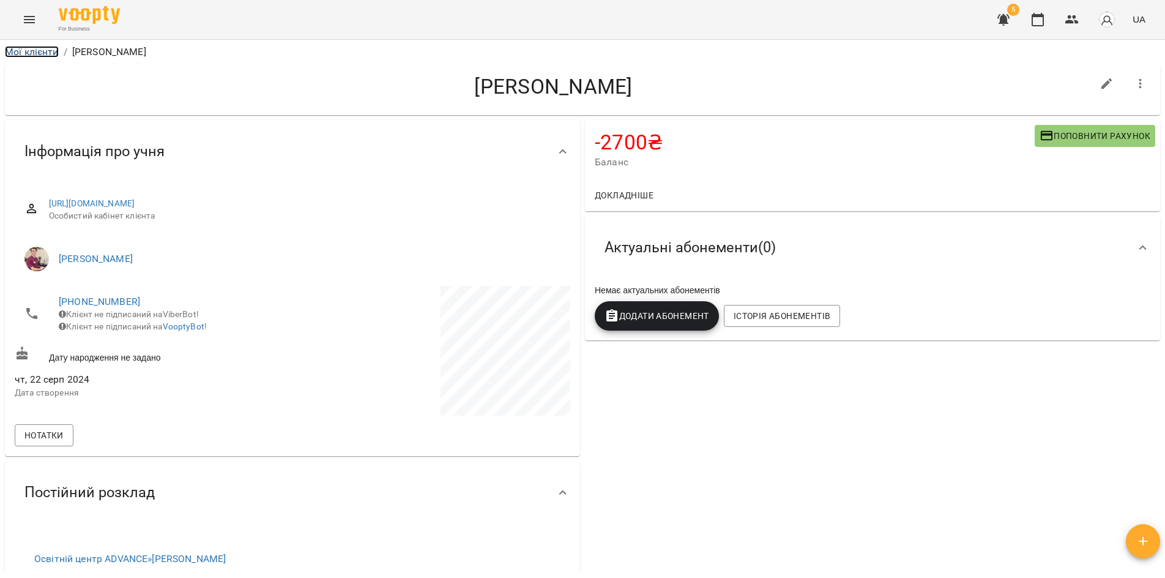
click at [32, 53] on link "Мої клієнти" at bounding box center [32, 52] width 54 height 12
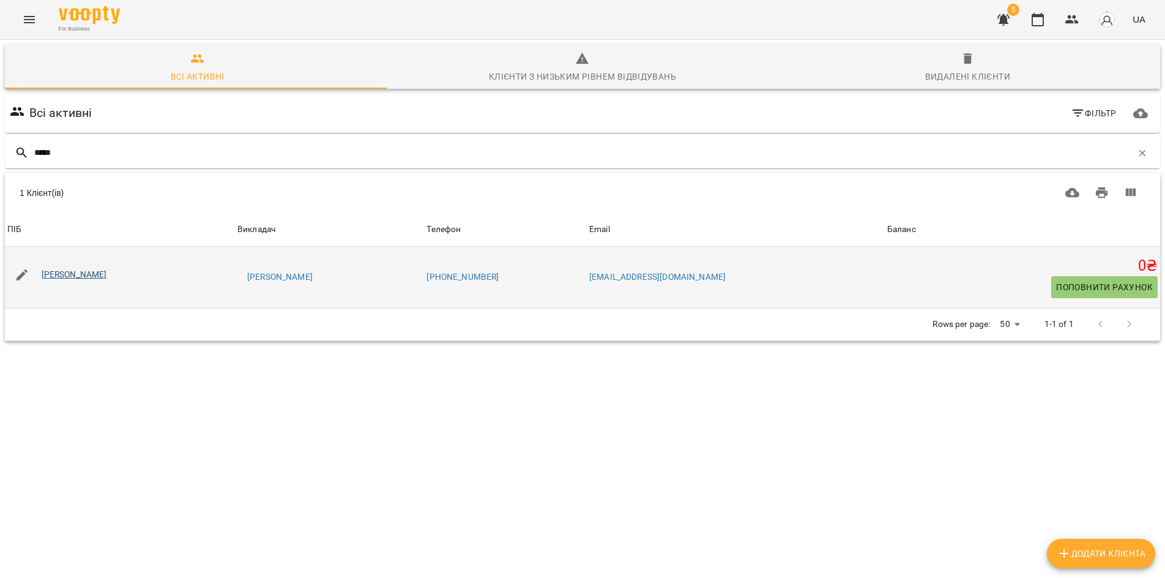
type input "*****"
click at [93, 270] on link "Краєвська Соломія Станіславівна" at bounding box center [74, 274] width 65 height 10
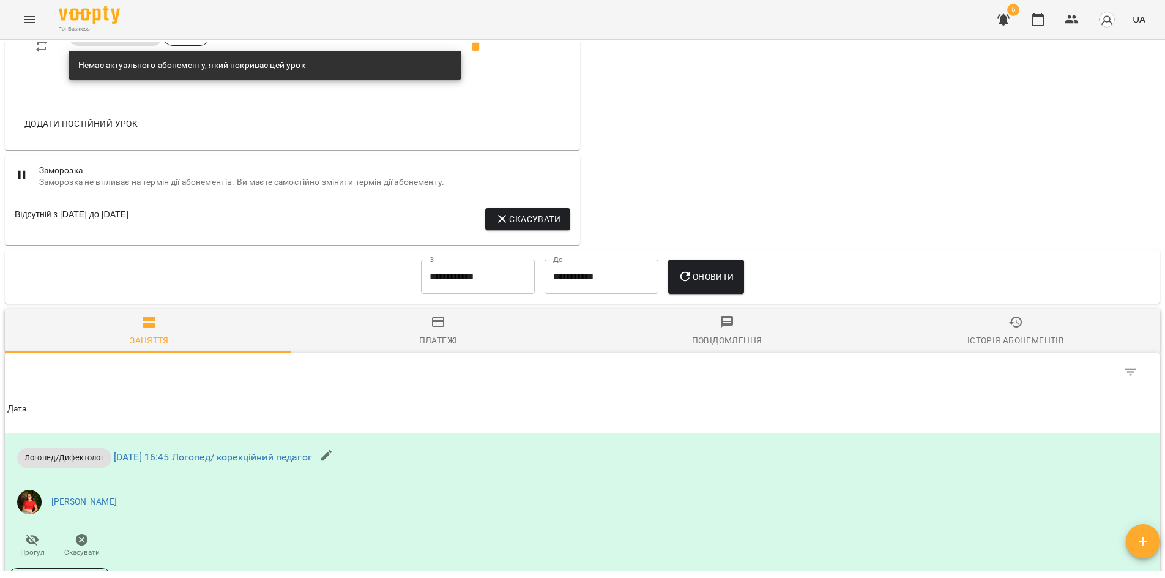
scroll to position [857, 0]
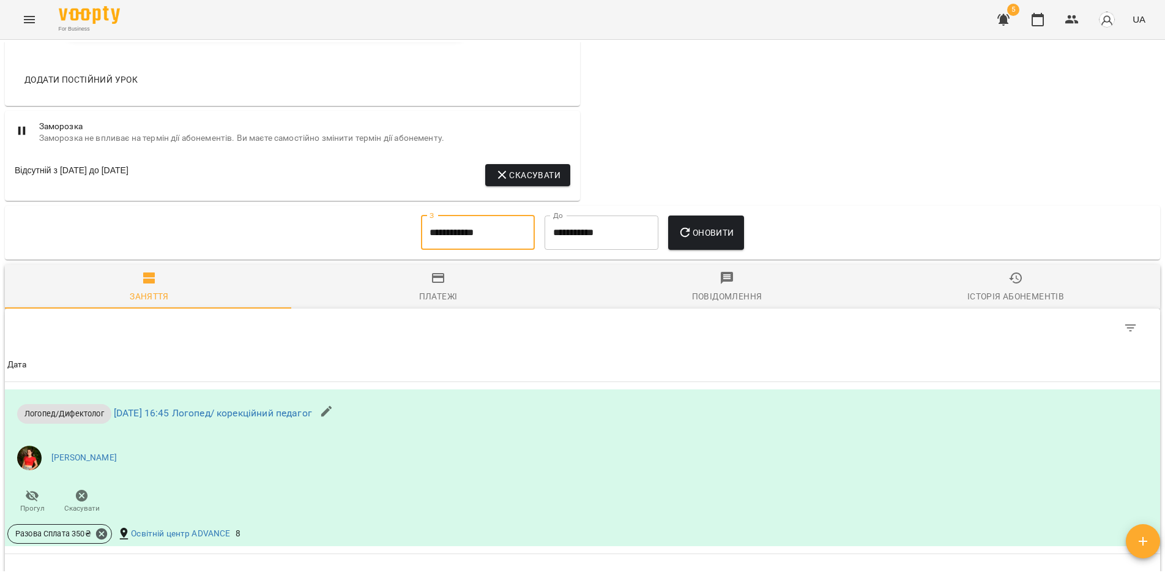
click at [488, 244] on input "**********" at bounding box center [478, 232] width 114 height 34
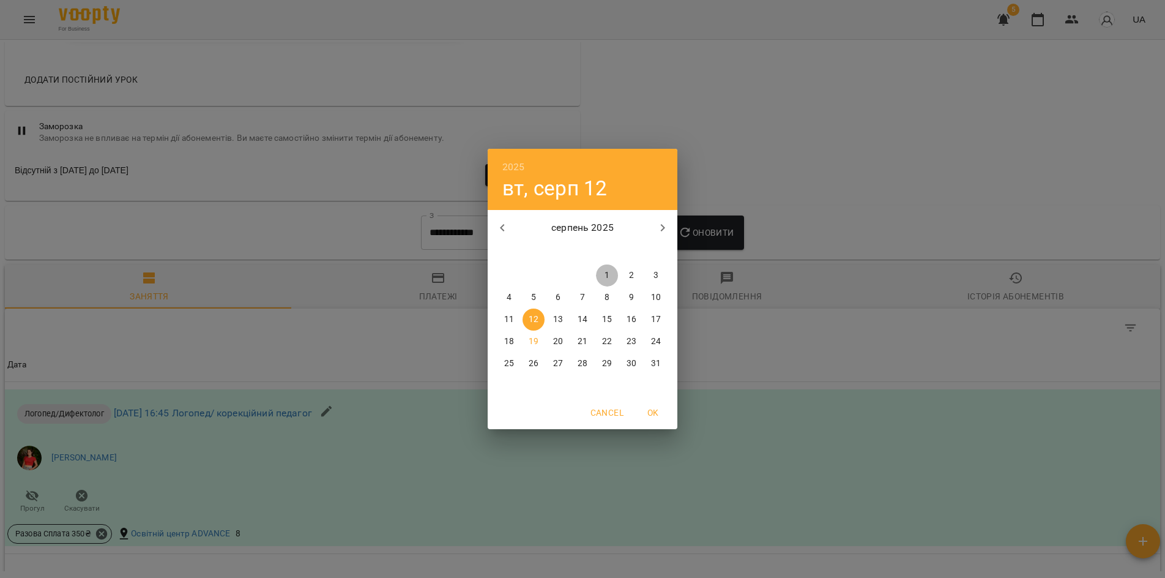
click at [605, 275] on p "1" at bounding box center [607, 275] width 5 height 12
type input "**********"
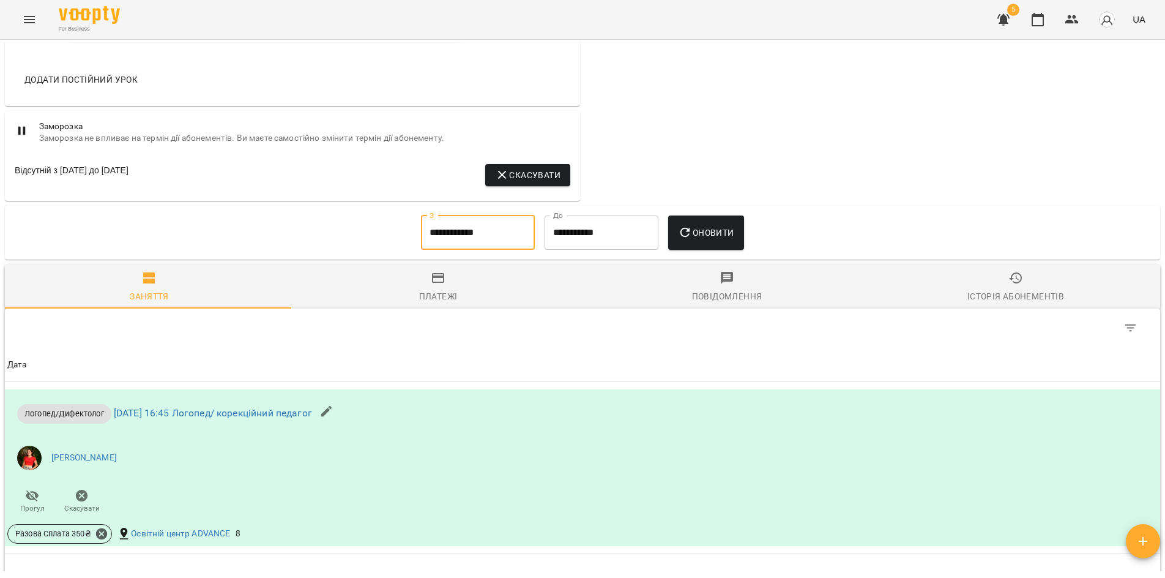
click at [691, 240] on icon "button" at bounding box center [685, 232] width 15 height 15
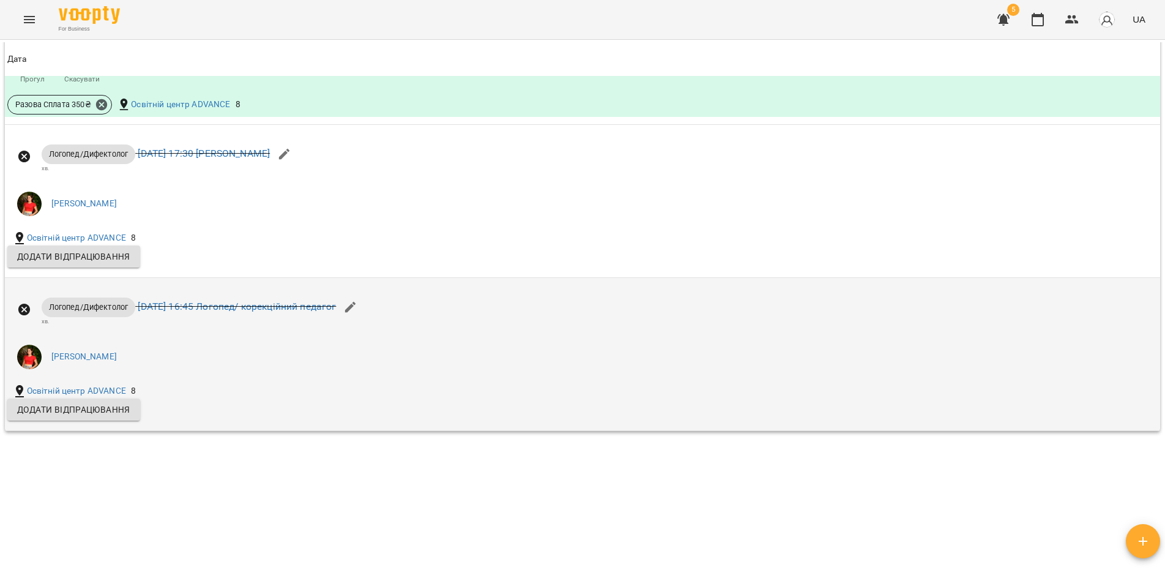
scroll to position [1954, 0]
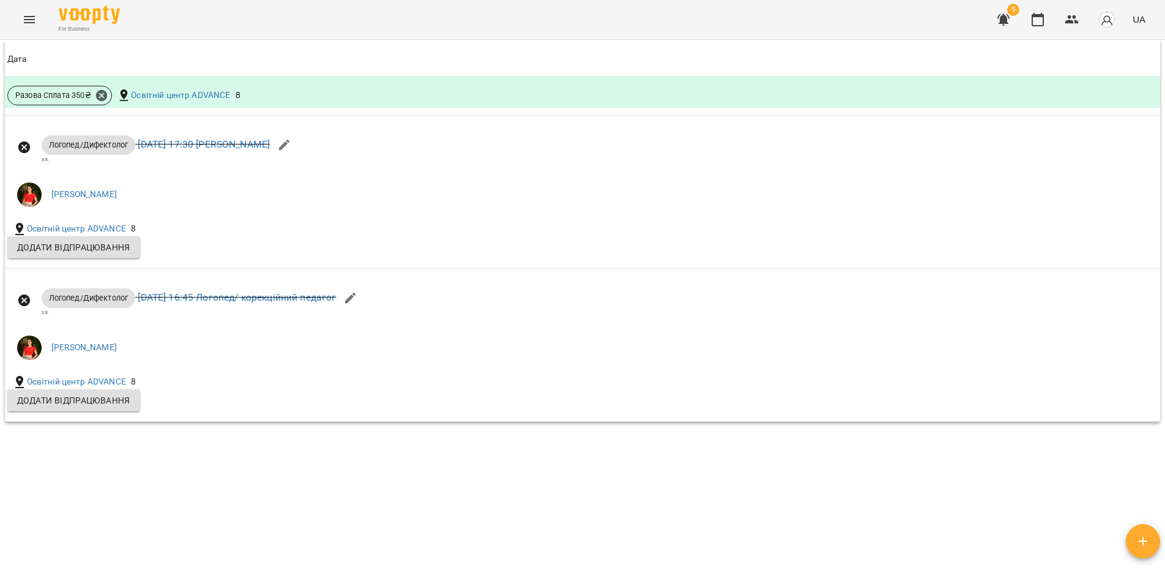
click at [70, 518] on div "Мої клієнти / Краєвська Соломія Станіславівна Краєвська Соломія Станіславівна 0…" at bounding box center [582, 306] width 1160 height 529
click at [79, 51] on th "Дата" at bounding box center [582, 59] width 1155 height 34
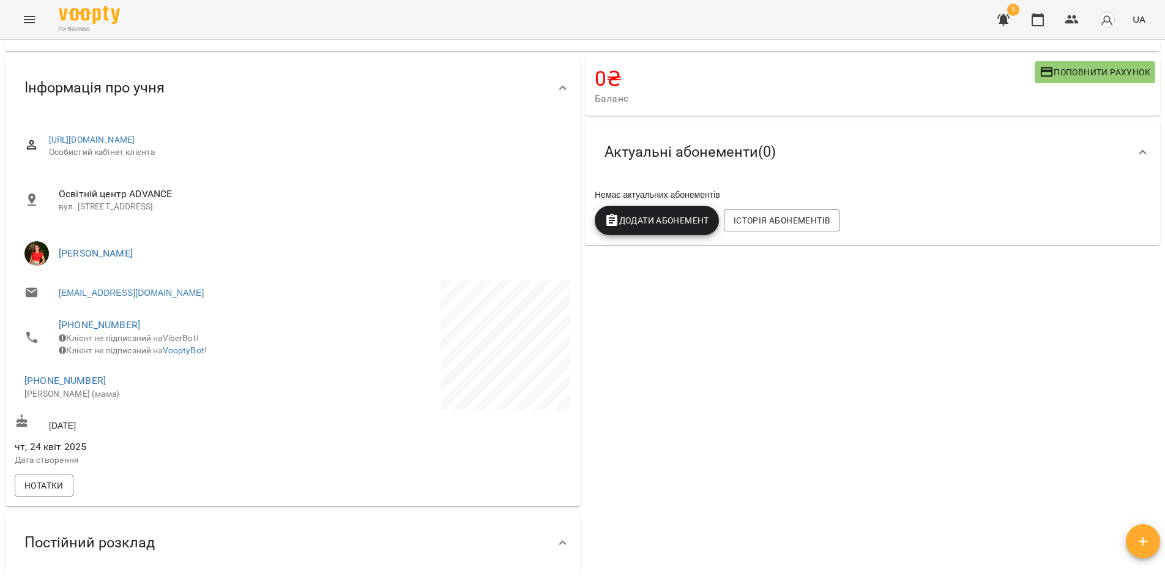
scroll to position [0, 0]
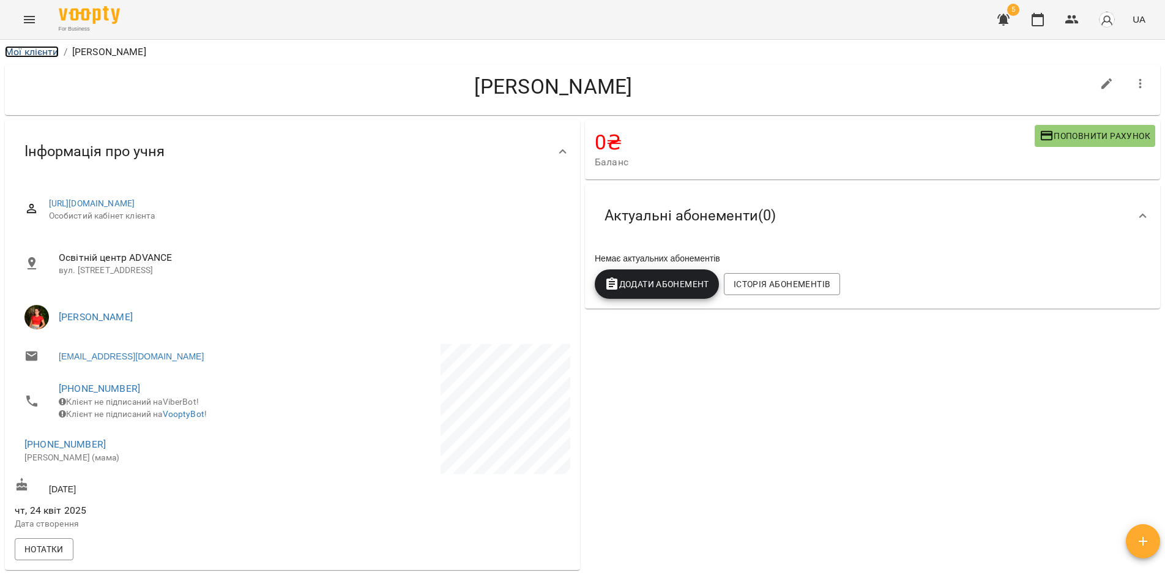
click at [31, 50] on link "Мої клієнти" at bounding box center [32, 52] width 54 height 12
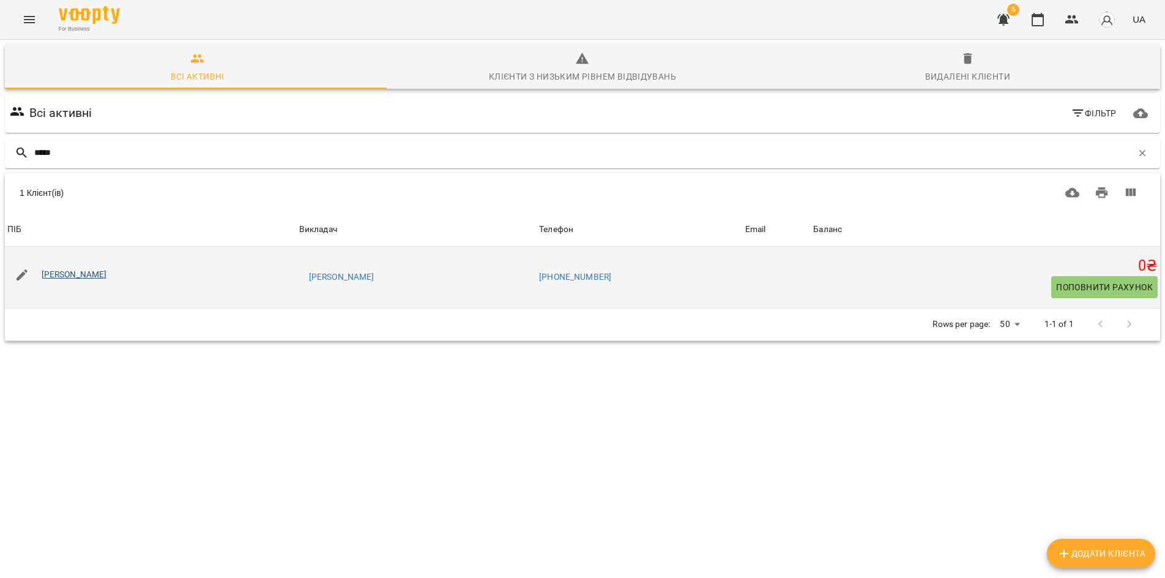
type input "*****"
click at [107, 275] on link "Мазур Соломія Богданівна" at bounding box center [74, 274] width 65 height 10
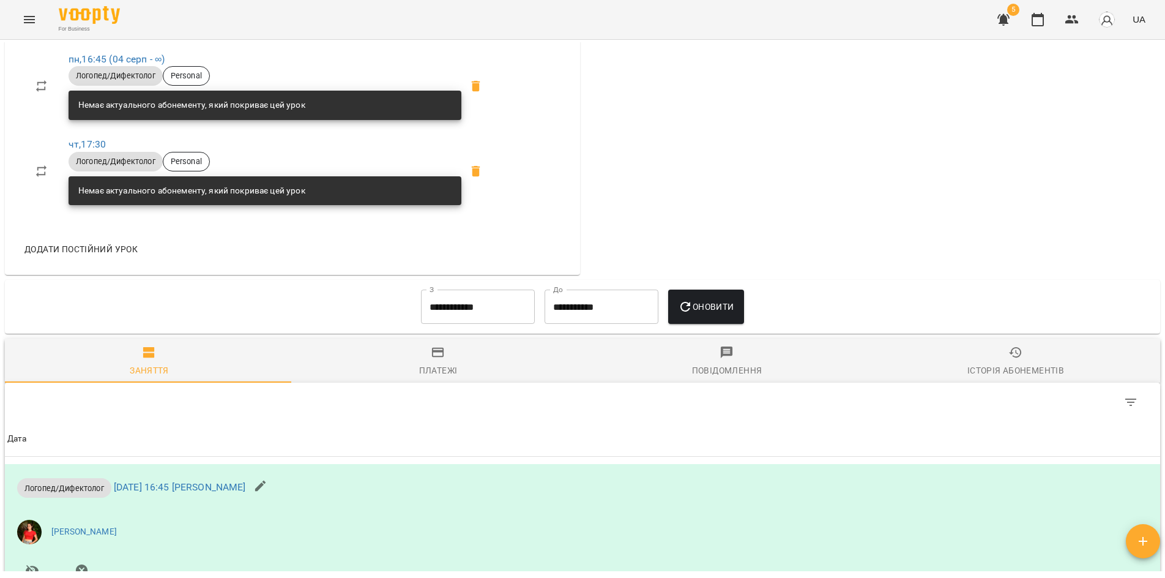
scroll to position [612, 0]
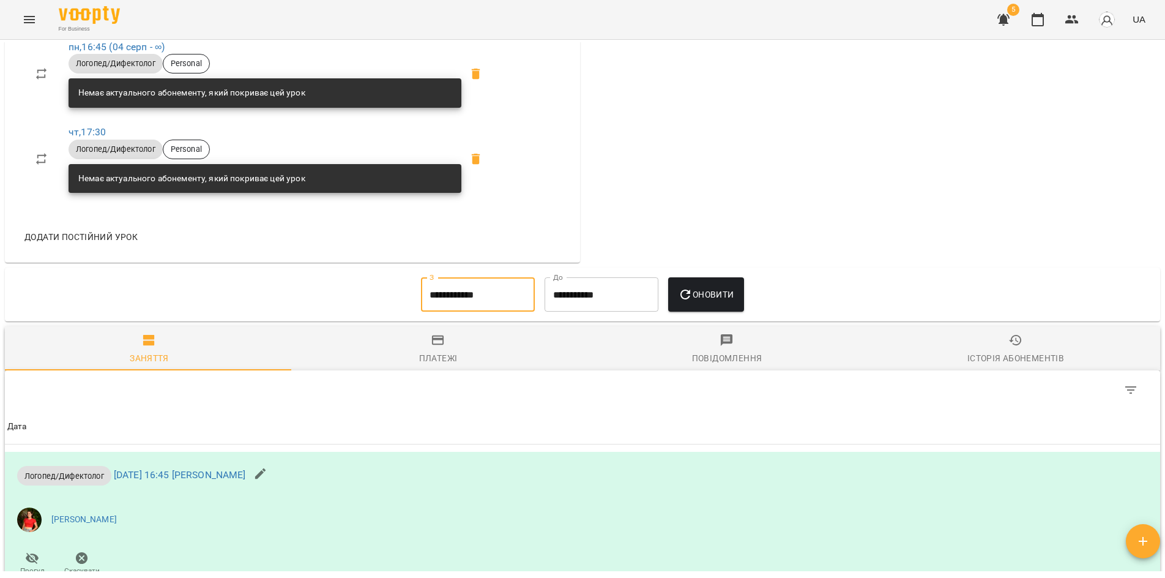
click at [487, 300] on input "**********" at bounding box center [478, 294] width 114 height 34
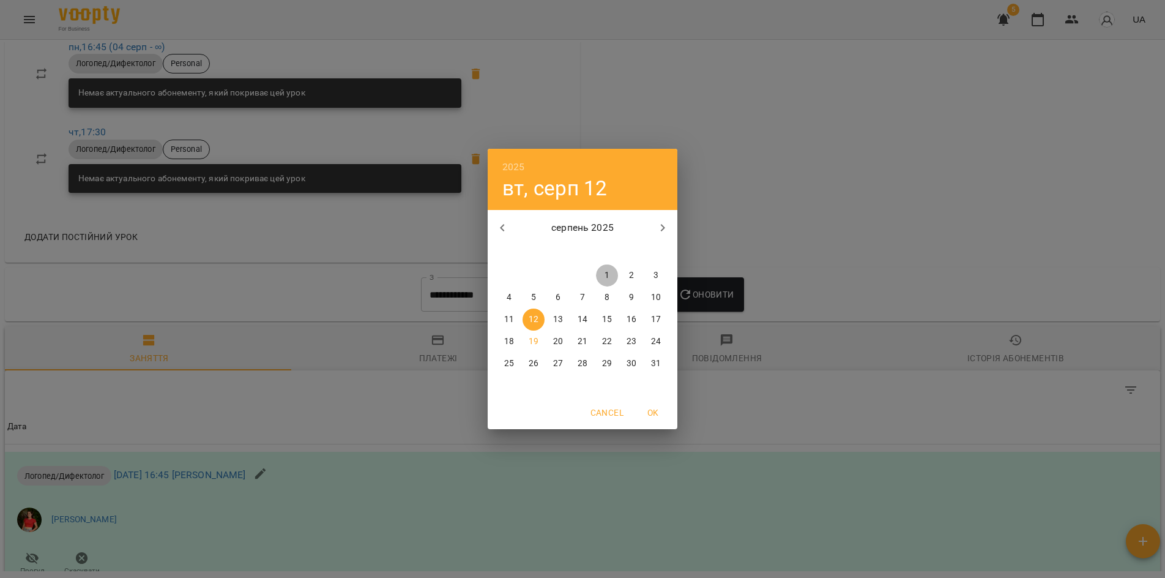
click at [607, 271] on p "1" at bounding box center [607, 275] width 5 height 12
type input "**********"
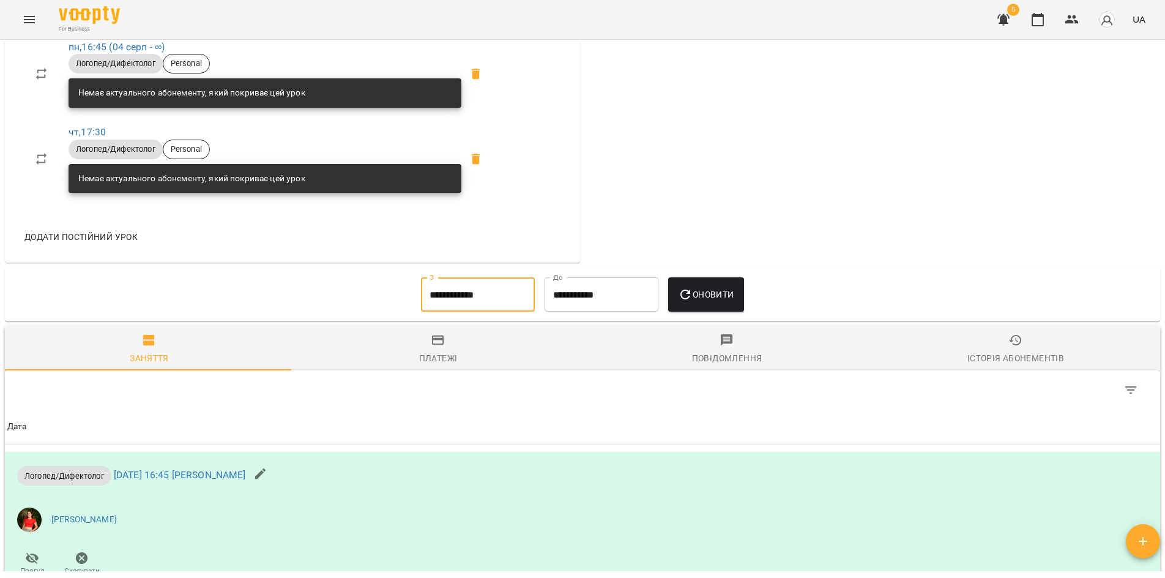
click at [706, 298] on span "Оновити" at bounding box center [706, 294] width 56 height 15
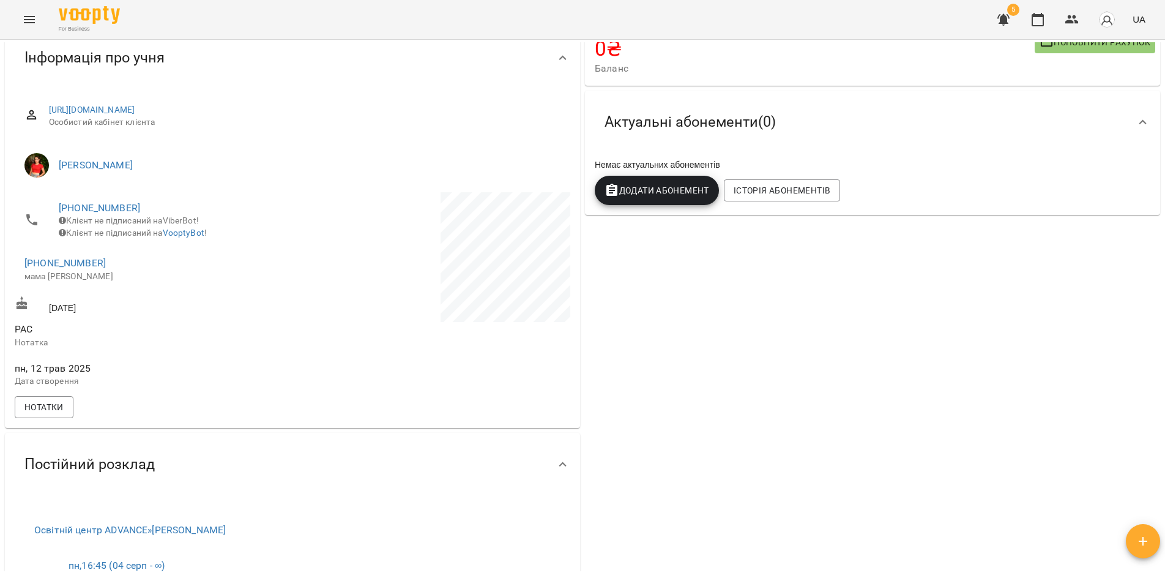
scroll to position [0, 0]
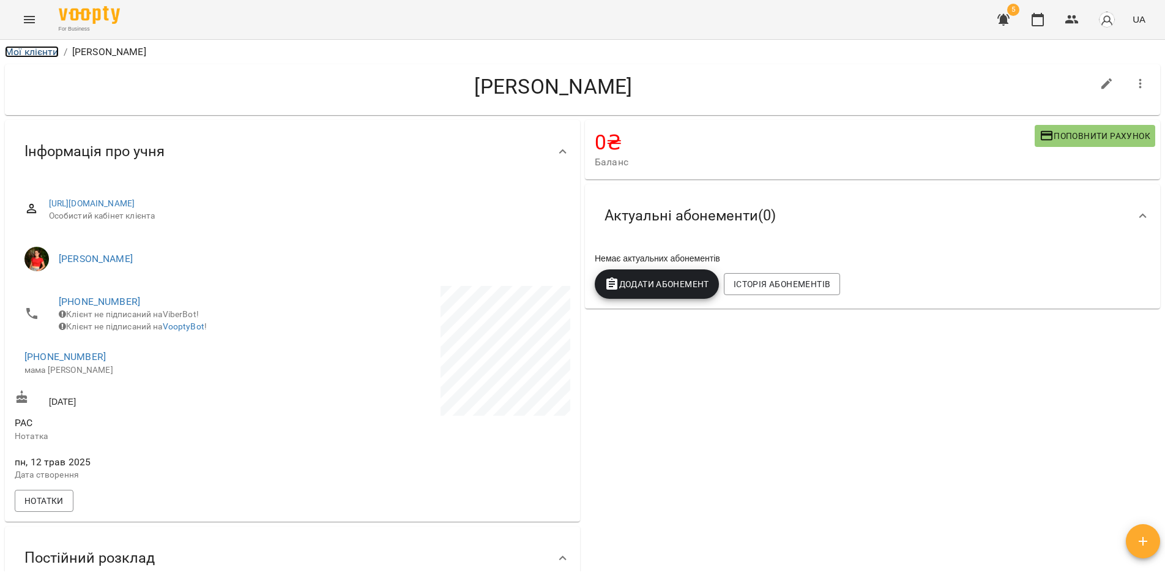
click at [35, 51] on link "Мої клієнти" at bounding box center [32, 52] width 54 height 12
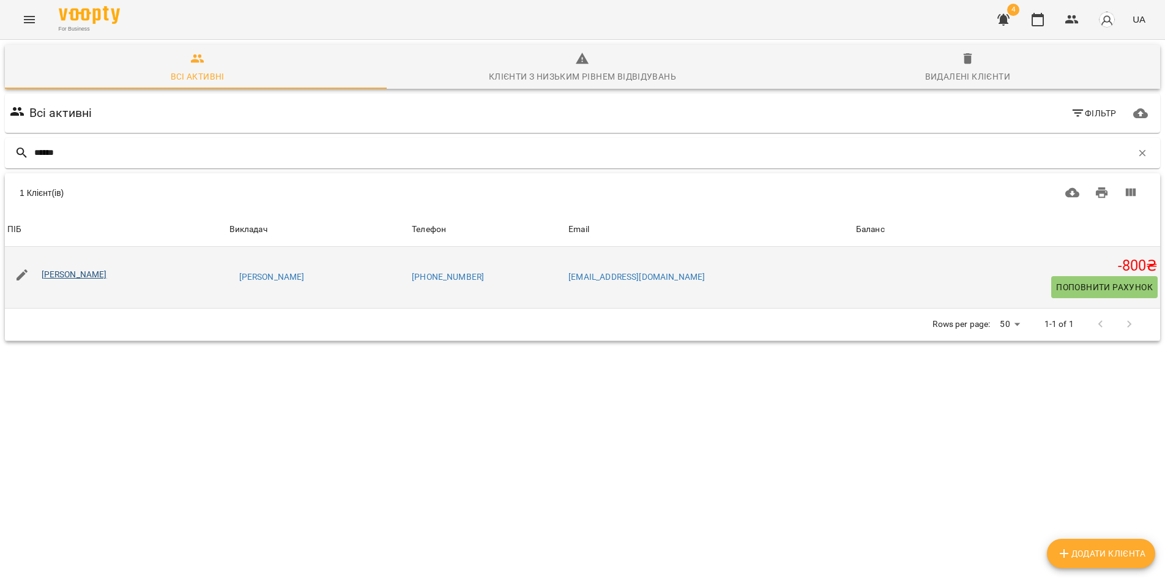
type input "******"
click at [107, 273] on link "[PERSON_NAME]" at bounding box center [74, 274] width 65 height 10
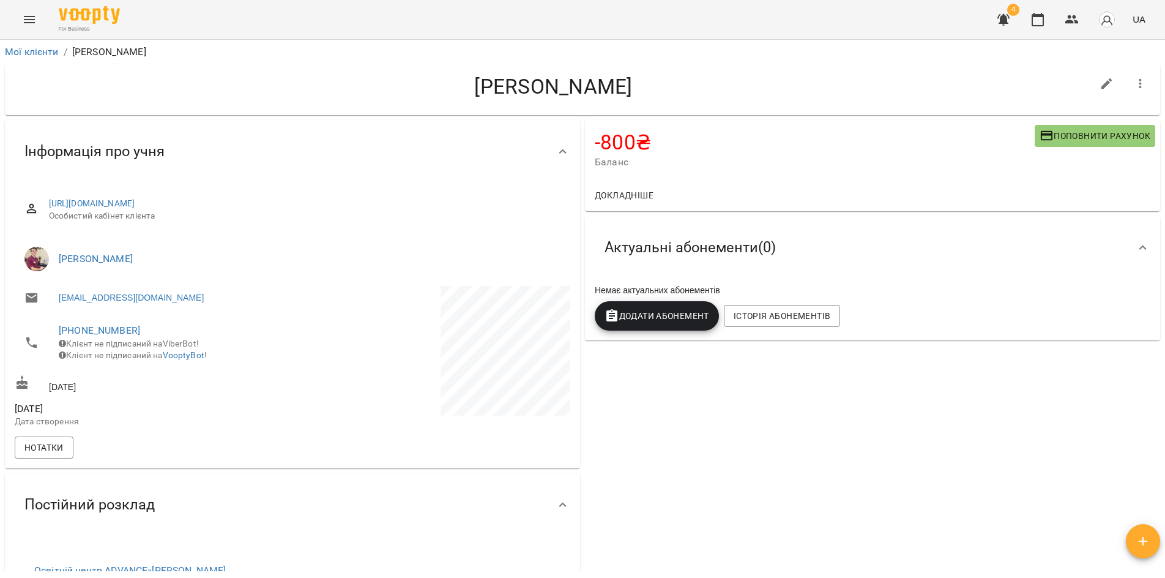
scroll to position [428, 0]
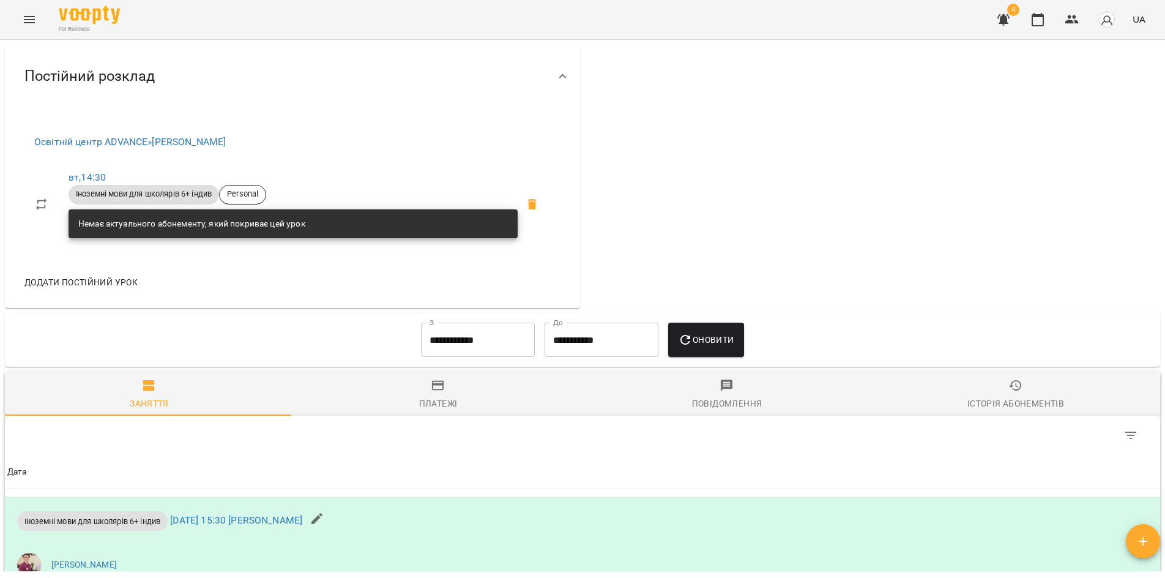
click at [474, 347] on input "**********" at bounding box center [478, 340] width 114 height 34
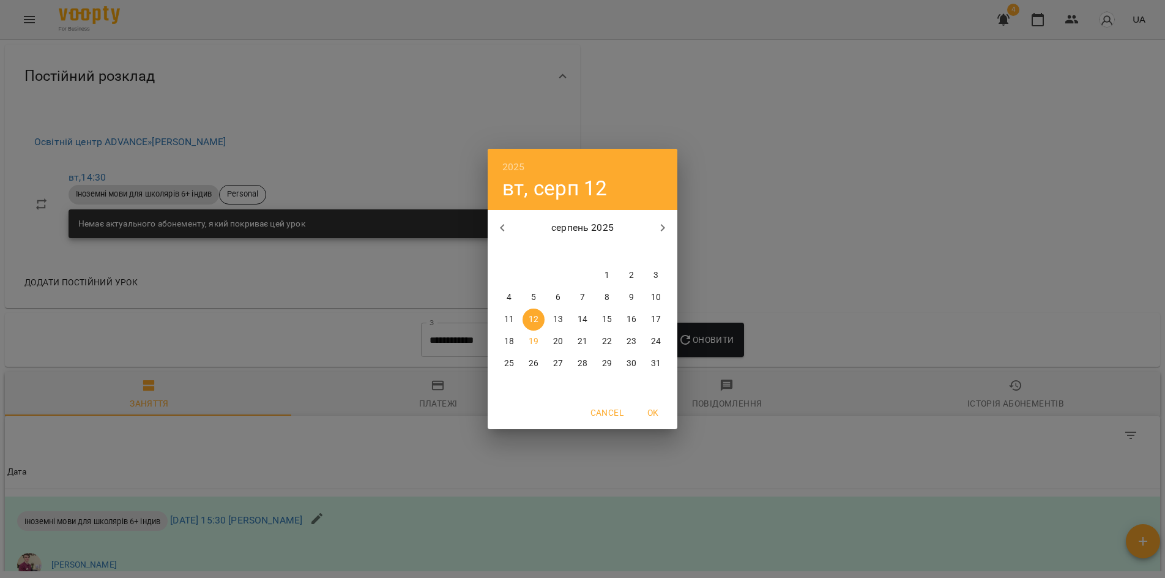
click at [607, 272] on p "1" at bounding box center [607, 275] width 5 height 12
type input "**********"
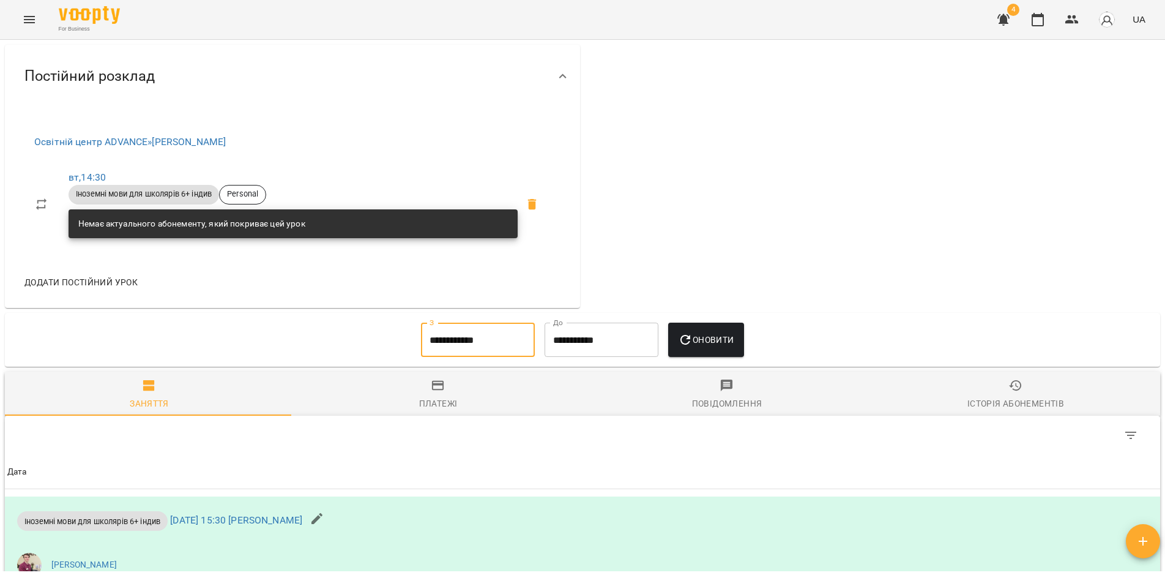
click at [722, 357] on button "Оновити" at bounding box center [705, 340] width 75 height 34
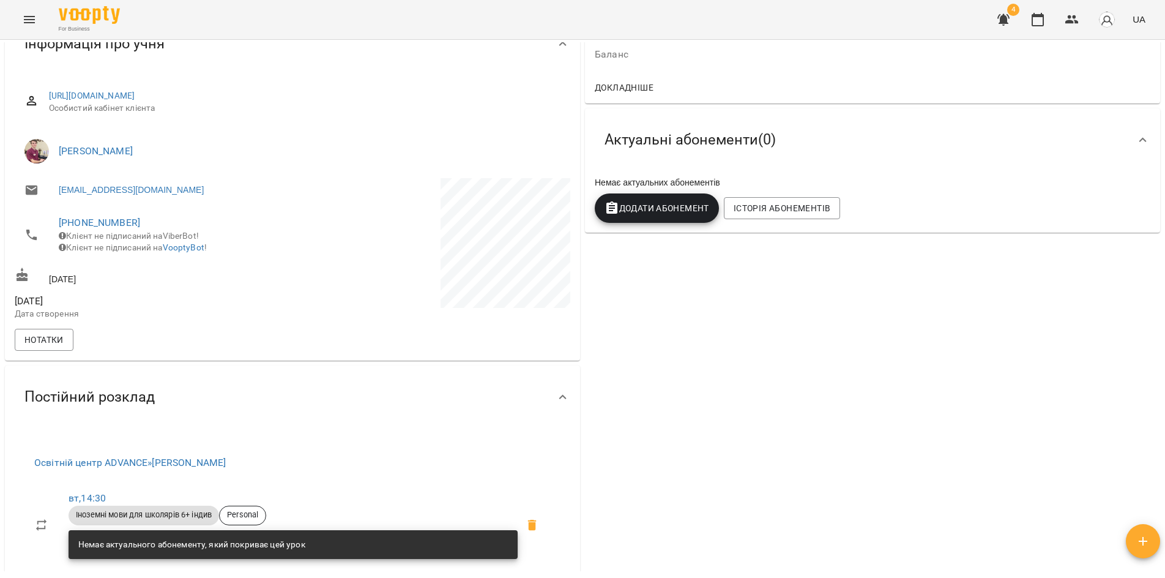
scroll to position [0, 0]
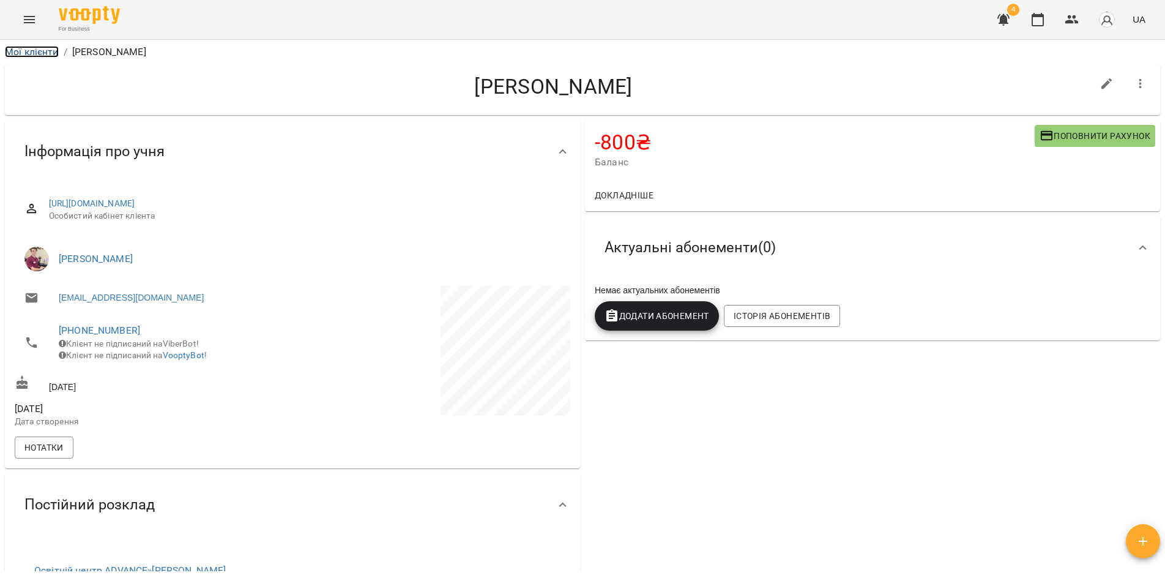
click at [45, 51] on link "Мої клієнти" at bounding box center [32, 52] width 54 height 12
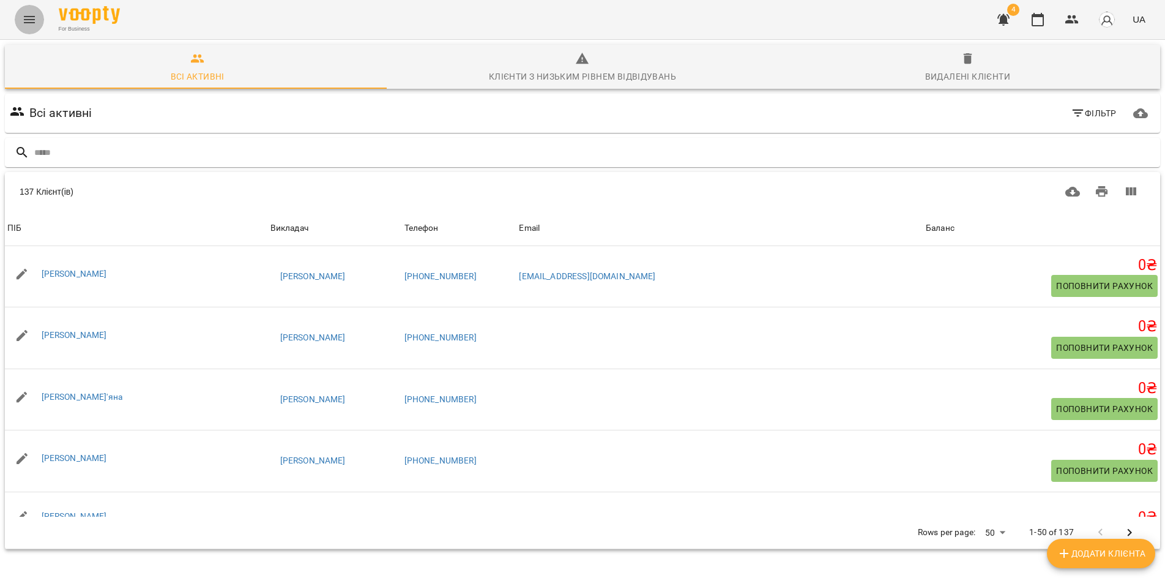
click at [27, 18] on icon "Menu" at bounding box center [29, 19] width 15 height 15
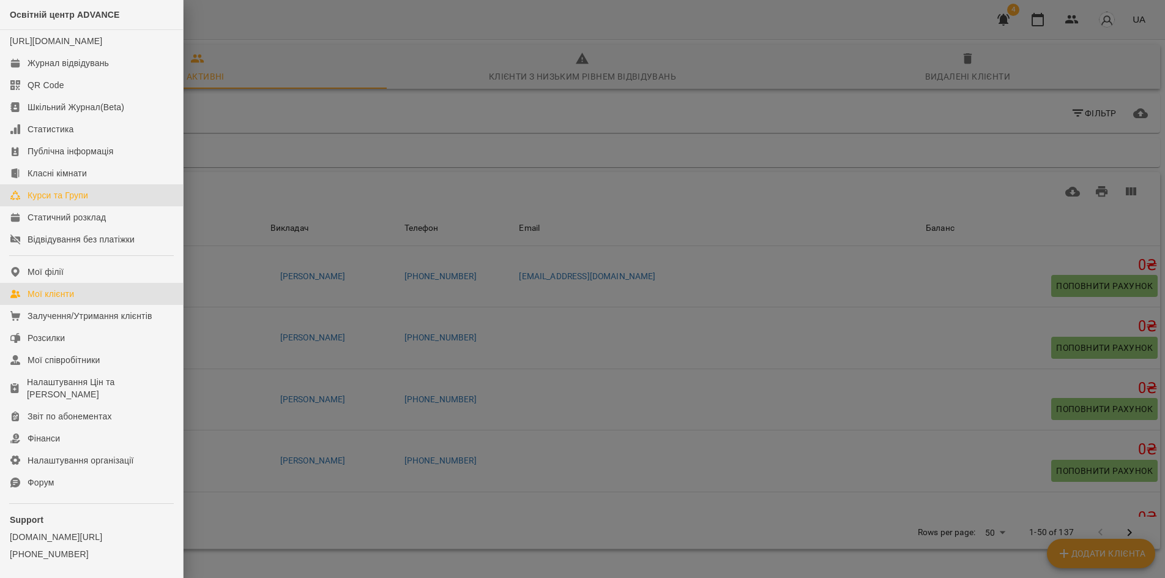
click at [72, 201] on div "Курси та Групи" at bounding box center [58, 195] width 61 height 12
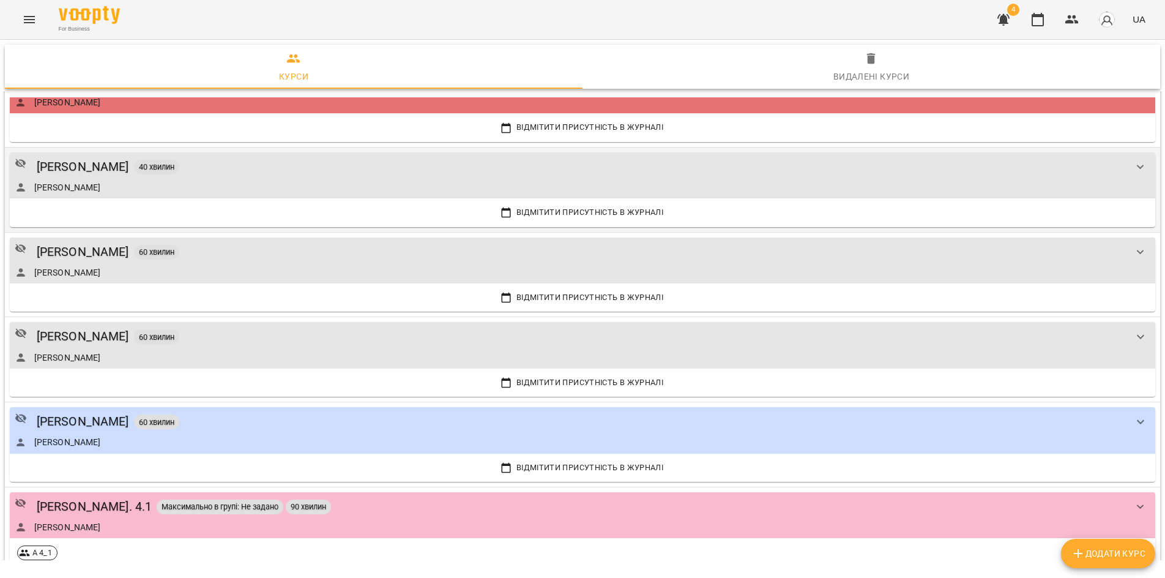
scroll to position [428, 0]
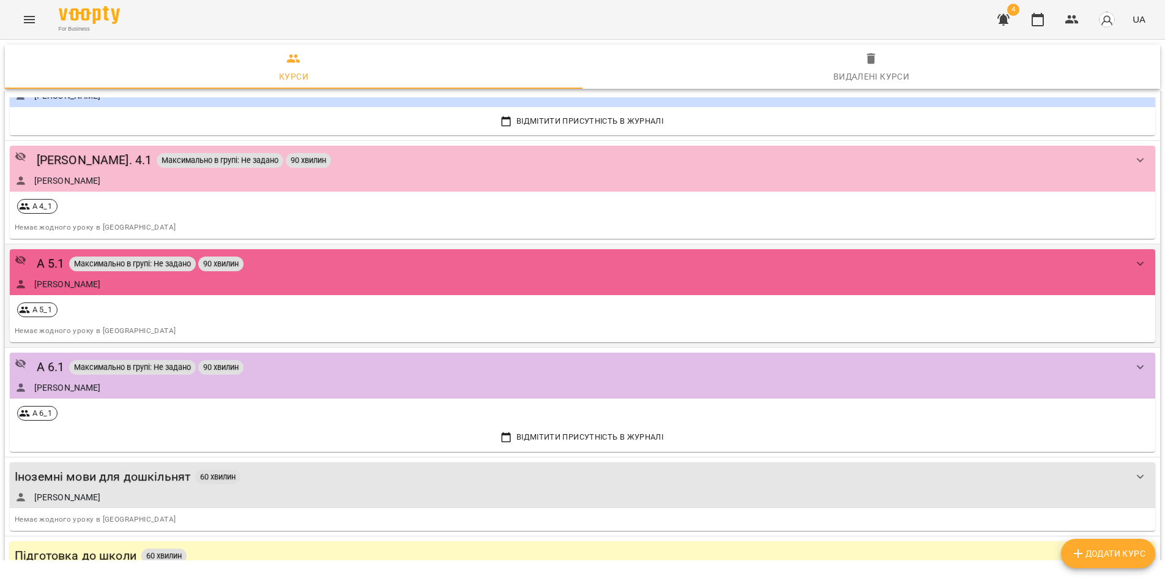
click at [315, 255] on div "А 5.1 Максимально в групі: Не задано 90 хвилин" at bounding box center [570, 263] width 1111 height 19
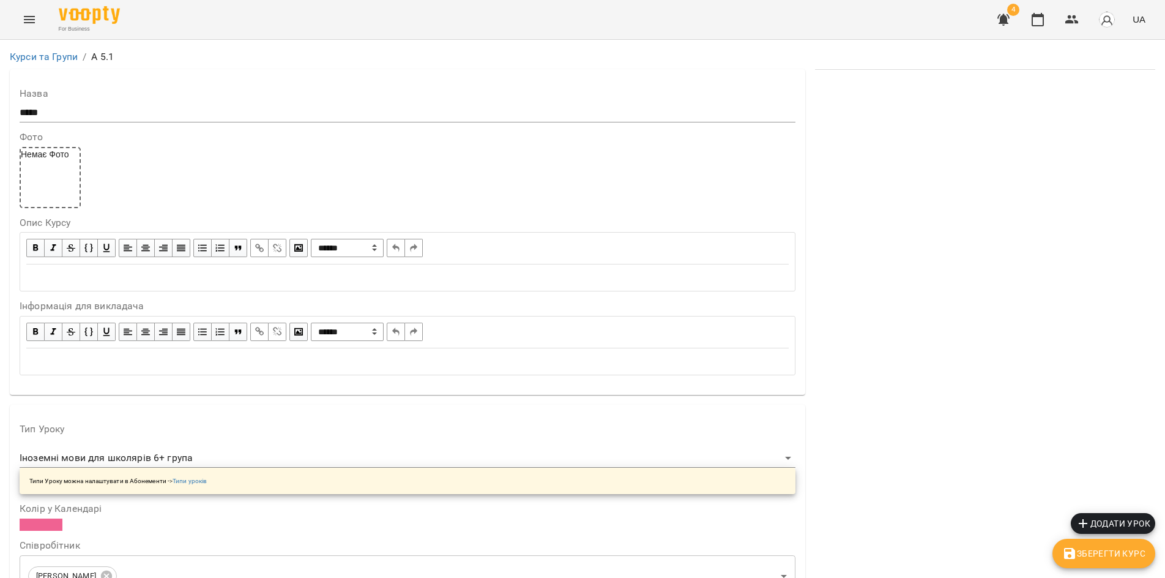
scroll to position [1088, 0]
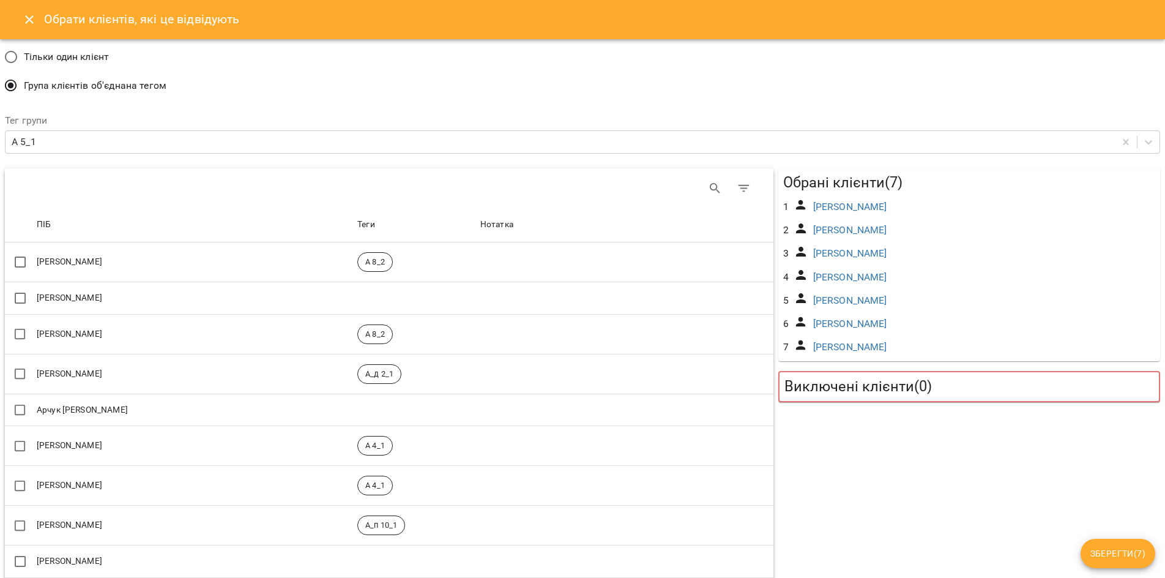
drag, startPoint x: 838, startPoint y: 346, endPoint x: 828, endPoint y: 423, distance: 77.2
click at [828, 423] on div "Обрані клієнти ( 7 ) 1 Сурду Ванеса 2 Вишневський Артем 3 Озарчук Дмитро 4 Стан…" at bounding box center [969, 581] width 387 height 831
click at [859, 349] on link "[PERSON_NAME]" at bounding box center [850, 347] width 74 height 12
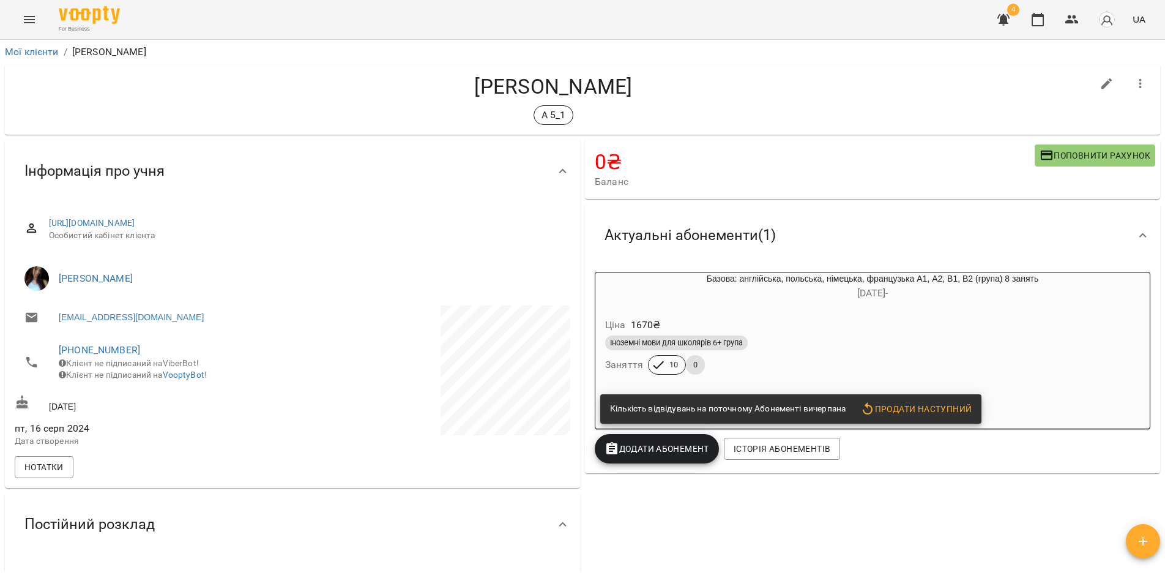
click at [1100, 86] on icon "button" at bounding box center [1107, 84] width 15 height 15
select select "**"
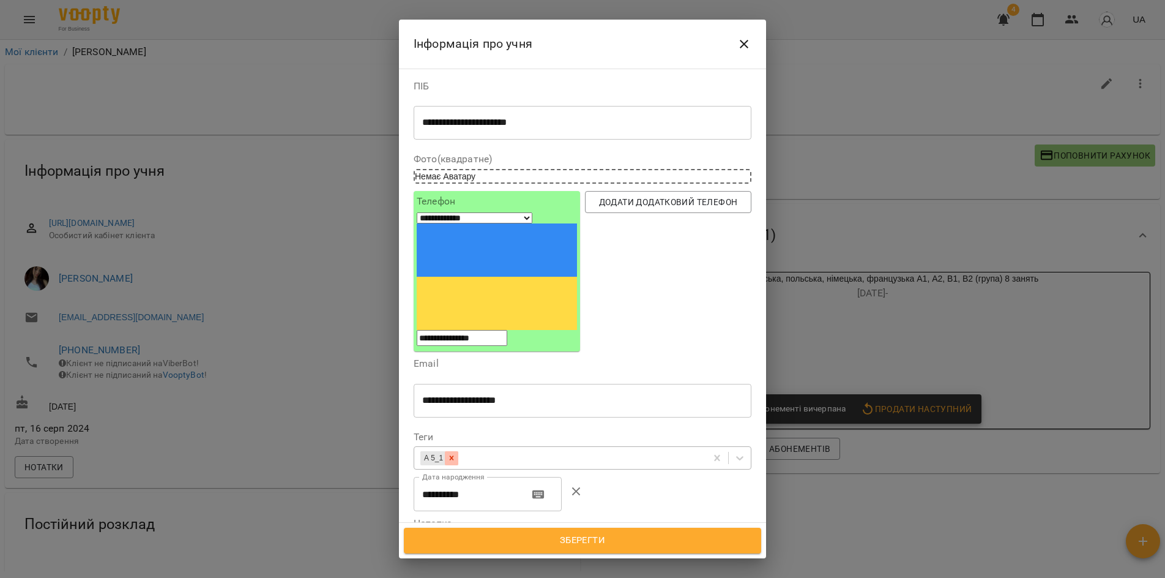
click at [450, 454] on icon at bounding box center [451, 458] width 9 height 9
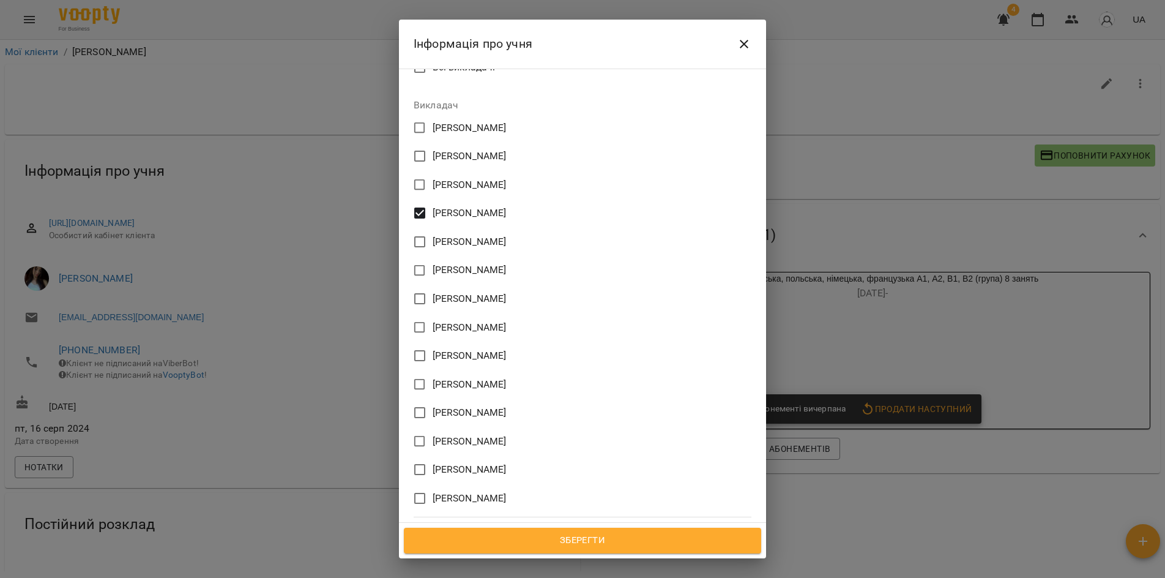
scroll to position [600, 0]
click at [578, 539] on span "Зберегти" at bounding box center [582, 540] width 330 height 16
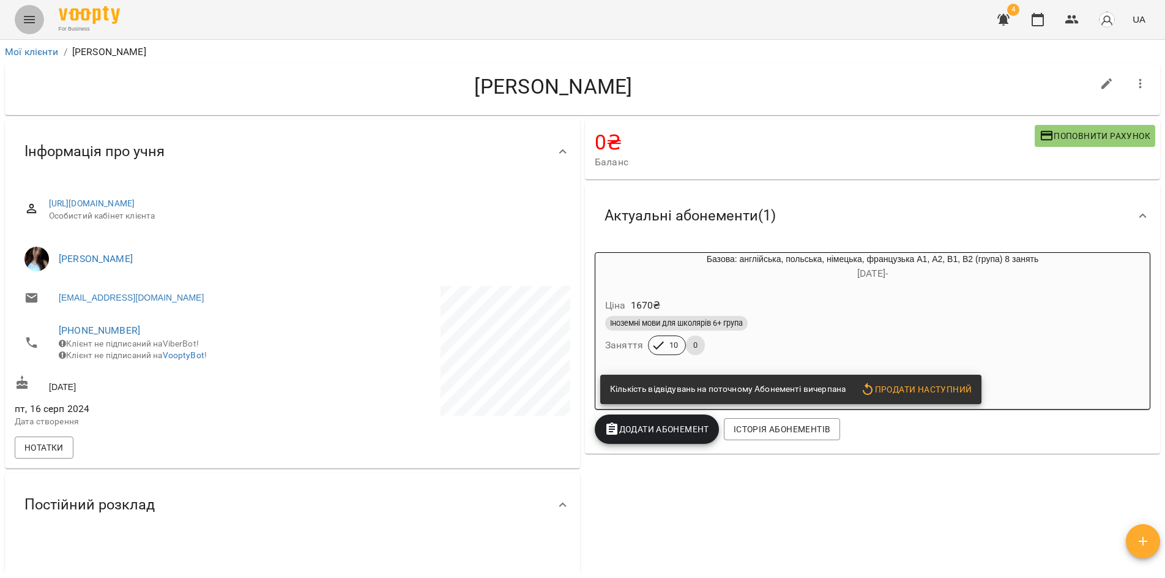
click at [25, 6] on button "Menu" at bounding box center [29, 19] width 29 height 29
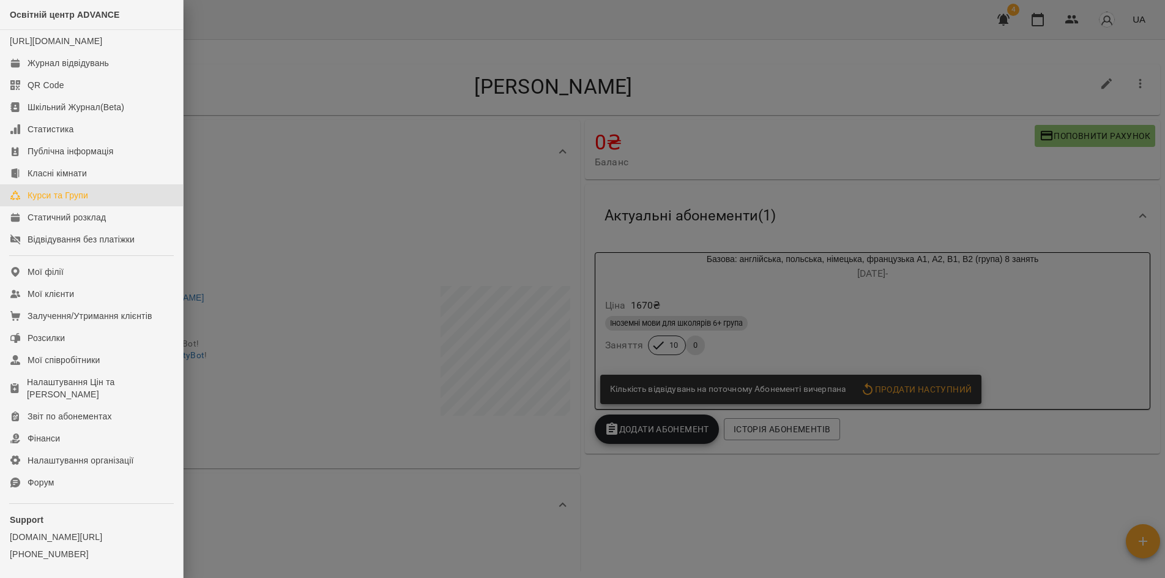
click at [73, 201] on div "Курси та Групи" at bounding box center [58, 195] width 61 height 12
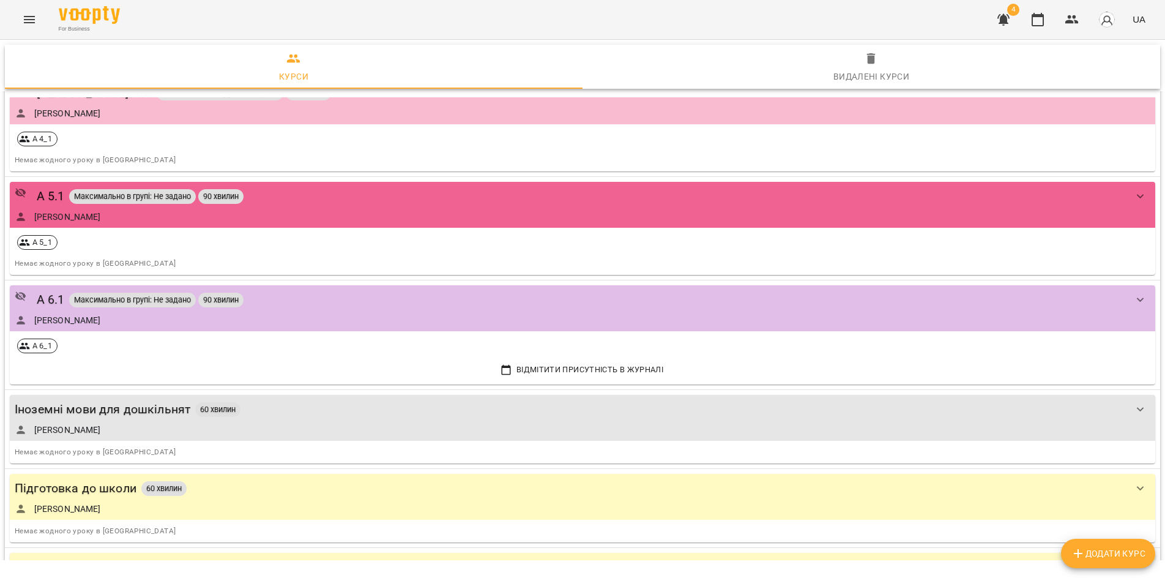
scroll to position [490, 0]
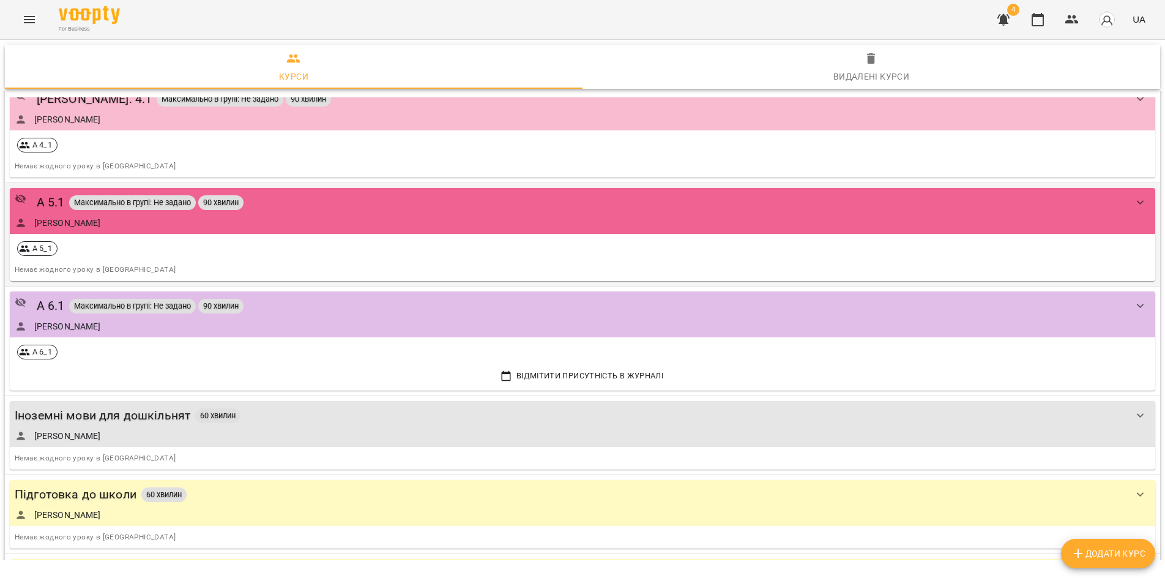
click at [287, 221] on div "[PERSON_NAME]" at bounding box center [570, 223] width 1111 height 12
click at [283, 210] on div "А 5.1 Максимально в групі: Не задано 90 хвилин" at bounding box center [570, 202] width 1111 height 19
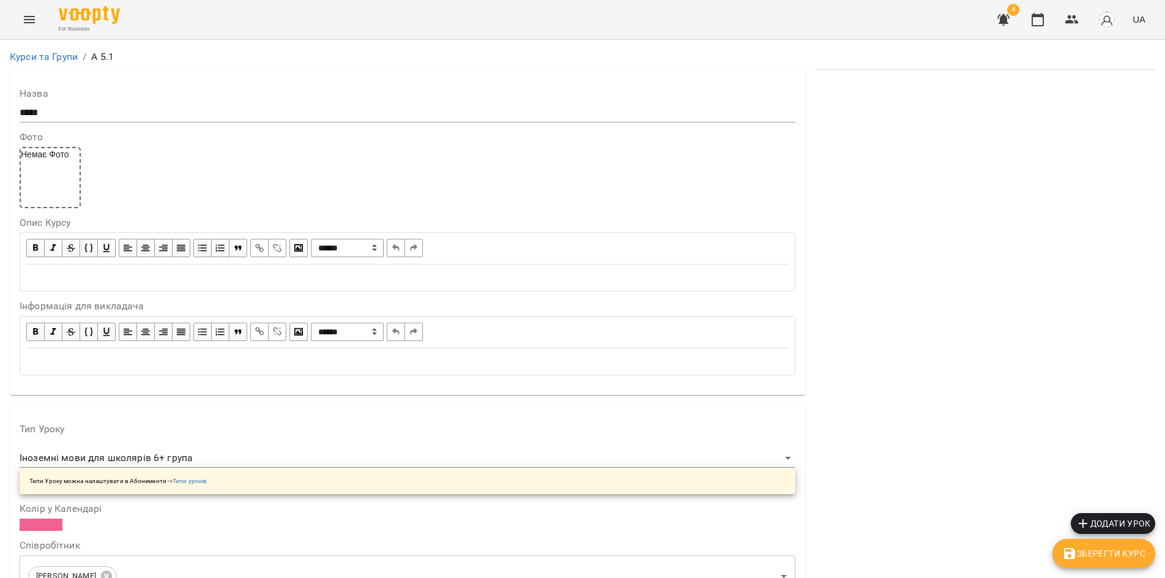
scroll to position [1063, 0]
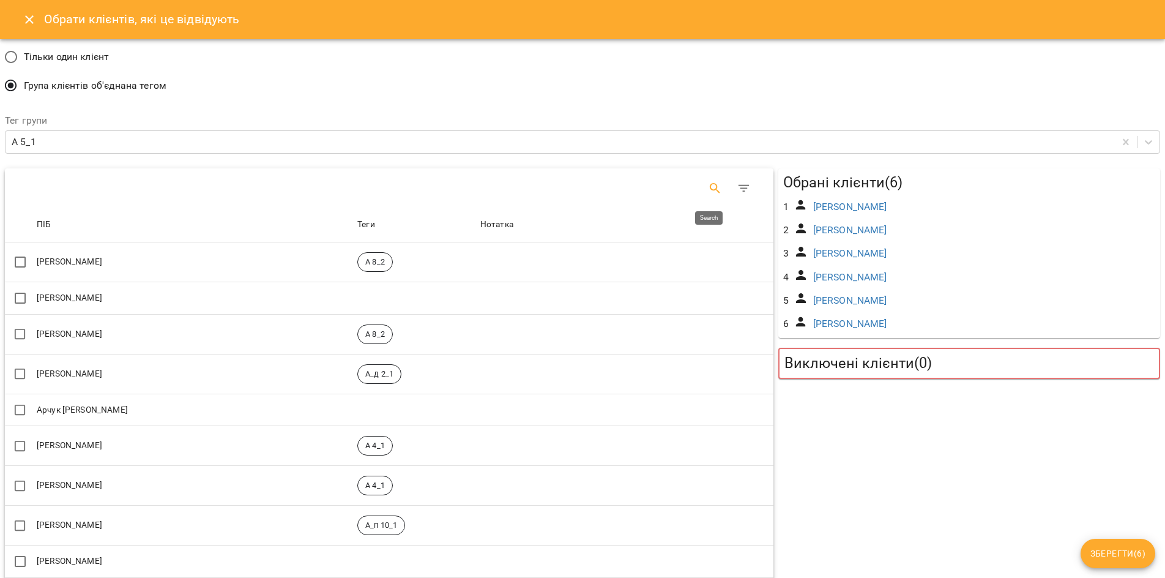
click at [709, 187] on icon "Search" at bounding box center [715, 188] width 15 height 15
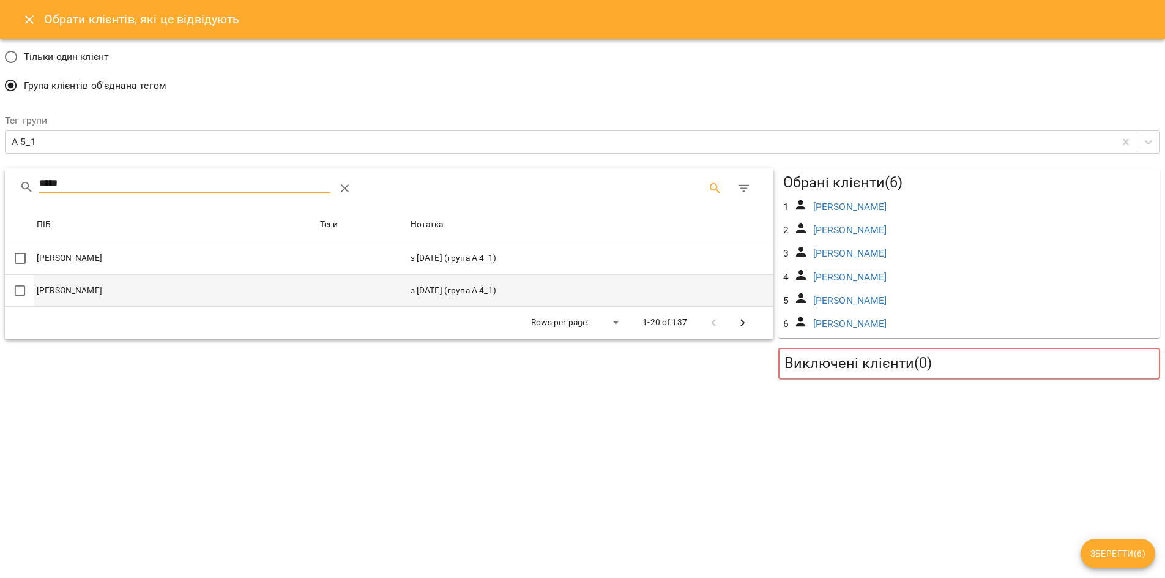
type input "*****"
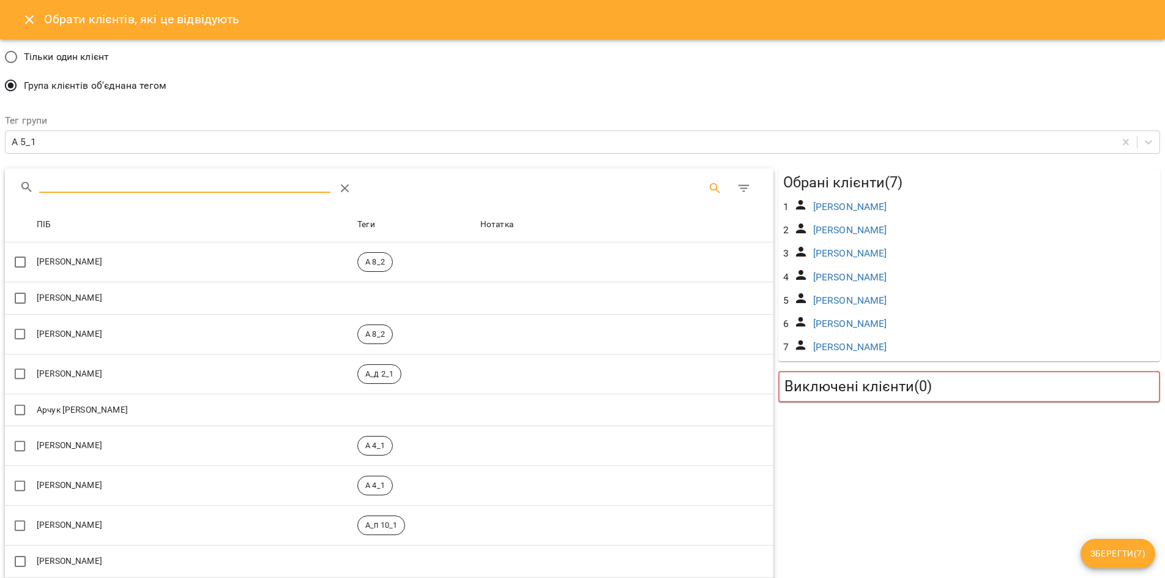
click at [50, 187] on input "Search" at bounding box center [185, 184] width 292 height 20
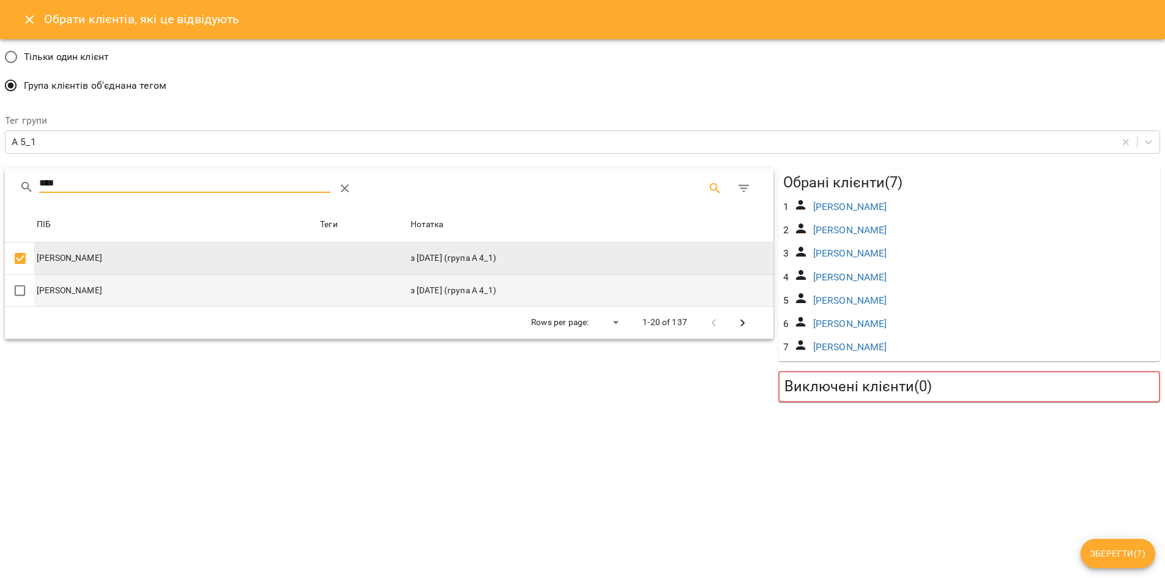
type input "****"
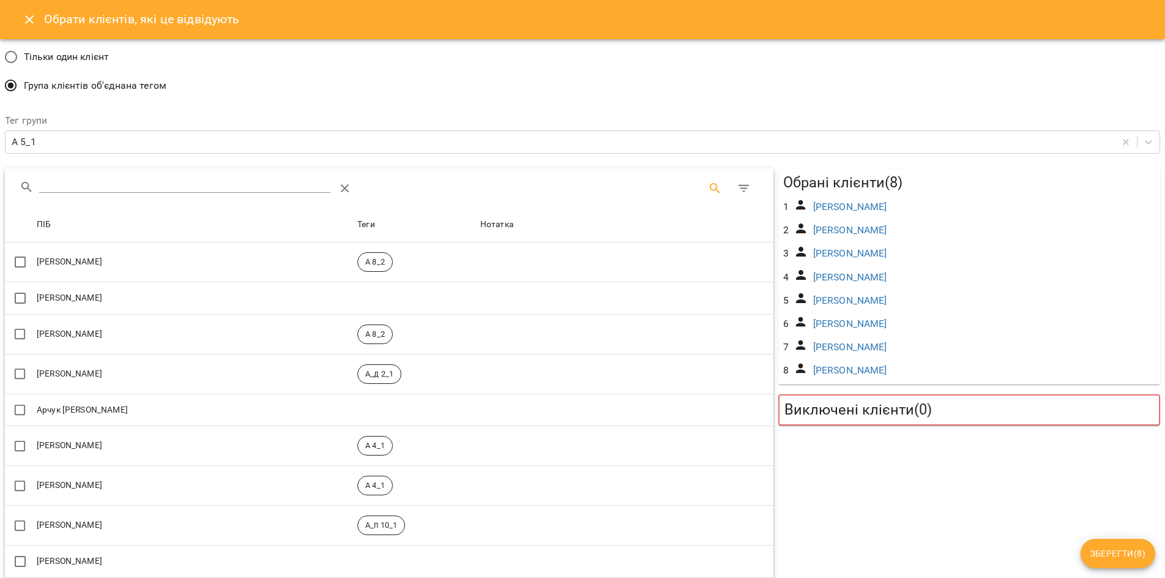
click at [1104, 556] on span "Зберегти ( 8 )" at bounding box center [1118, 553] width 55 height 15
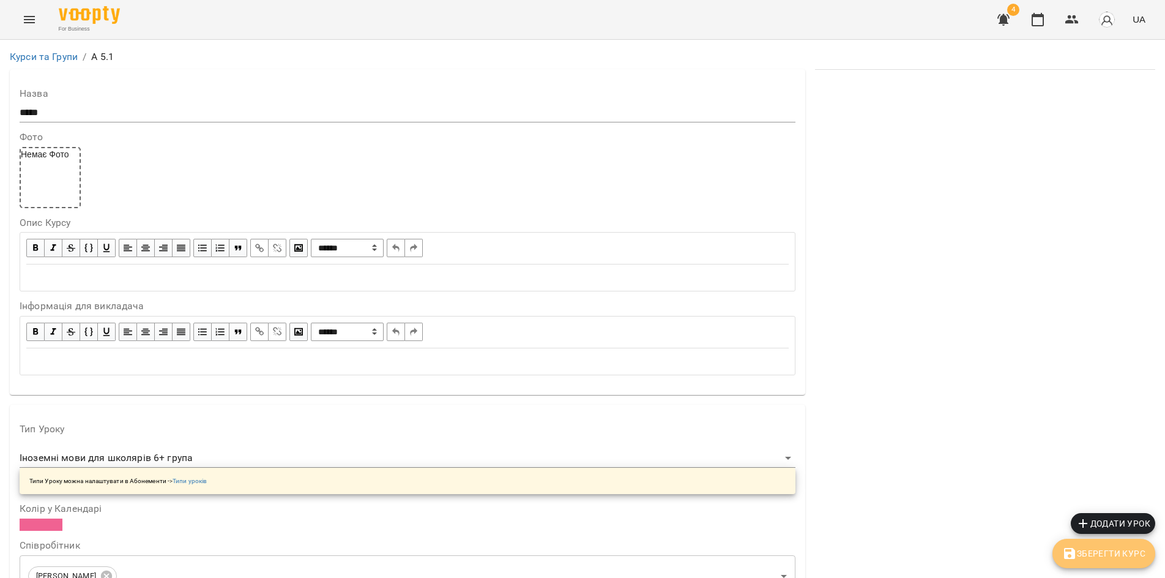
click at [1094, 558] on span "Зберегти Курс" at bounding box center [1103, 553] width 83 height 15
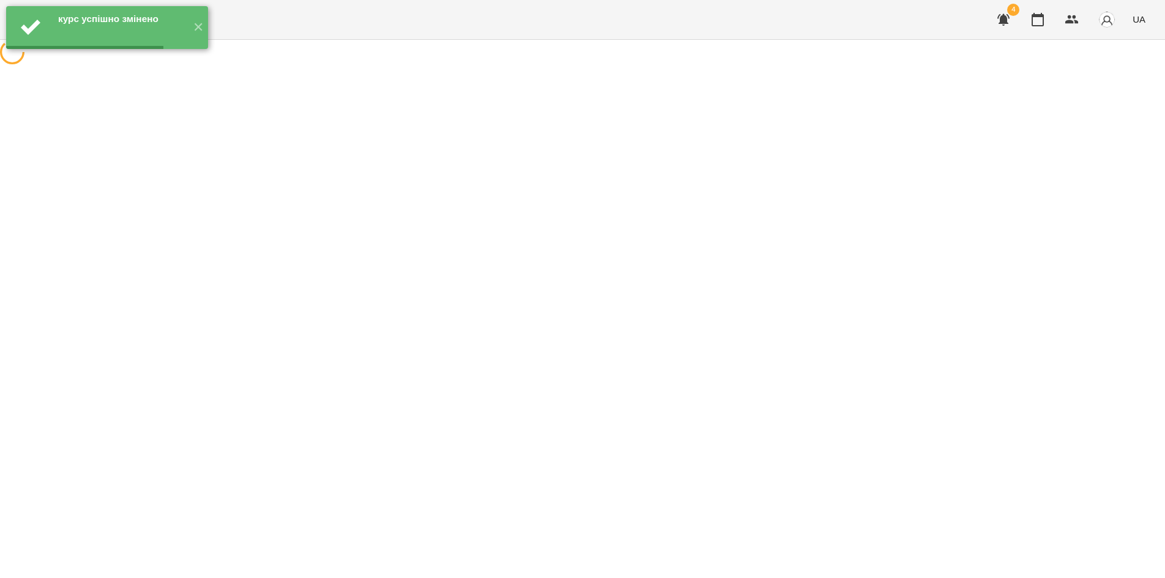
scroll to position [0, 0]
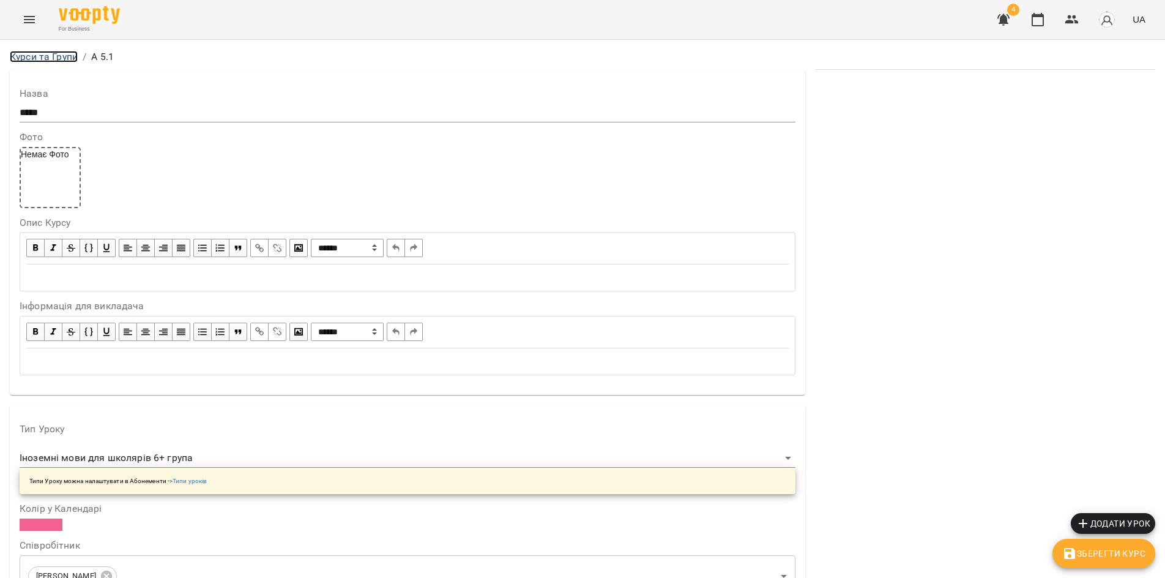
click at [23, 55] on link "Курси та Групи" at bounding box center [44, 57] width 68 height 12
